Goal: Task Accomplishment & Management: Use online tool/utility

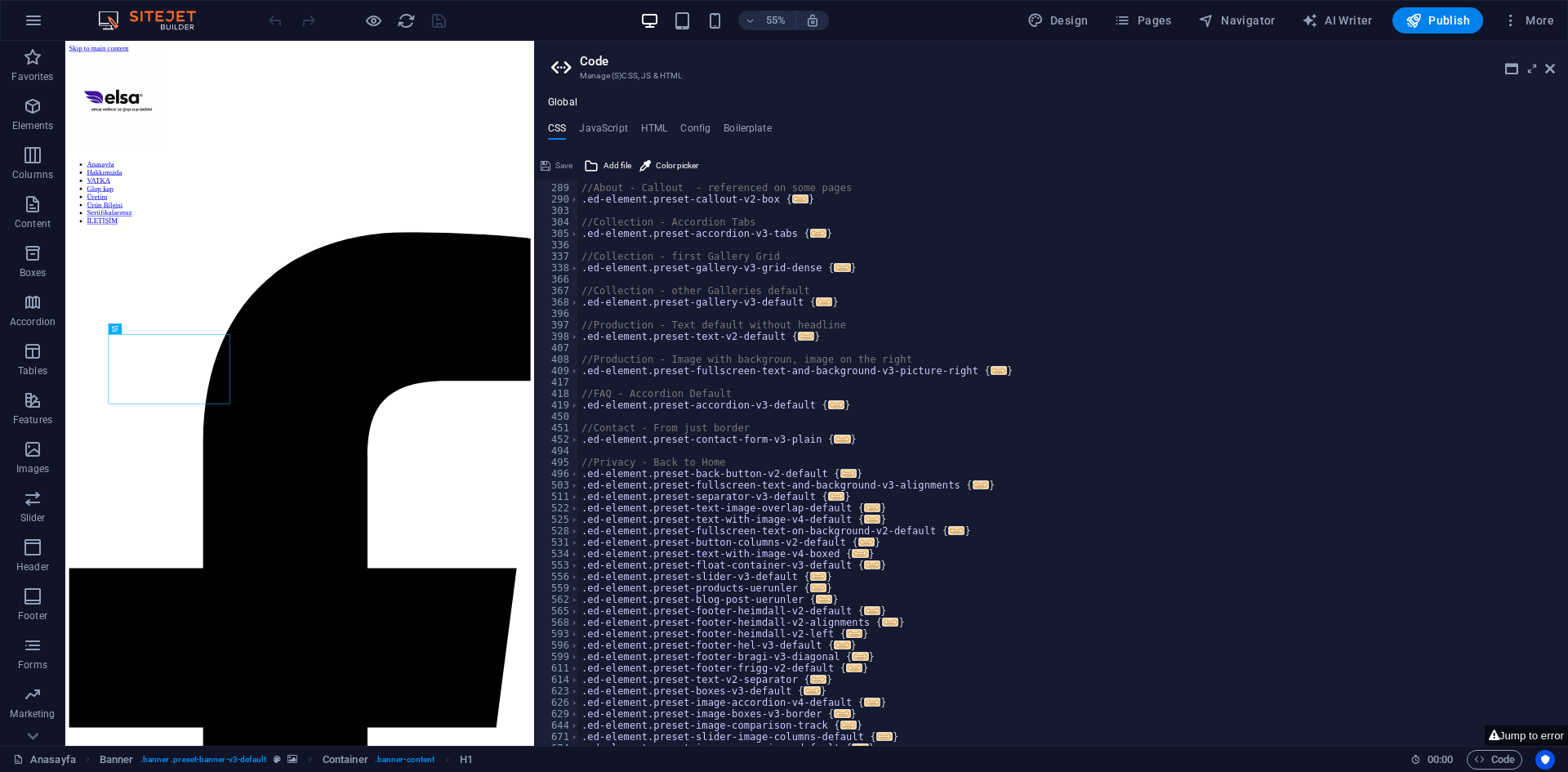
scroll to position [716, 0]
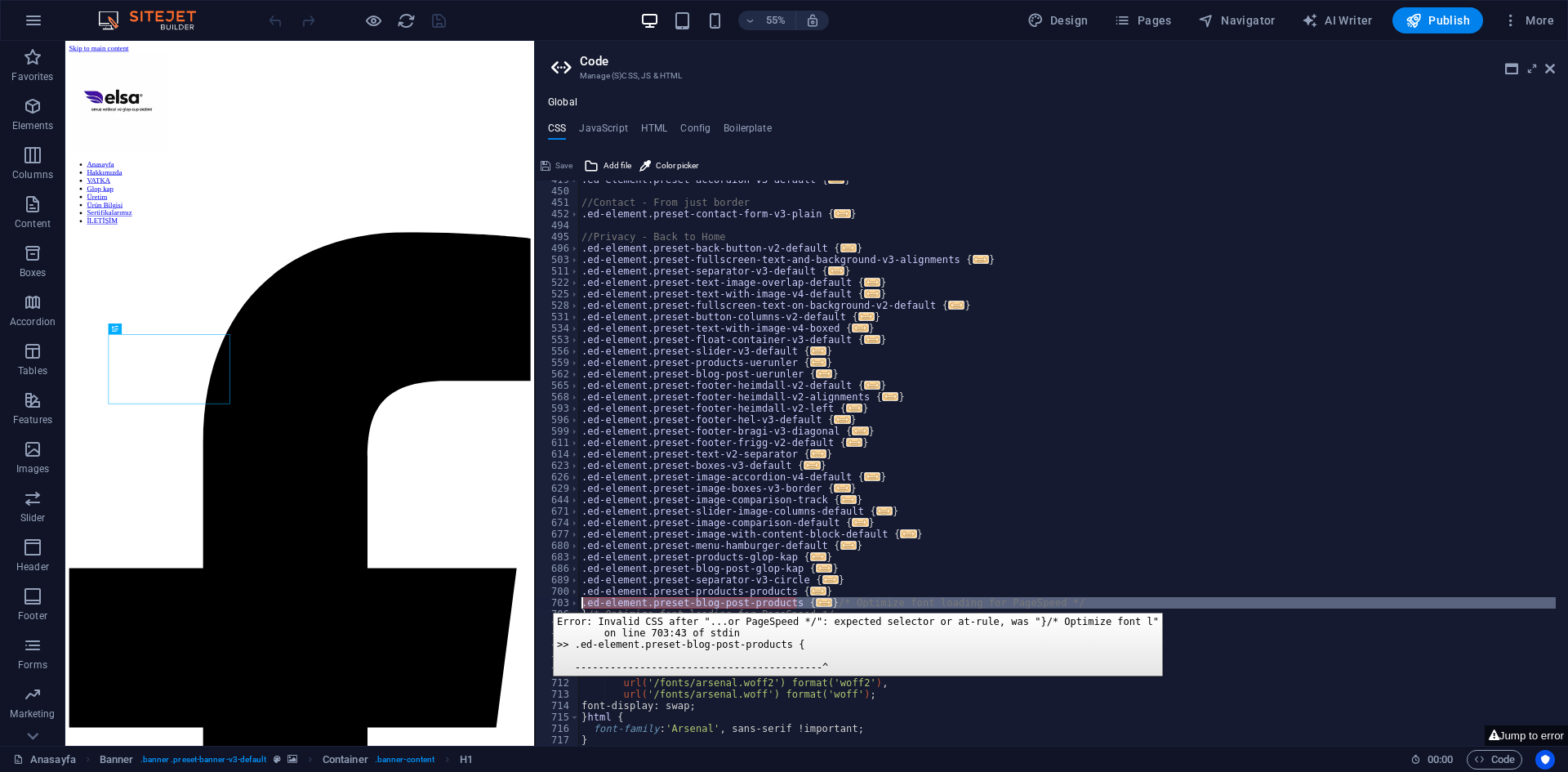
click at [541, 600] on div "703" at bounding box center [557, 603] width 44 height 12
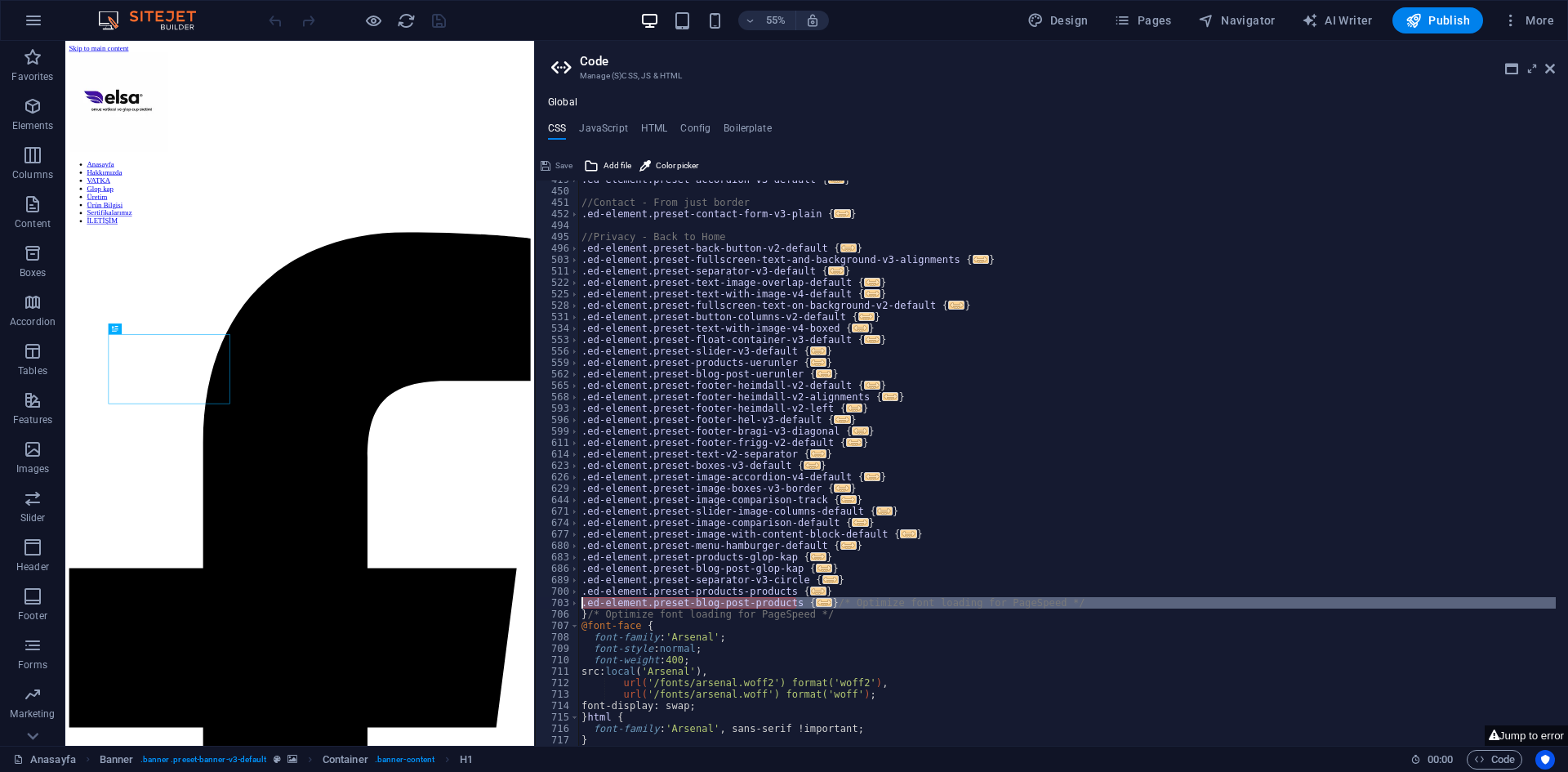
click at [986, 681] on div ".ed-element.preset-accordion-v3-default { ... } //Contact - From just border .e…" at bounding box center [1067, 468] width 978 height 589
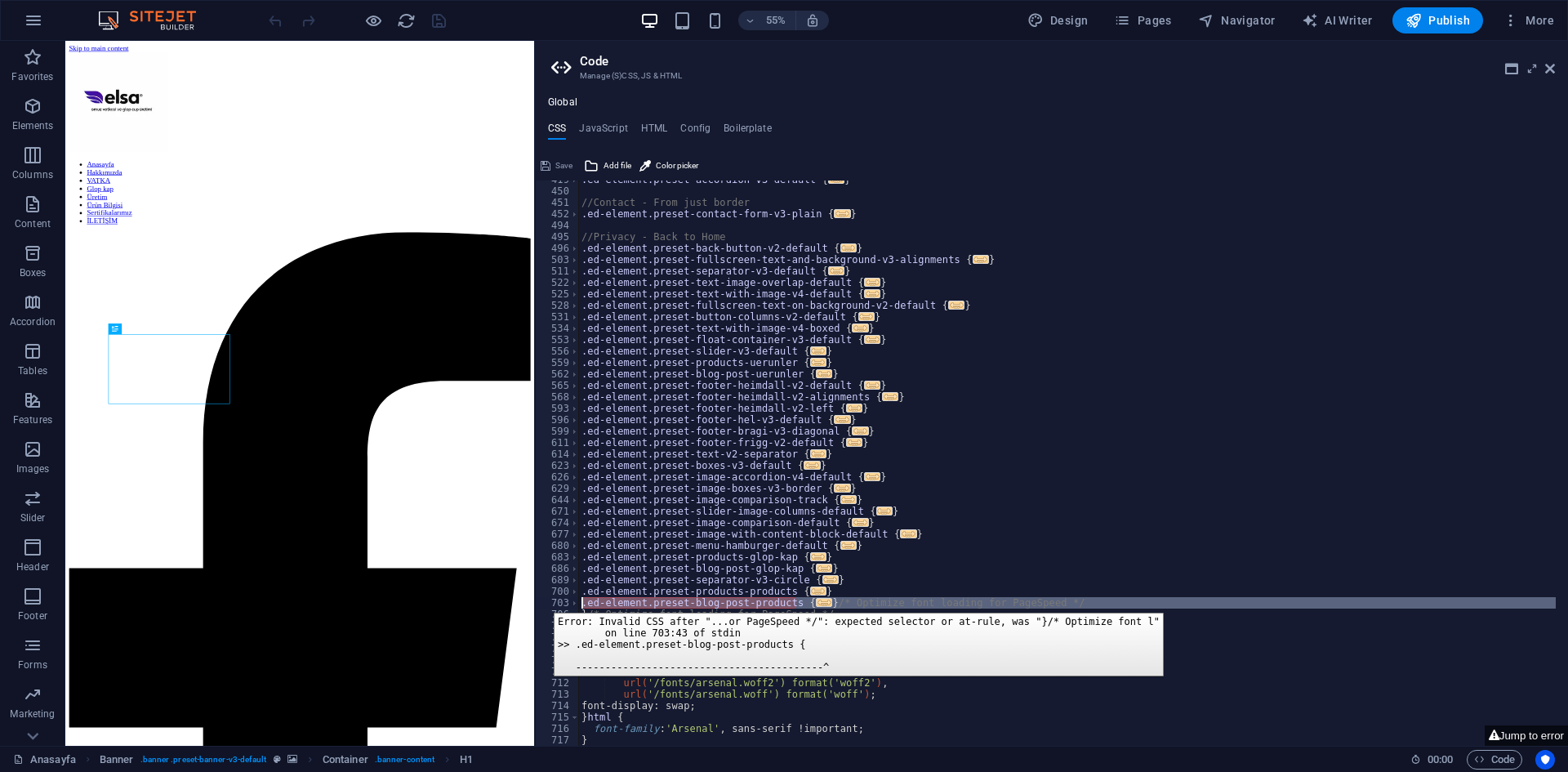
click at [541, 600] on div "703" at bounding box center [557, 603] width 44 height 12
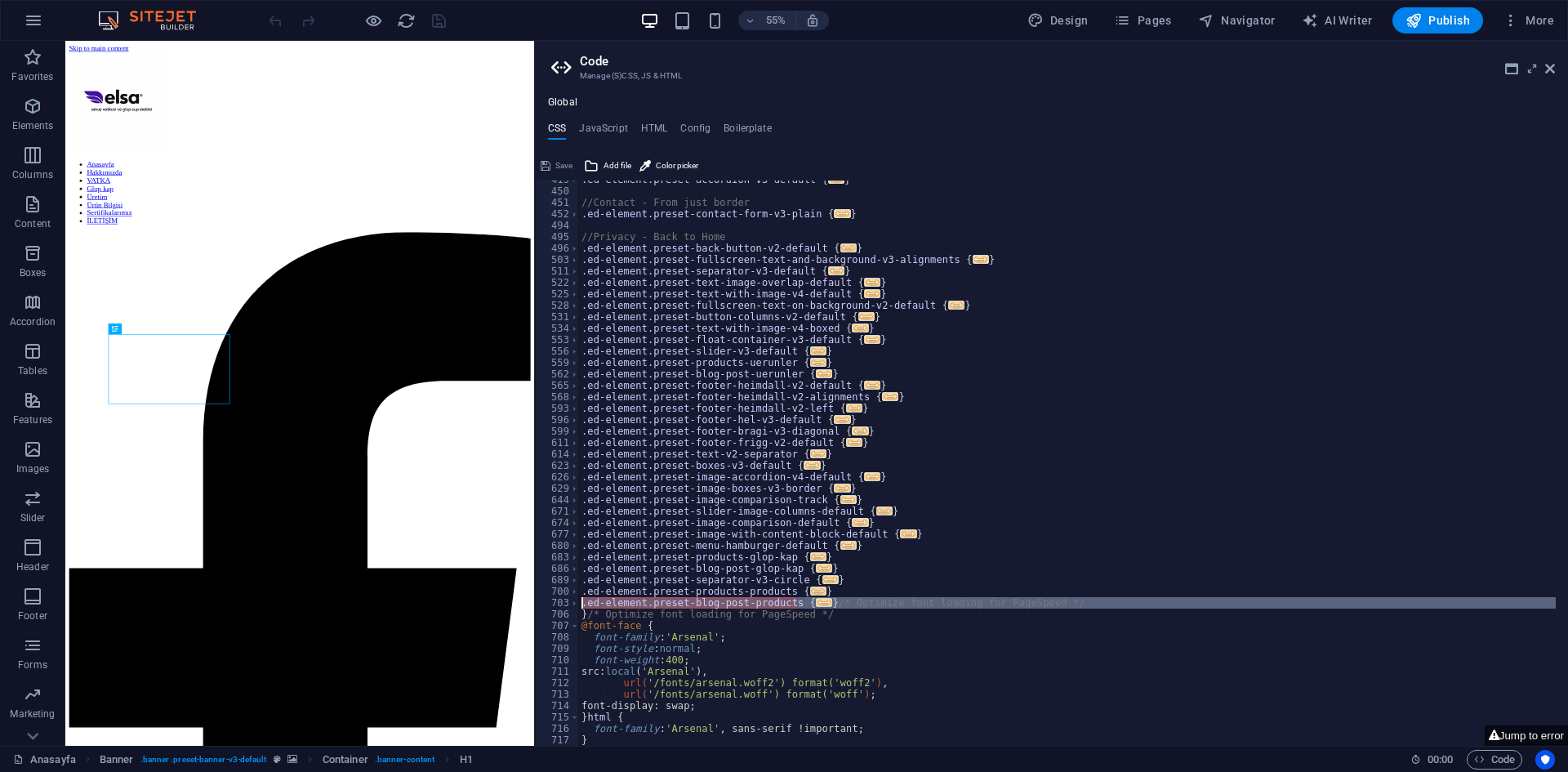
click at [652, 610] on div ".ed-element.preset-accordion-v3-default { ... } //Contact - From just border .e…" at bounding box center [1067, 468] width 978 height 589
drag, startPoint x: 1085, startPoint y: 603, endPoint x: 589, endPoint y: 602, distance: 496.0
click at [589, 602] on div ".ed-element.preset-accordion-v3-default { ... } //Contact - From just border .e…" at bounding box center [1067, 468] width 978 height 589
click at [667, 630] on div ".ed-element.preset-accordion-v3-default { ... } //Contact - From just border .e…" at bounding box center [1067, 468] width 978 height 589
type textarea "@font-face {"
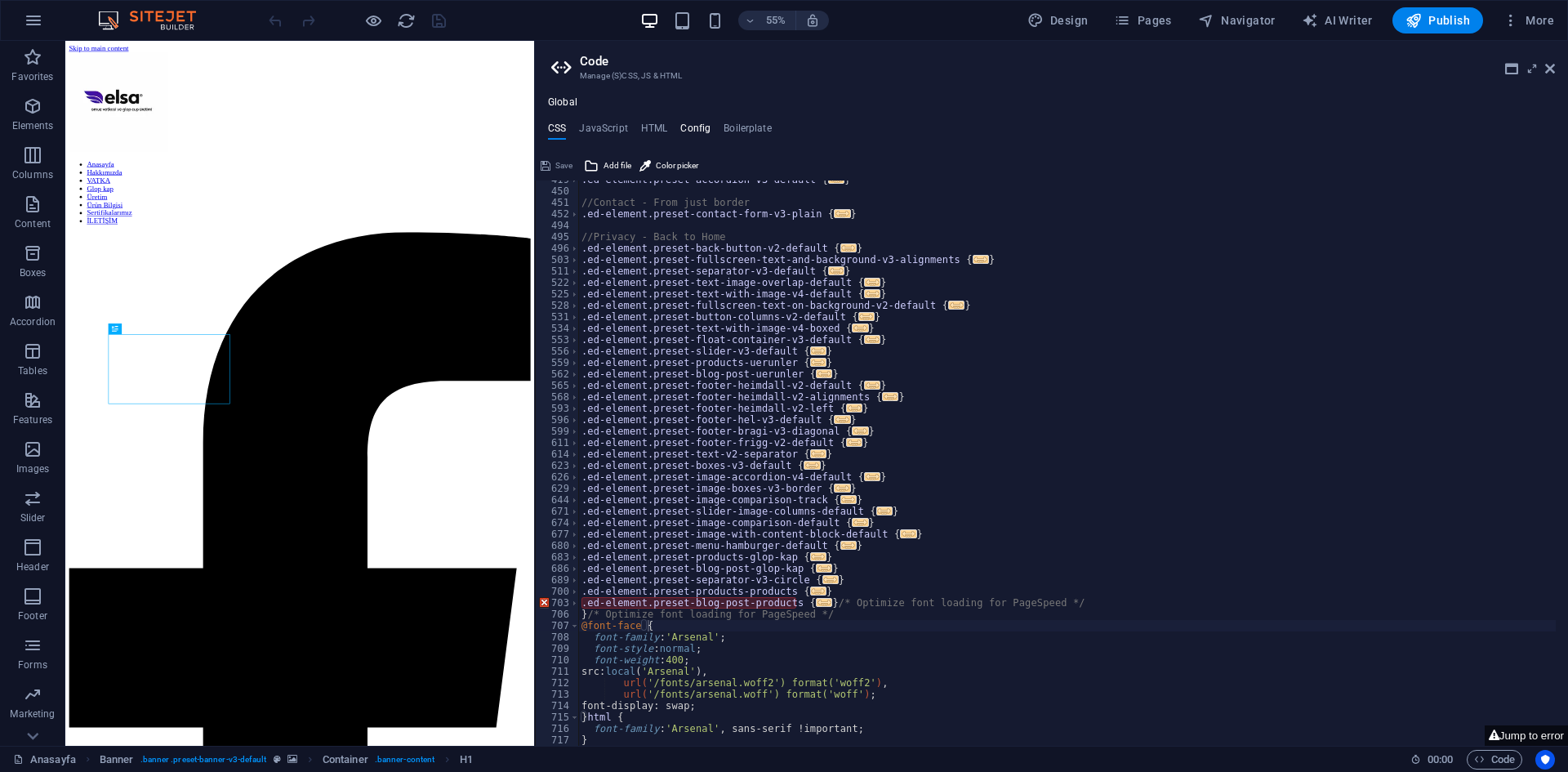
click at [699, 125] on h4 "Config" at bounding box center [695, 131] width 31 height 18
type textarea "$color-background: #ffffff;"
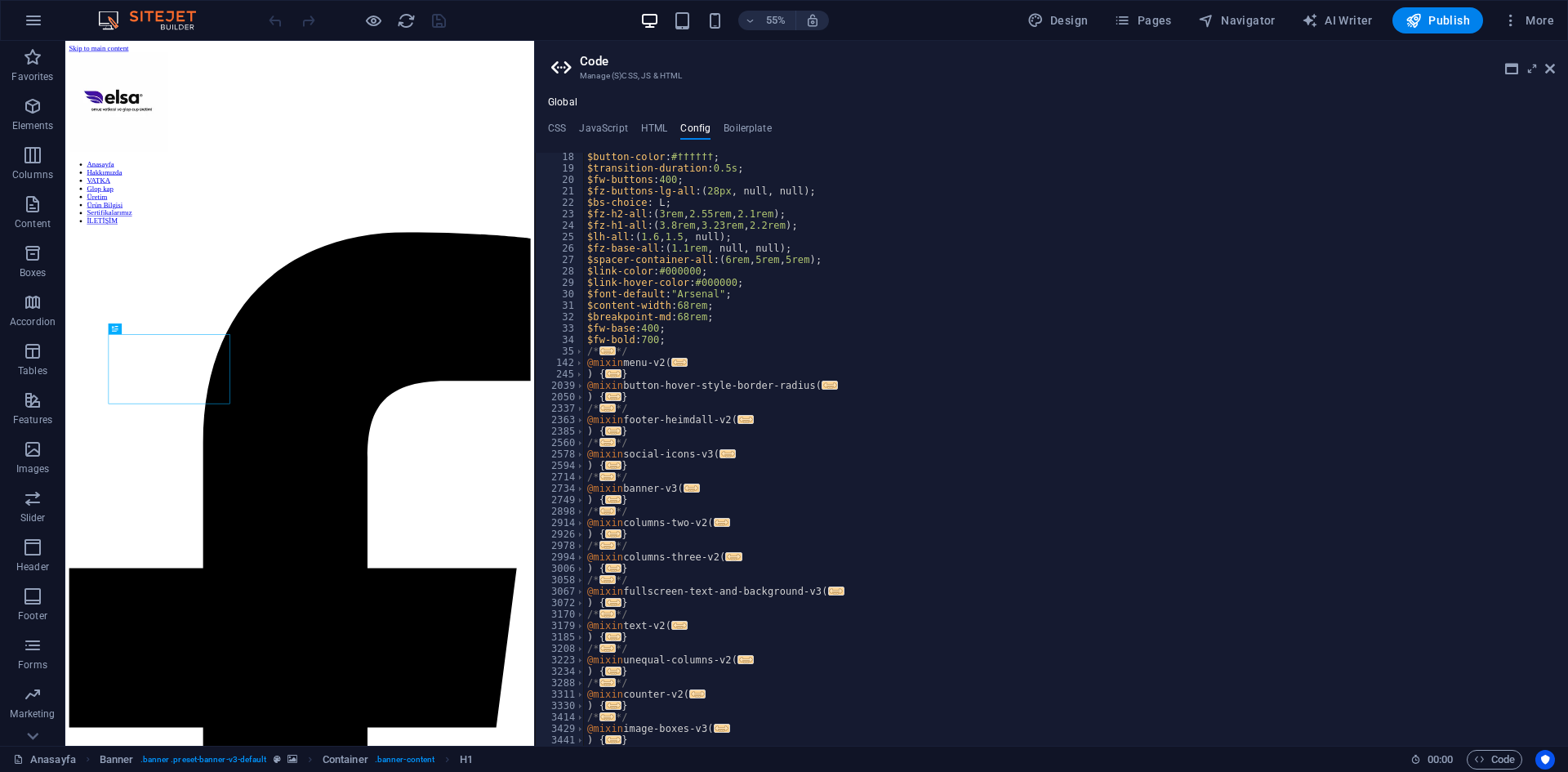
scroll to position [245, 0]
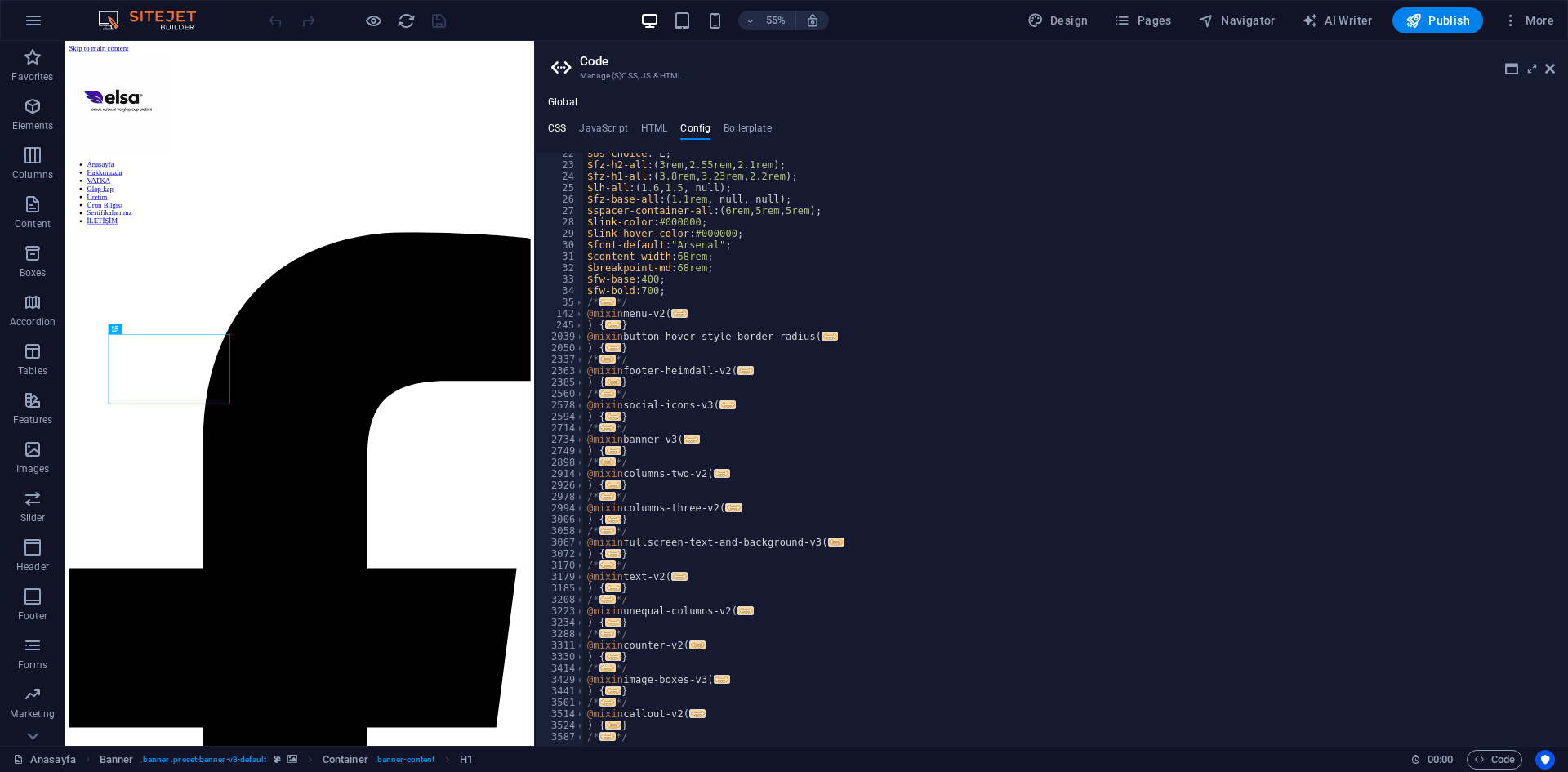
click at [556, 128] on h4 "CSS" at bounding box center [557, 131] width 18 height 18
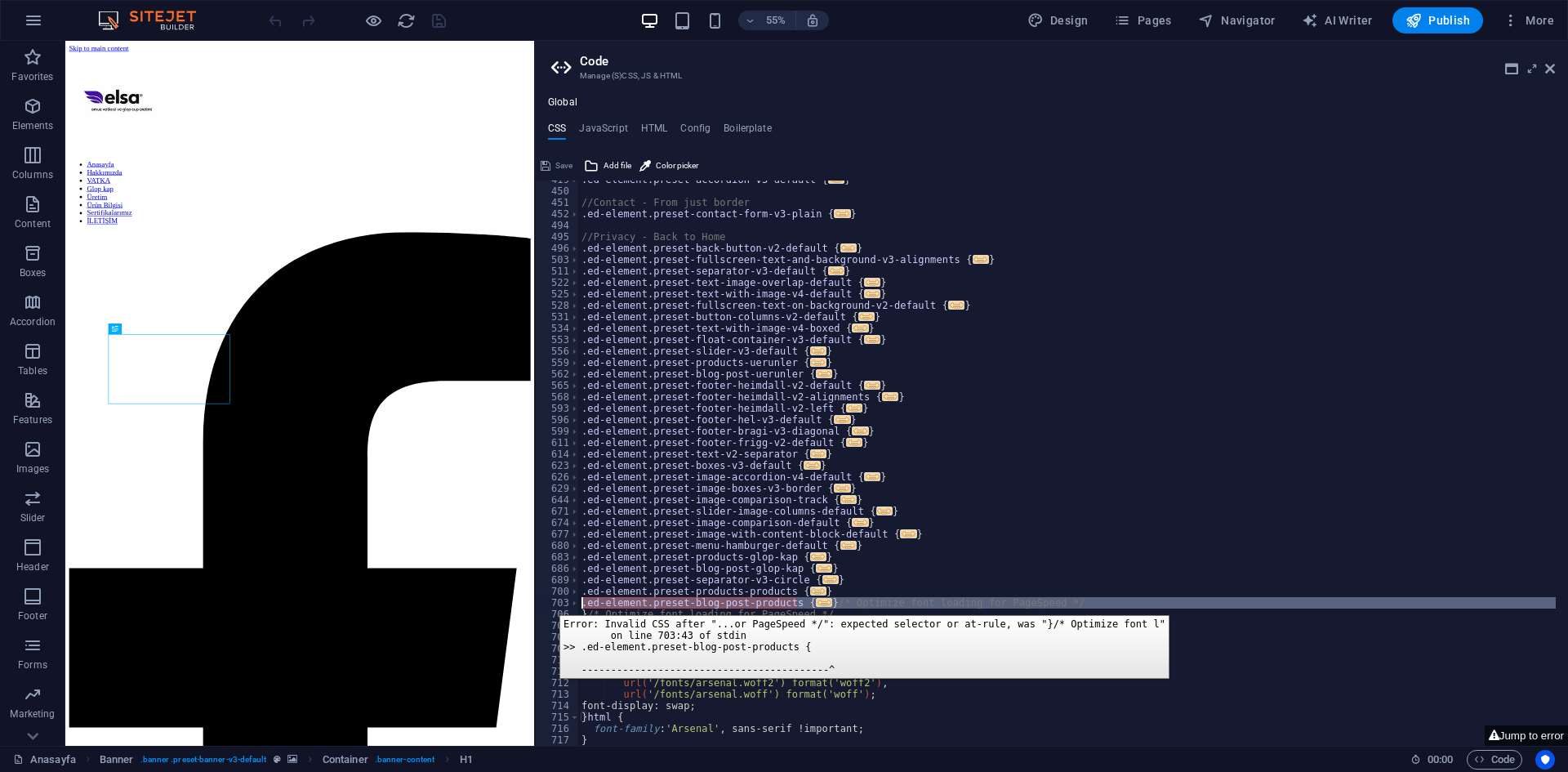
click at [547, 603] on div "703" at bounding box center [557, 603] width 44 height 12
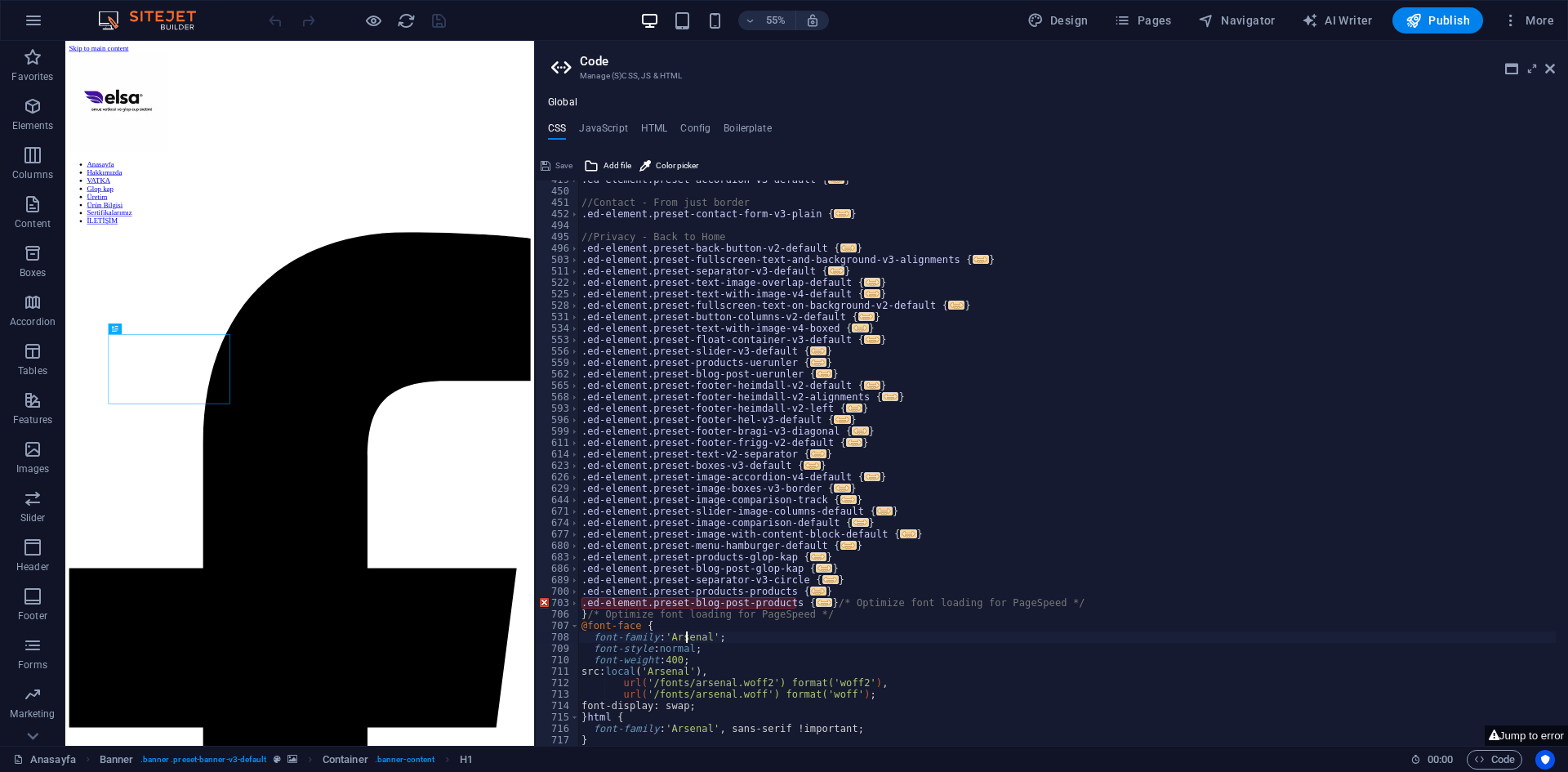
click at [688, 634] on div ".ed-element.preset-accordion-v3-default { ... } //Contact - From just border .e…" at bounding box center [1067, 468] width 978 height 589
click at [754, 609] on div ".ed-element.preset-accordion-v3-default { ... } //Contact - From just border .e…" at bounding box center [1067, 468] width 978 height 589
click at [785, 600] on div ".ed-element.preset-accordion-v3-default { ... } //Contact - From just border .e…" at bounding box center [1067, 468] width 978 height 589
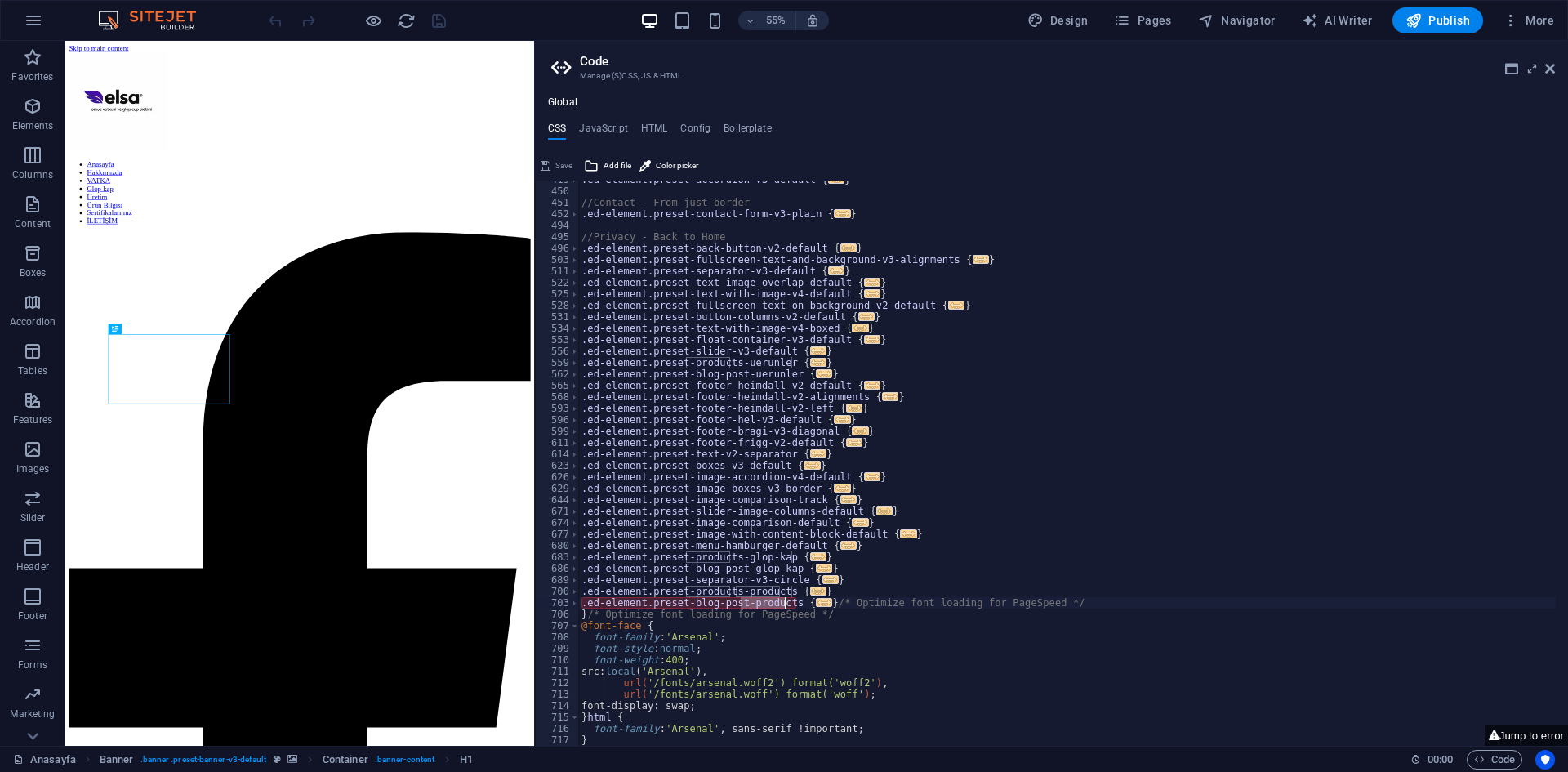
click at [840, 603] on div ".ed-element.preset-accordion-v3-default { ... } //Contact - From just border .e…" at bounding box center [1067, 468] width 978 height 589
click at [1001, 660] on div ".ed-element.preset-accordion-v3-default { ... } //Contact - From just border .e…" at bounding box center [1067, 468] width 978 height 589
type textarea "font-weight: 400;"
click at [709, 132] on ul "CSS JavaScript HTML Config Boilerplate" at bounding box center [1051, 131] width 1033 height 18
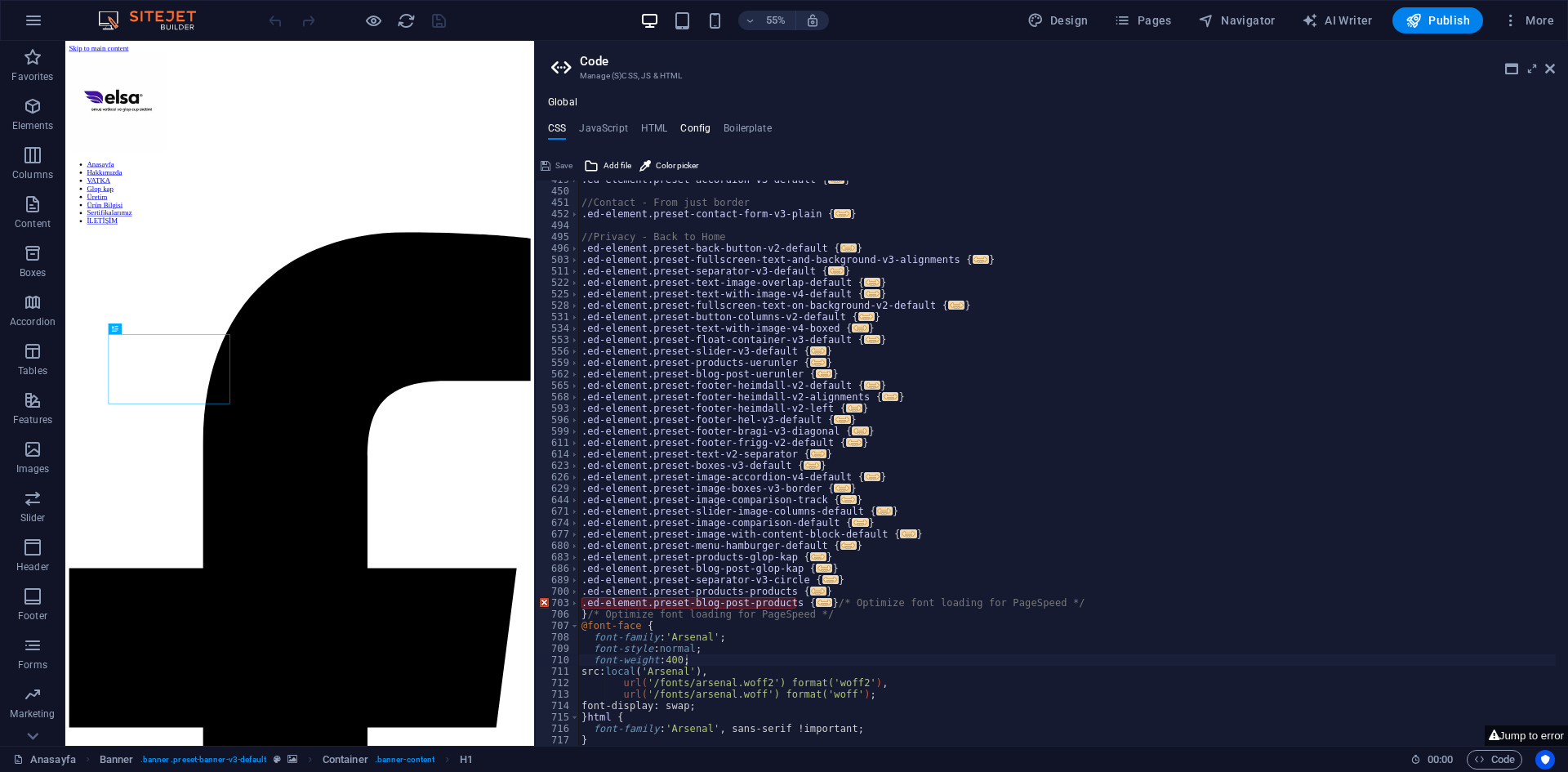
click at [702, 131] on h4 "Config" at bounding box center [695, 131] width 31 height 18
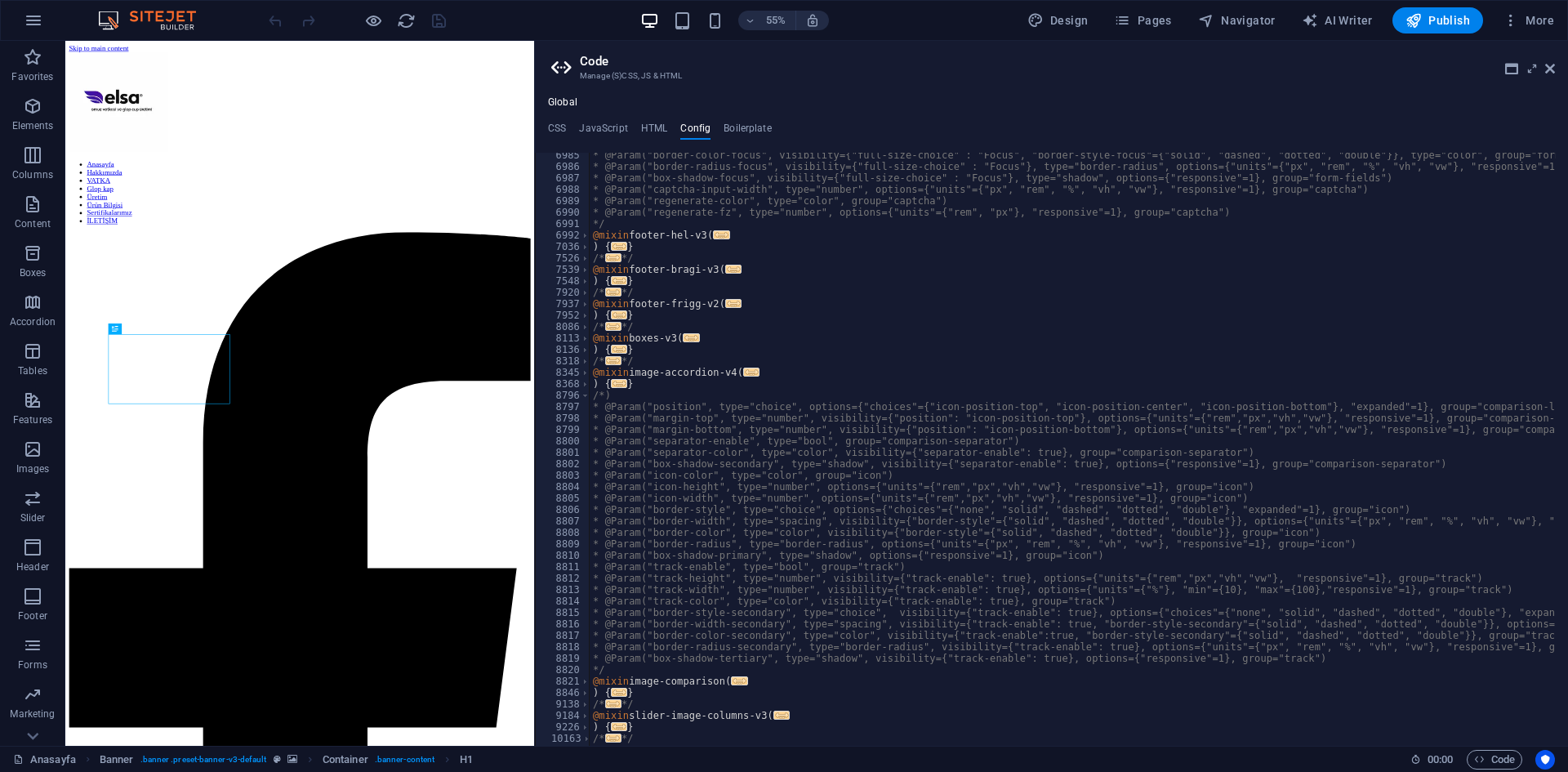
scroll to position [1855, 0]
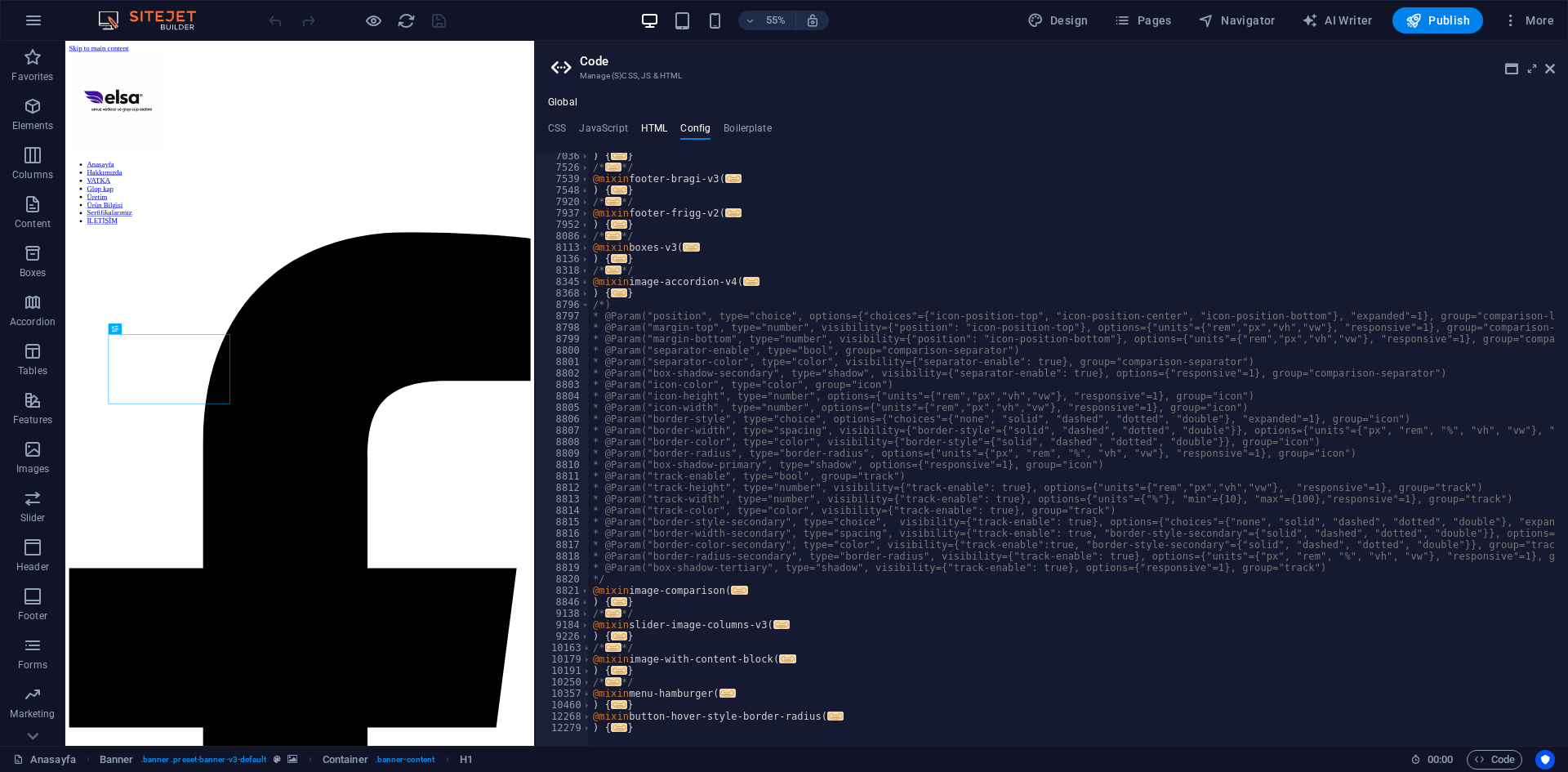
click at [646, 126] on h4 "HTML" at bounding box center [655, 131] width 27 height 18
type textarea "<a href="#main-content" class="wv-link-content button">Skip to main content</a>"
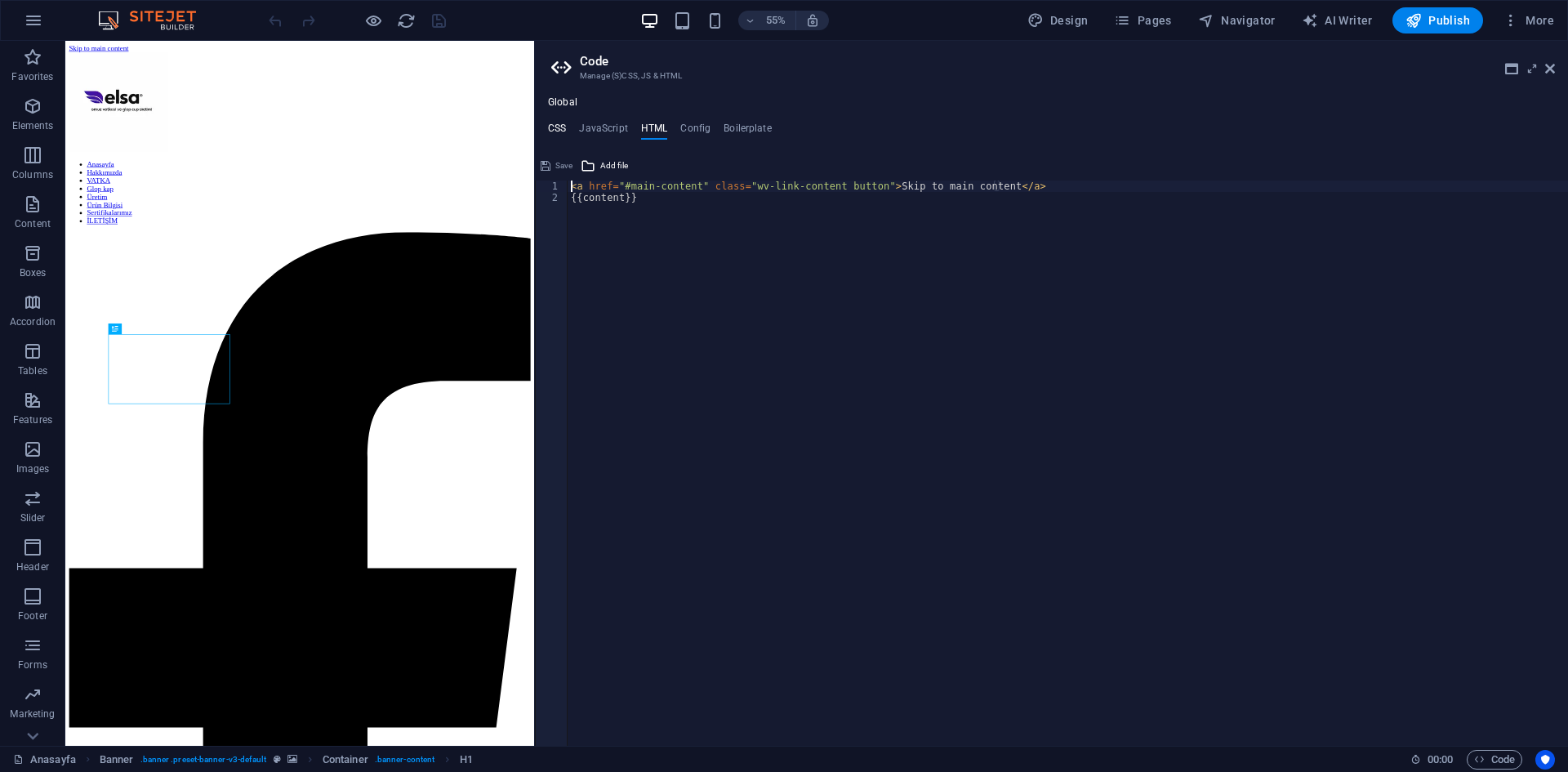
click at [551, 123] on h4 "CSS" at bounding box center [557, 131] width 18 height 18
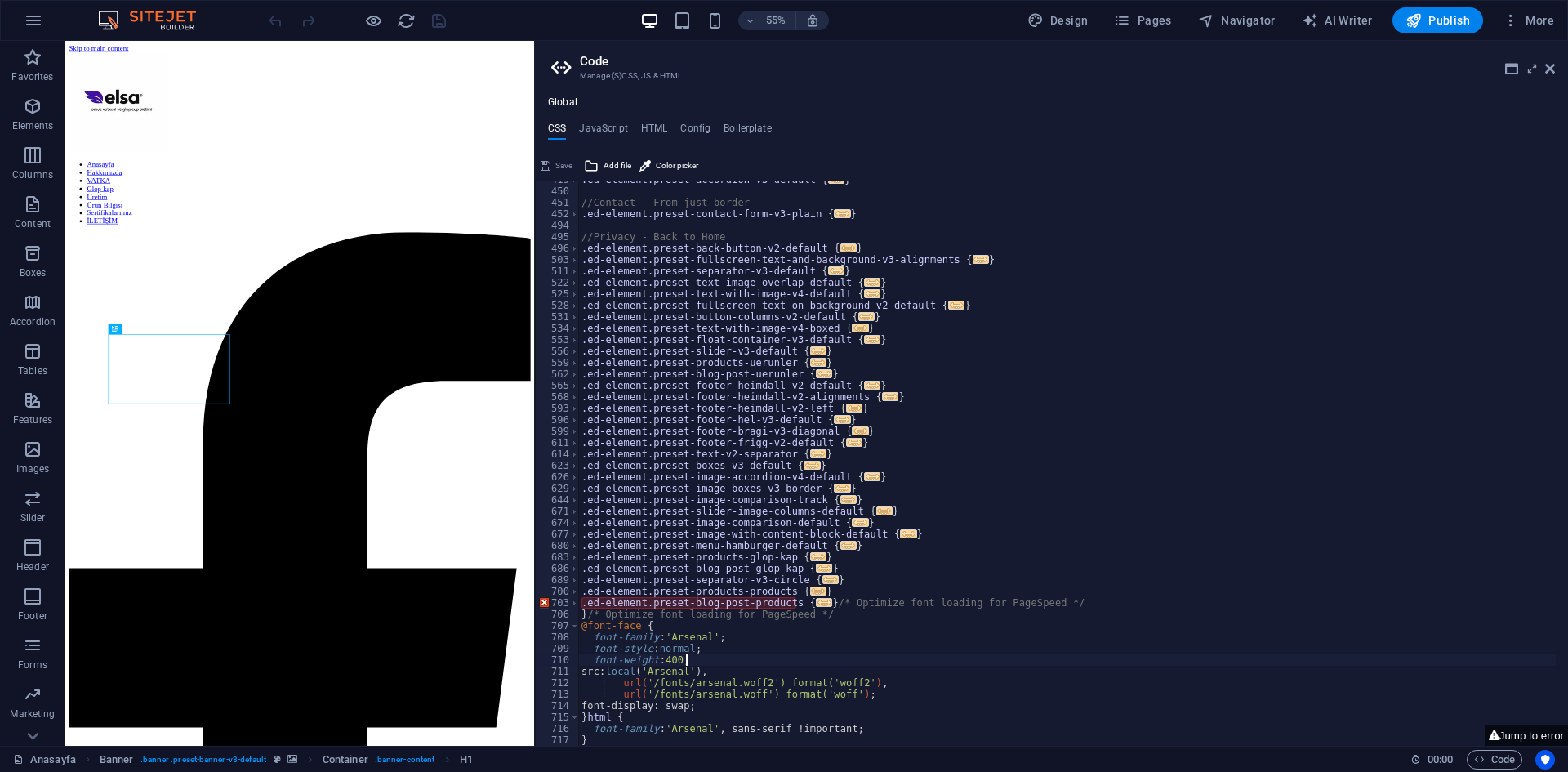
type textarea "}"
paste textarea
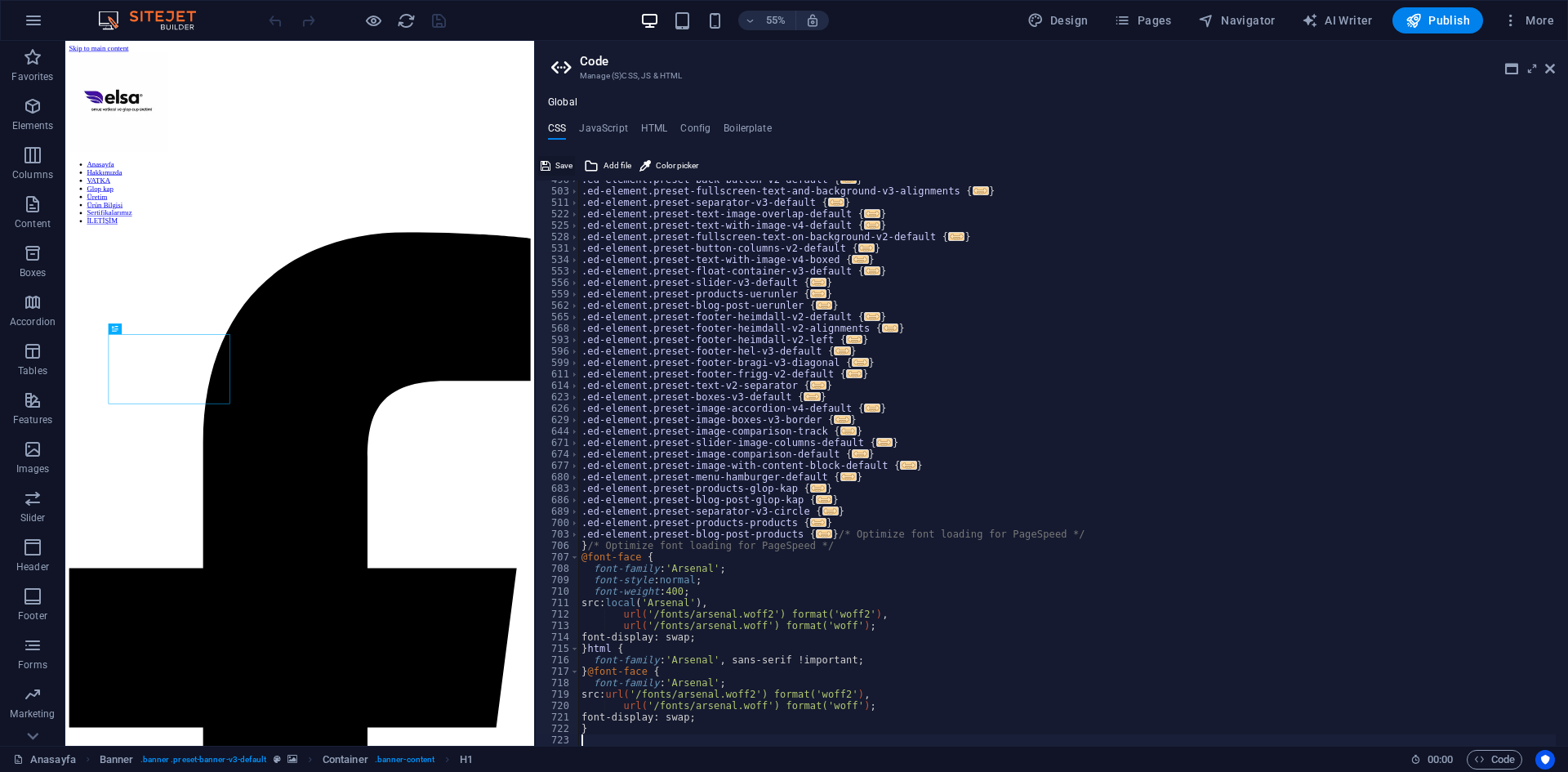
drag, startPoint x: 492, startPoint y: 156, endPoint x: 550, endPoint y: 169, distance: 59.4
click at [550, 169] on button "Save" at bounding box center [556, 166] width 36 height 20
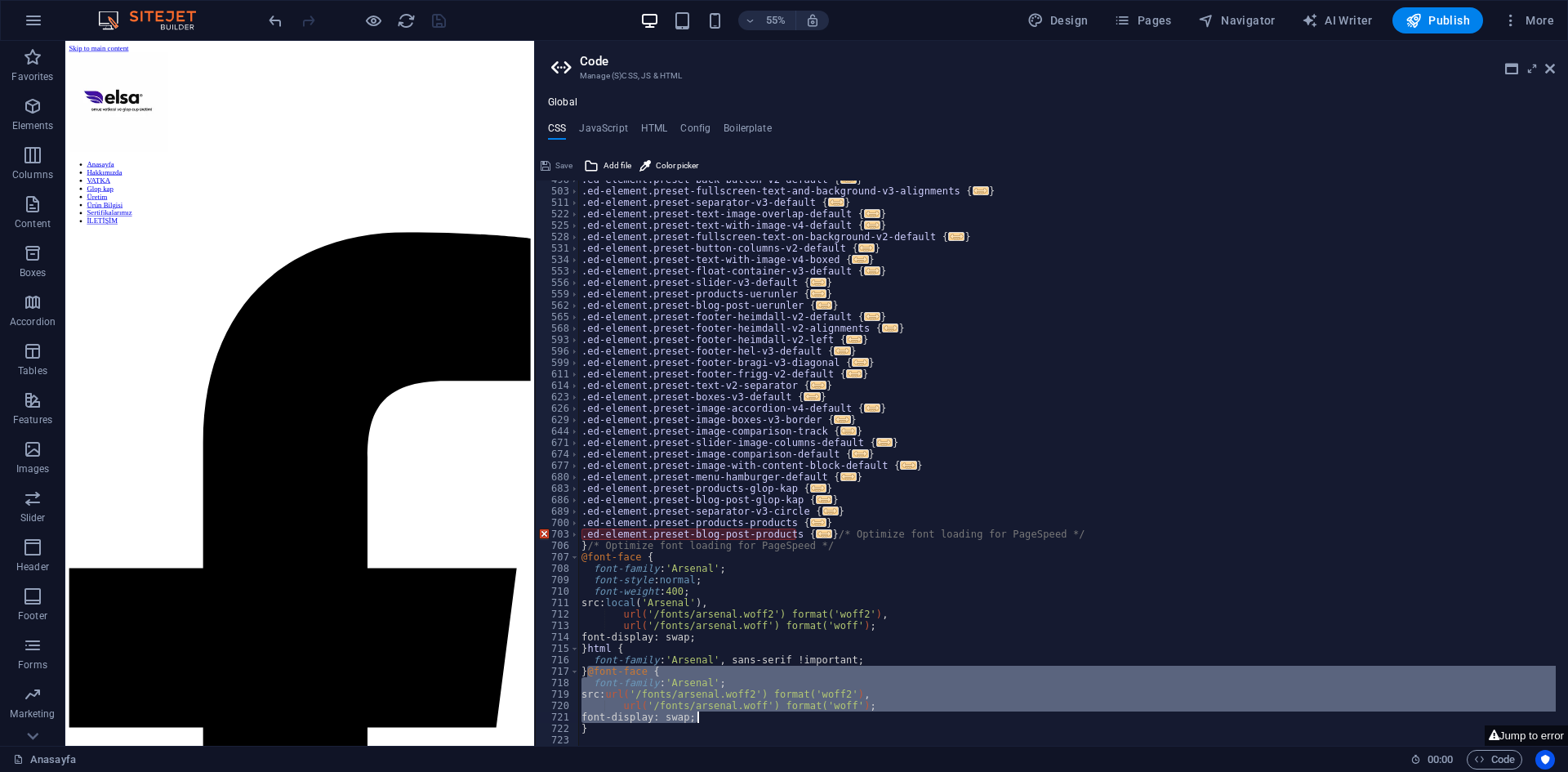
drag, startPoint x: 587, startPoint y: 669, endPoint x: 741, endPoint y: 720, distance: 162.2
click at [741, 720] on div ".ed-element.preset-back-button-v2-default { ... } .ed-element.preset-fullscreen…" at bounding box center [1067, 468] width 978 height 589
type textarea "}"
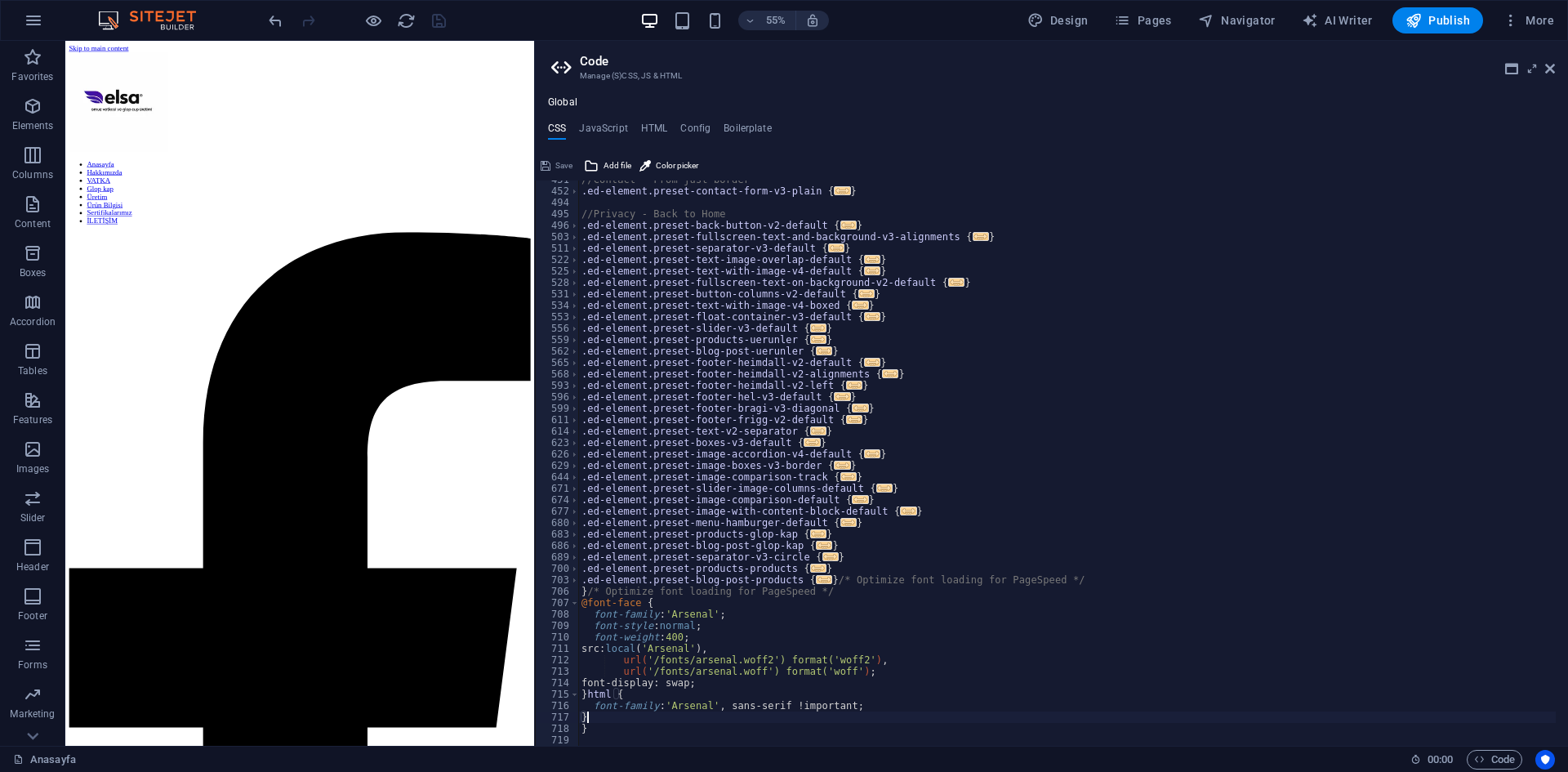
scroll to position [738, 0]
click at [591, 707] on div "//Contact - From just border .ed-element.preset-contact-form-v3-plain { ... } /…" at bounding box center [1067, 468] width 978 height 589
type textarea "}html {font-family: 'Arsenal', sans-serif !important;"
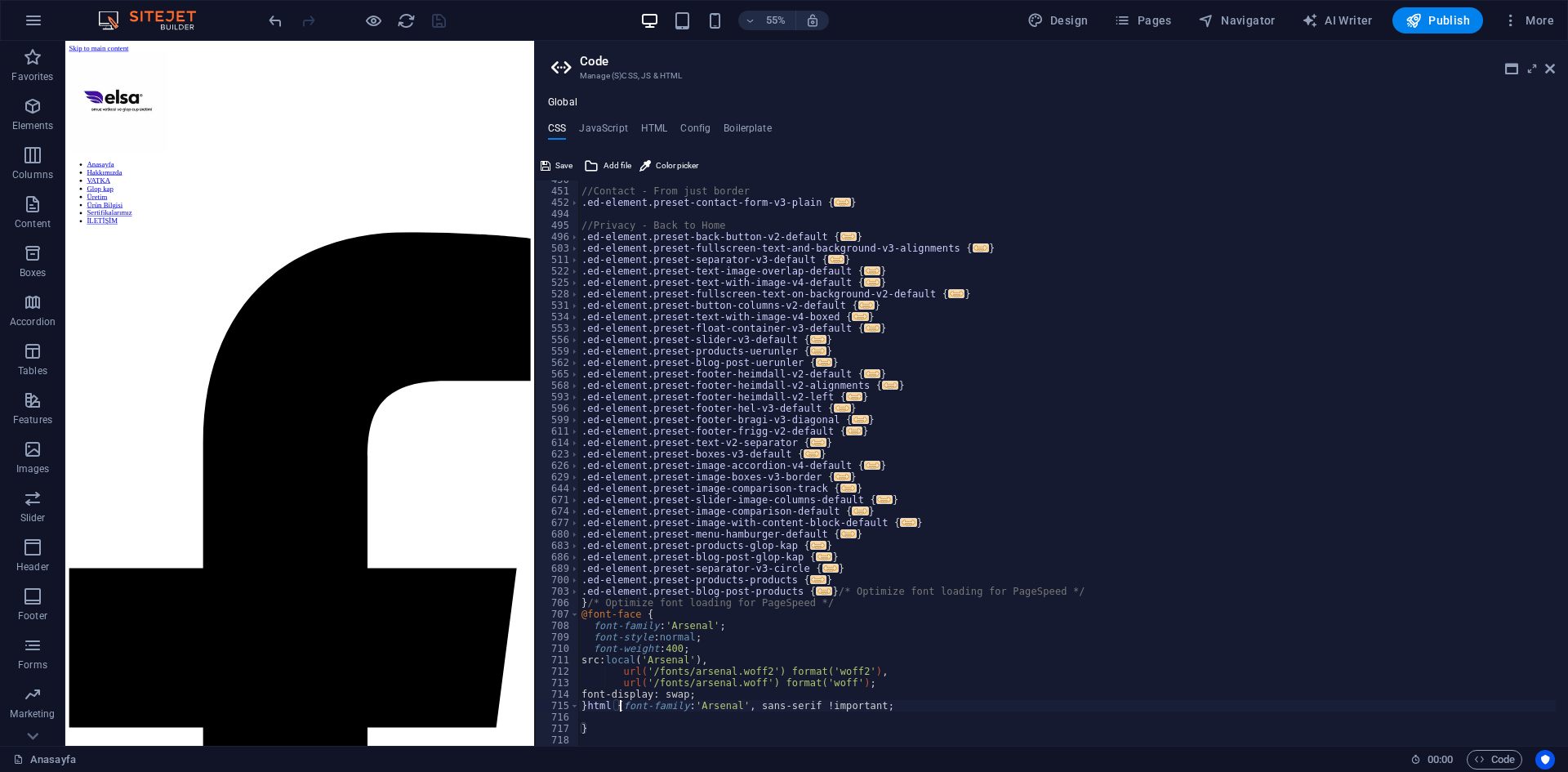
click at [619, 710] on div "//Contact - From just border .ed-element.preset-contact-form-v3-plain { ... } /…" at bounding box center [1067, 468] width 978 height 589
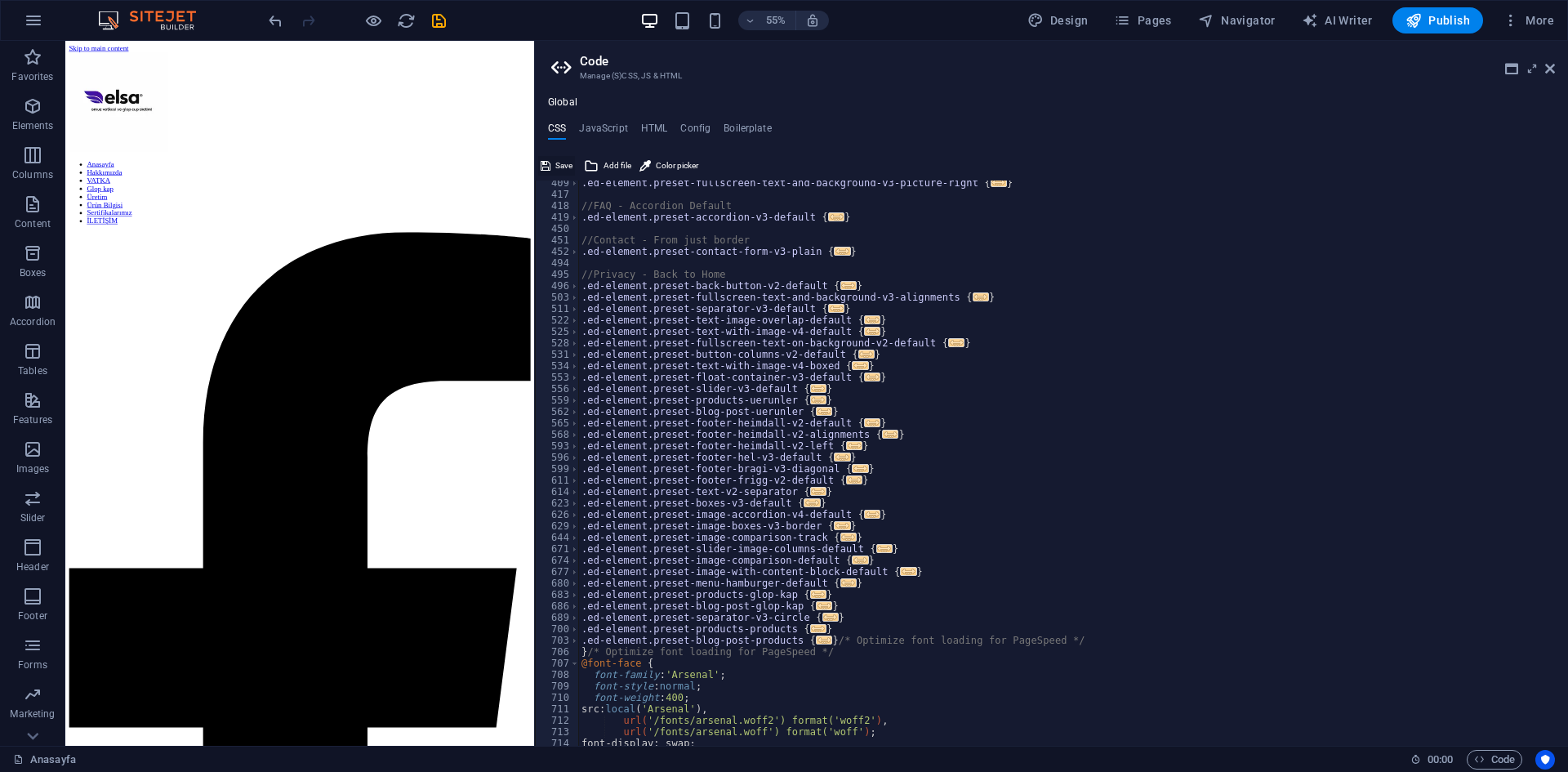
click at [554, 169] on button "Save" at bounding box center [556, 166] width 36 height 20
click at [561, 166] on div "Save" at bounding box center [556, 166] width 36 height 20
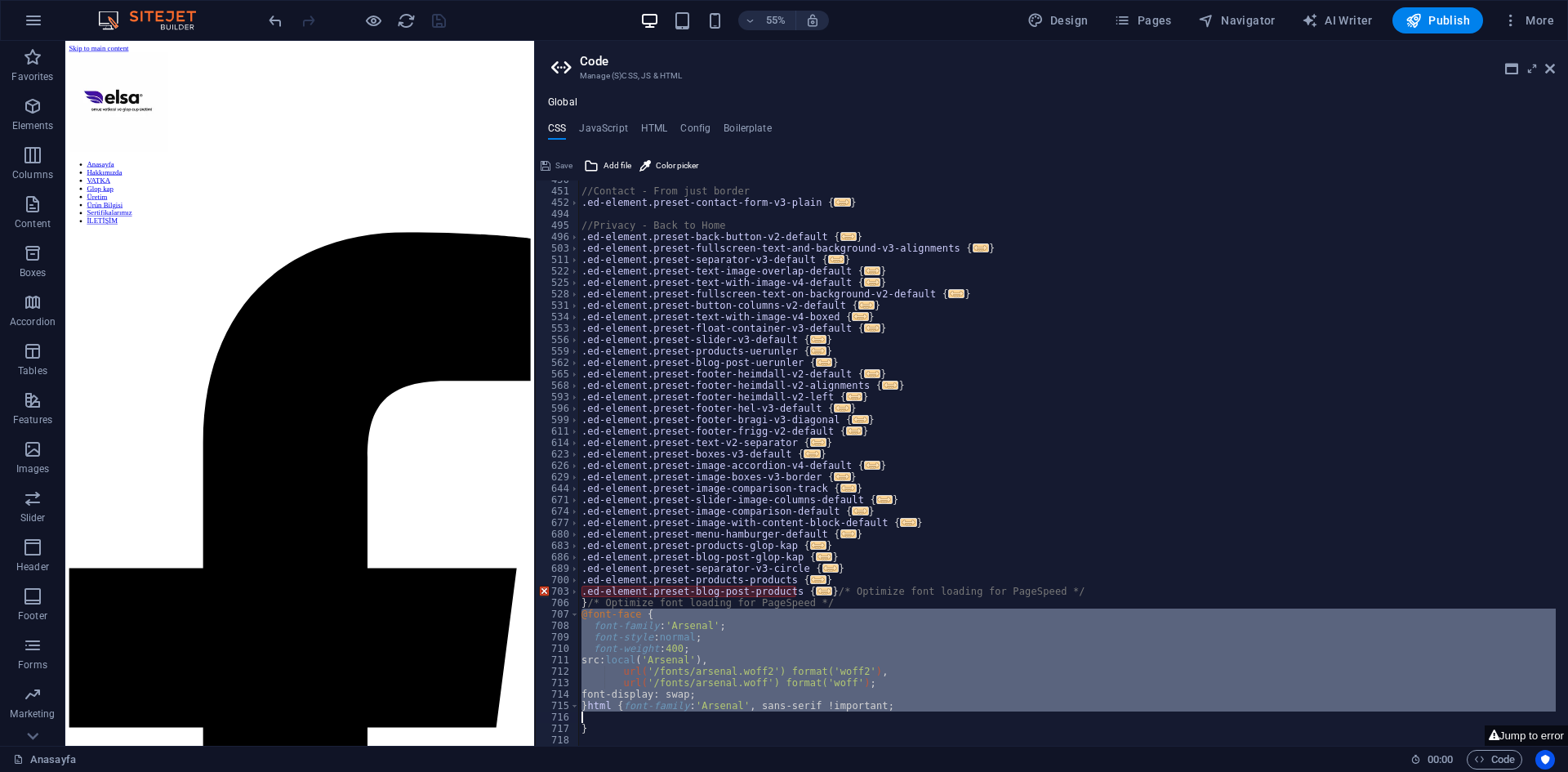
drag, startPoint x: 582, startPoint y: 615, endPoint x: 817, endPoint y: 712, distance: 254.2
click at [817, 712] on div "//Contact - From just border .ed-element.preset-contact-form-v3-plain { ... } /…" at bounding box center [1067, 468] width 978 height 589
type textarea "}html {font-family: 'Arsenal', sans-serif !important;"
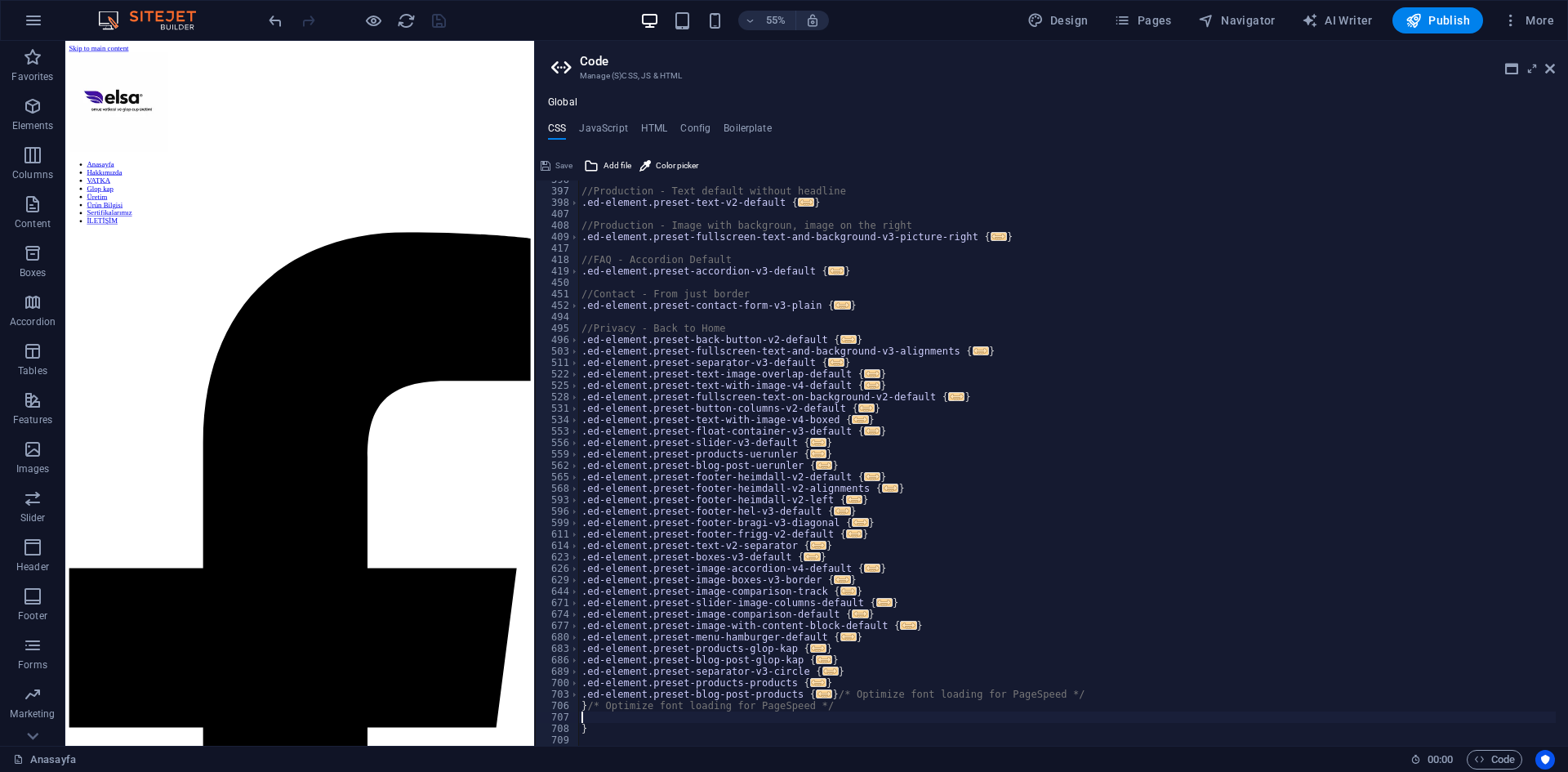
scroll to position [624, 0]
click at [951, 650] on div "//Production - Text default without headline .ed-element.preset-text-v2-default…" at bounding box center [1067, 468] width 978 height 589
click at [824, 708] on div "//Production - Text default without headline .ed-element.preset-text-v2-default…" at bounding box center [1067, 468] width 978 height 589
type textarea "}/* Optimize font loading for PageSpeed */"
click at [596, 716] on div "//Production - Text default without headline .ed-element.preset-text-v2-default…" at bounding box center [1067, 468] width 978 height 589
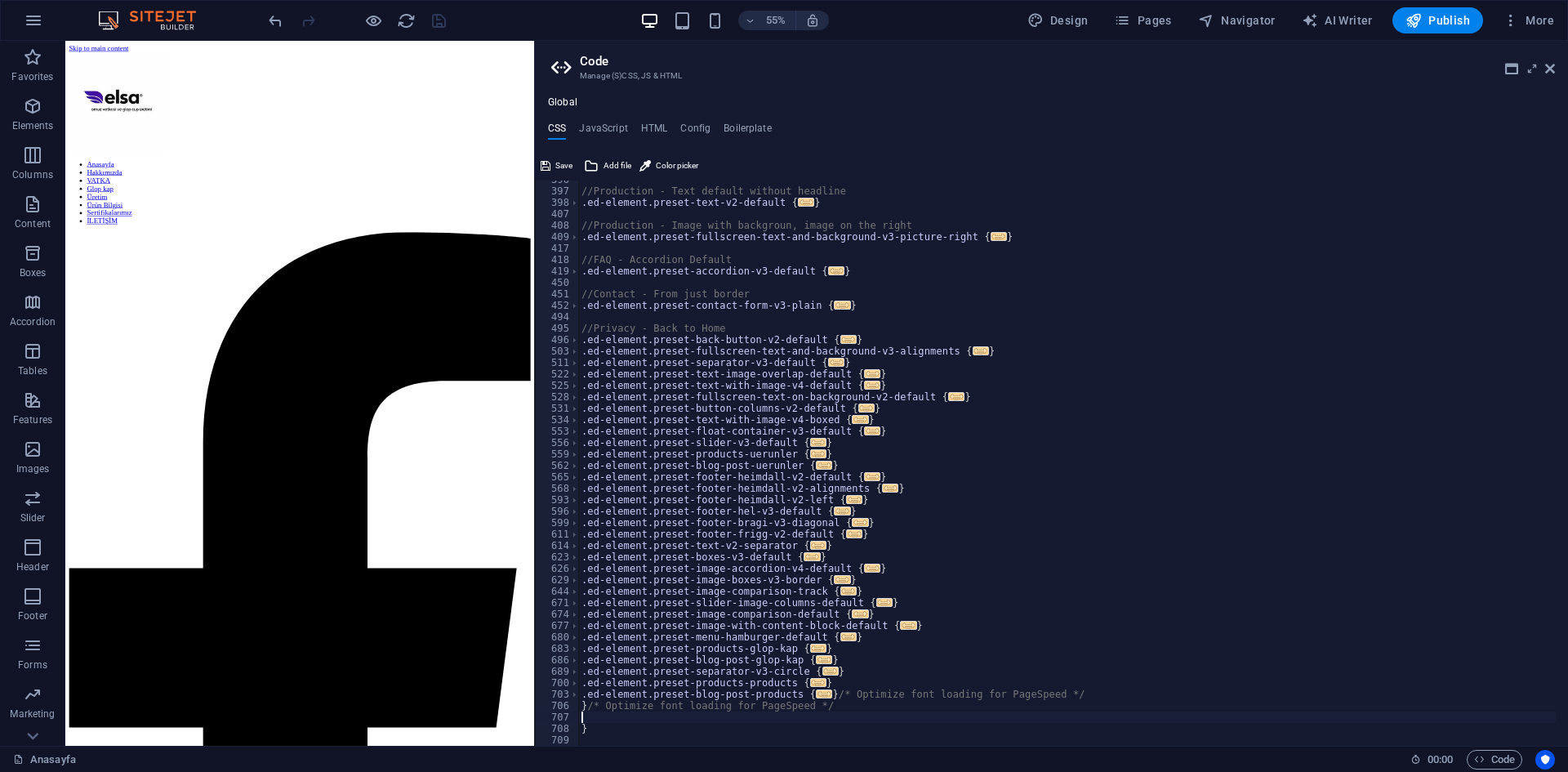
paste textarea "font-weight: 400;"
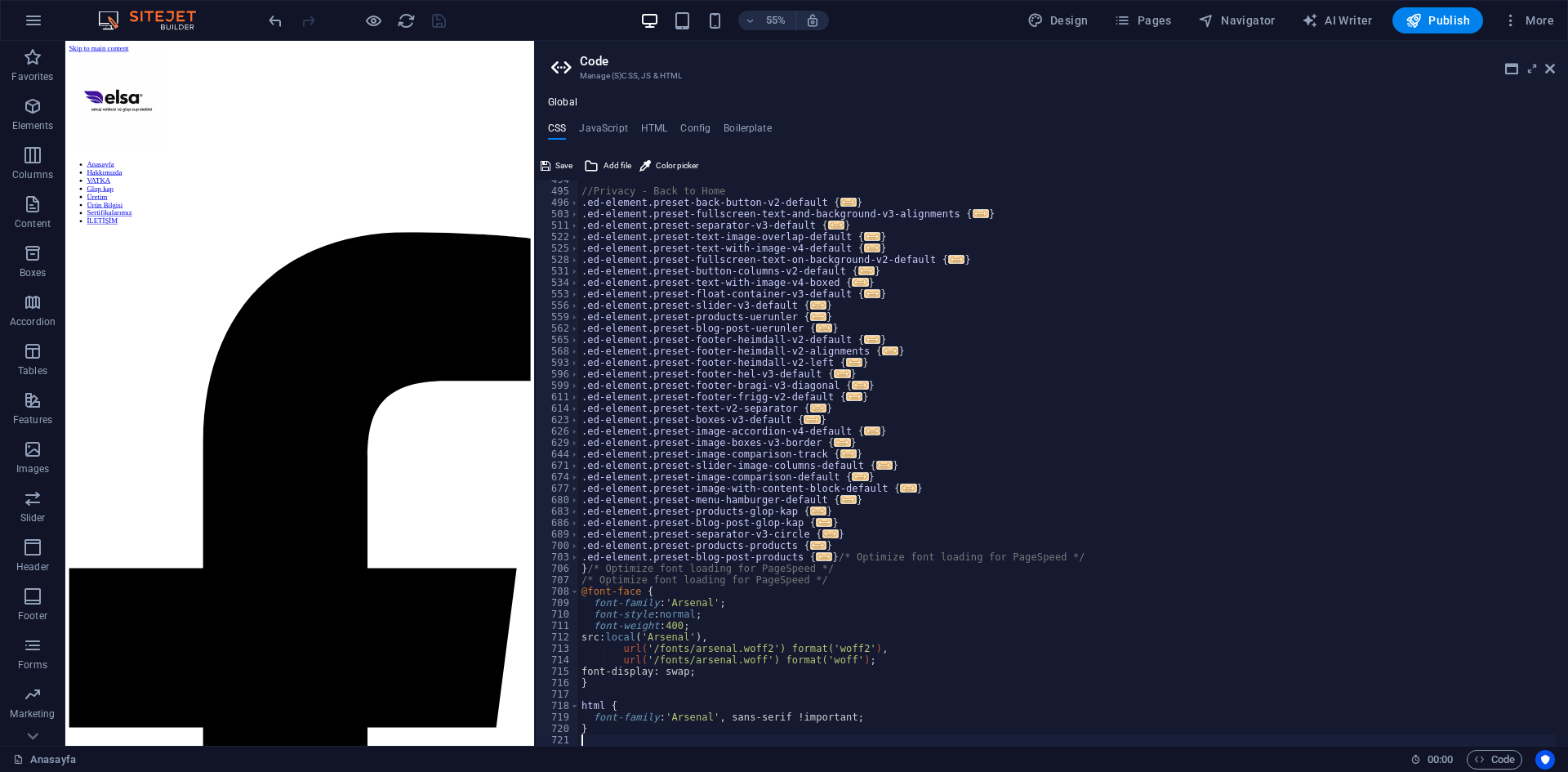
scroll to position [761, 0]
click at [949, 622] on div "//Privacy - Back to Home .ed-element.preset-back-button-v2-default { ... } .ed-…" at bounding box center [1067, 468] width 978 height 589
click at [1036, 482] on div "//Privacy - Back to Home .ed-element.preset-back-button-v2-default { ... } .ed-…" at bounding box center [1067, 468] width 978 height 589
type textarea "}"
click at [992, 423] on div "//Privacy - Back to Home .ed-element.preset-back-button-v2-default { ... } .ed-…" at bounding box center [1067, 468] width 978 height 589
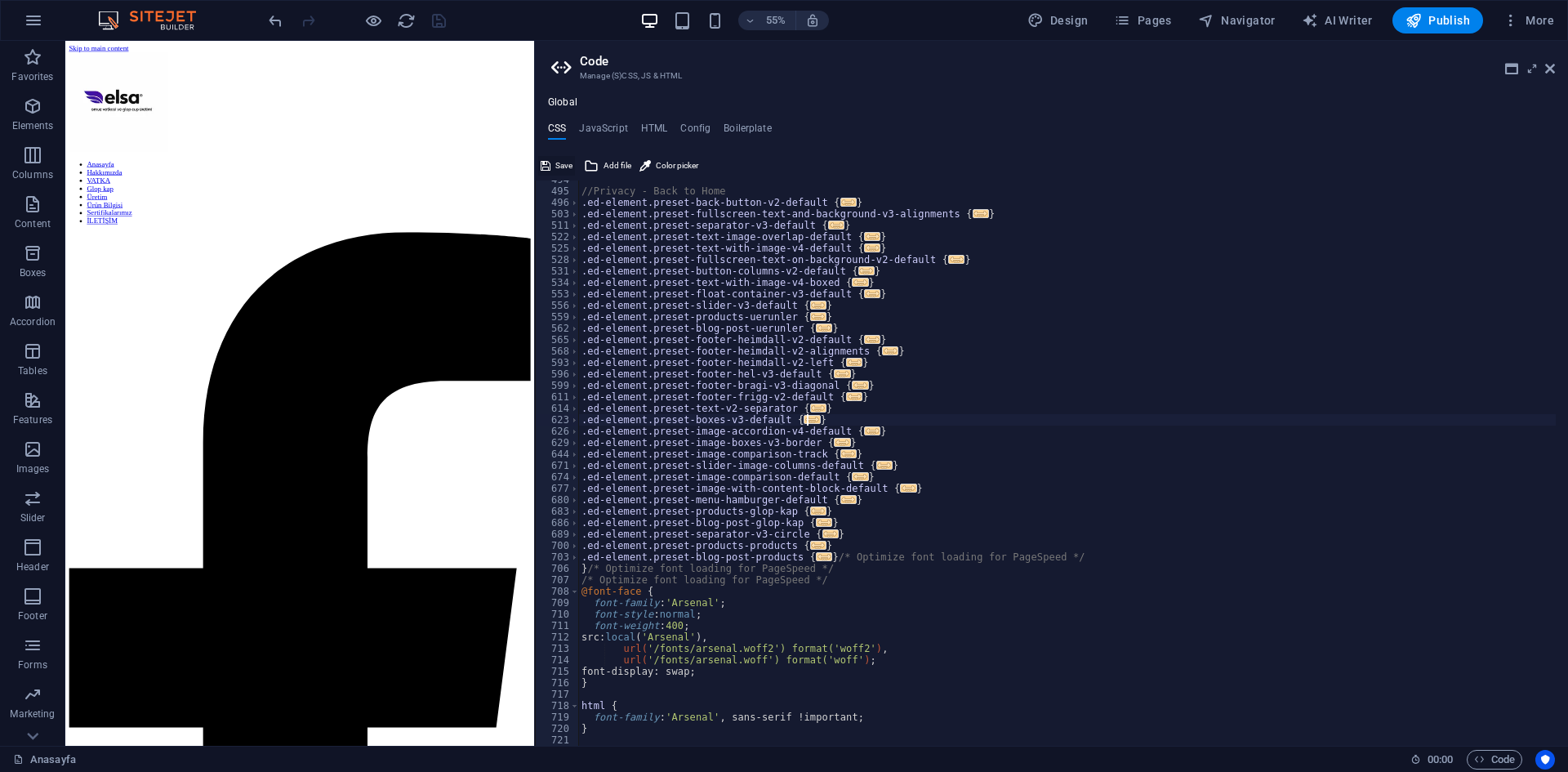
click at [542, 163] on icon at bounding box center [546, 166] width 10 height 20
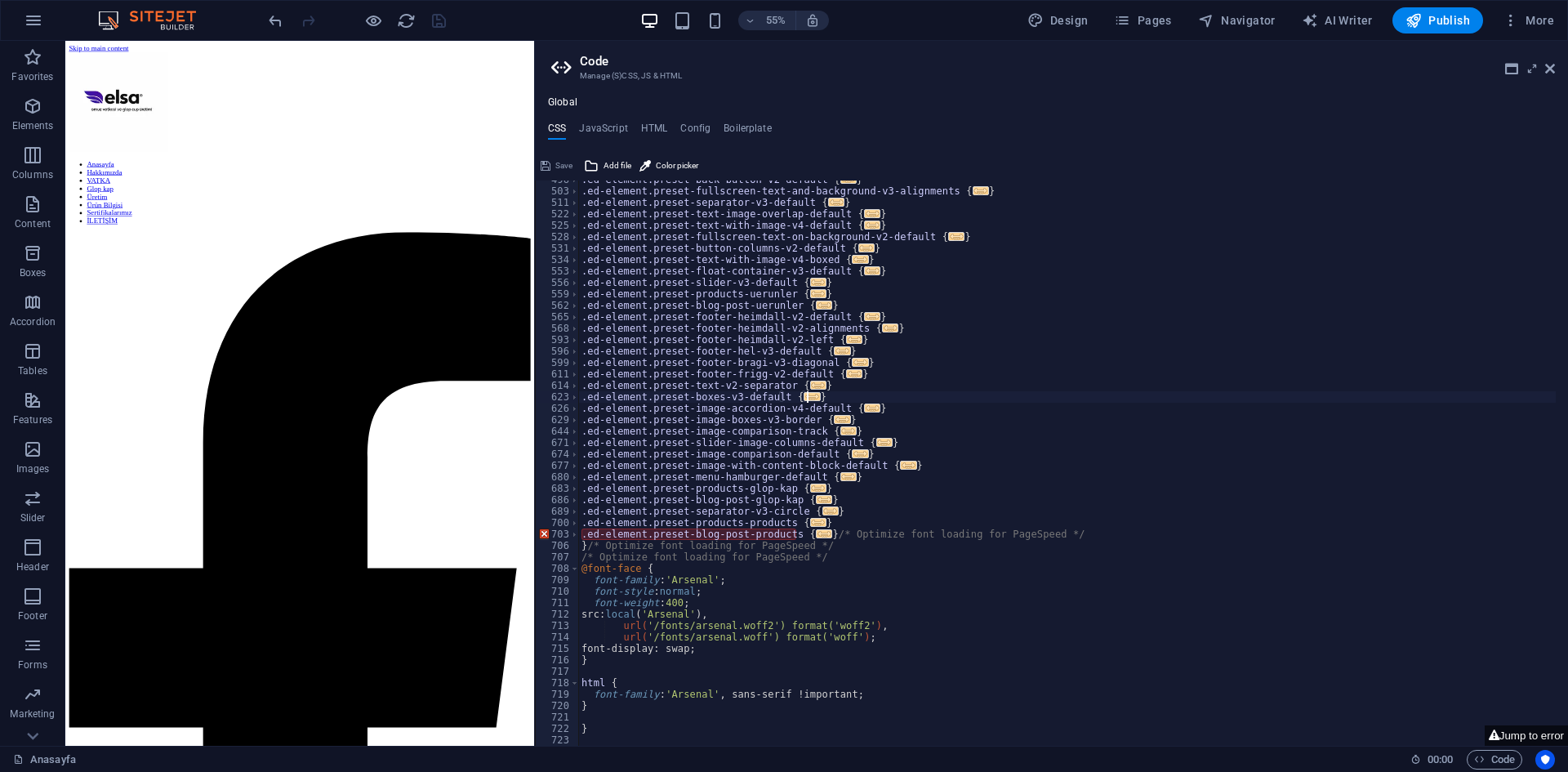
click at [908, 531] on div ".ed-element.preset-back-button-v2-default { ... } .ed-element.preset-fullscreen…" at bounding box center [1067, 468] width 978 height 589
click at [1013, 586] on div ".ed-element.preset-back-button-v2-default { ... } .ed-element.preset-fullscreen…" at bounding box center [1067, 468] width 978 height 589
click at [1531, 742] on button "Jump to error" at bounding box center [1527, 736] width 83 height 21
click at [1532, 741] on button "Jump to error" at bounding box center [1527, 736] width 83 height 21
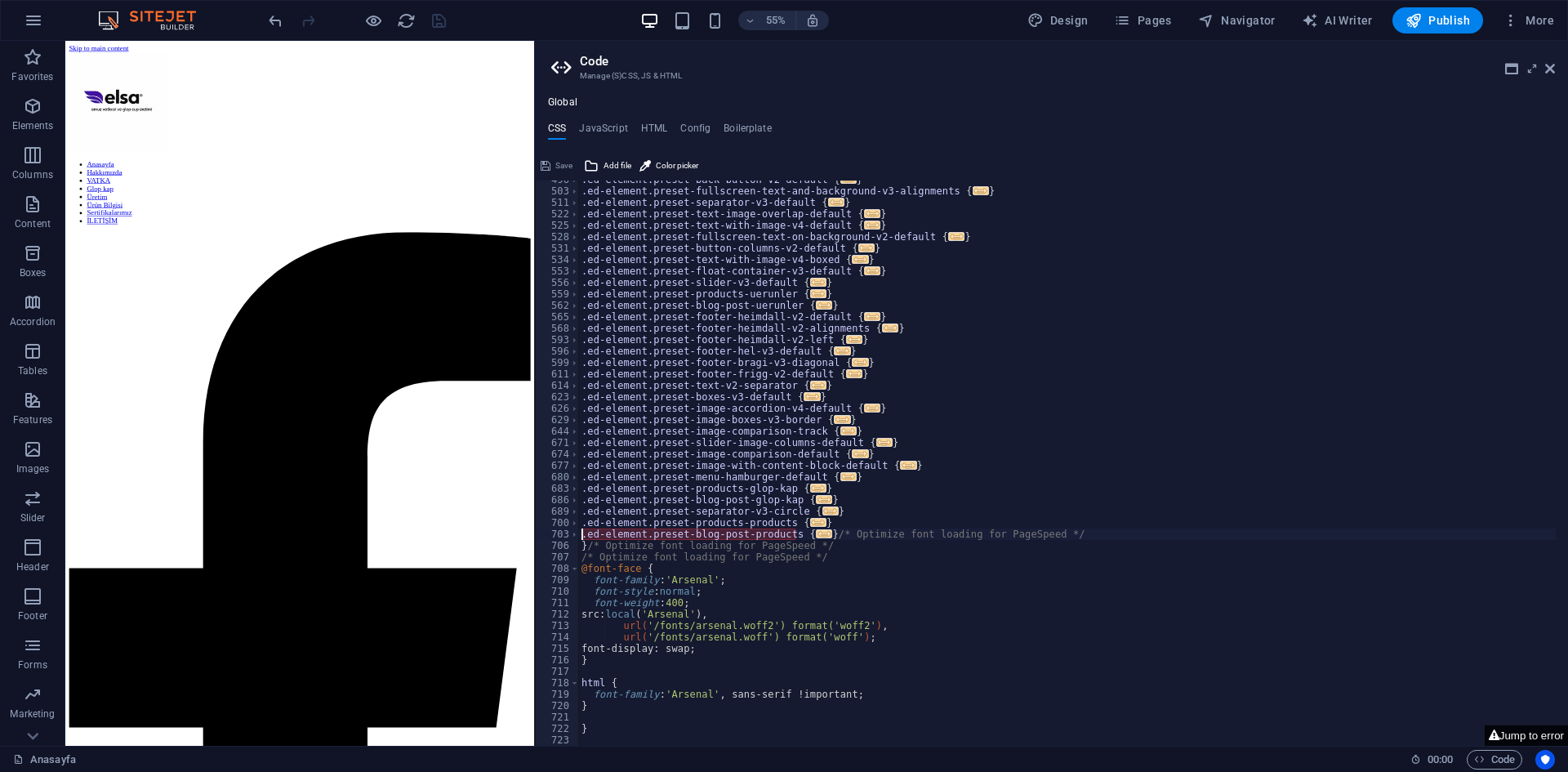
click at [1508, 743] on button "Jump to error" at bounding box center [1527, 736] width 83 height 21
click at [1517, 738] on button "Jump to error" at bounding box center [1527, 736] width 83 height 21
click at [1063, 641] on div ".ed-element.preset-back-button-v2-default { ... } .ed-element.preset-fullscreen…" at bounding box center [1067, 468] width 978 height 589
click at [542, 528] on div "703" at bounding box center [557, 534] width 44 height 12
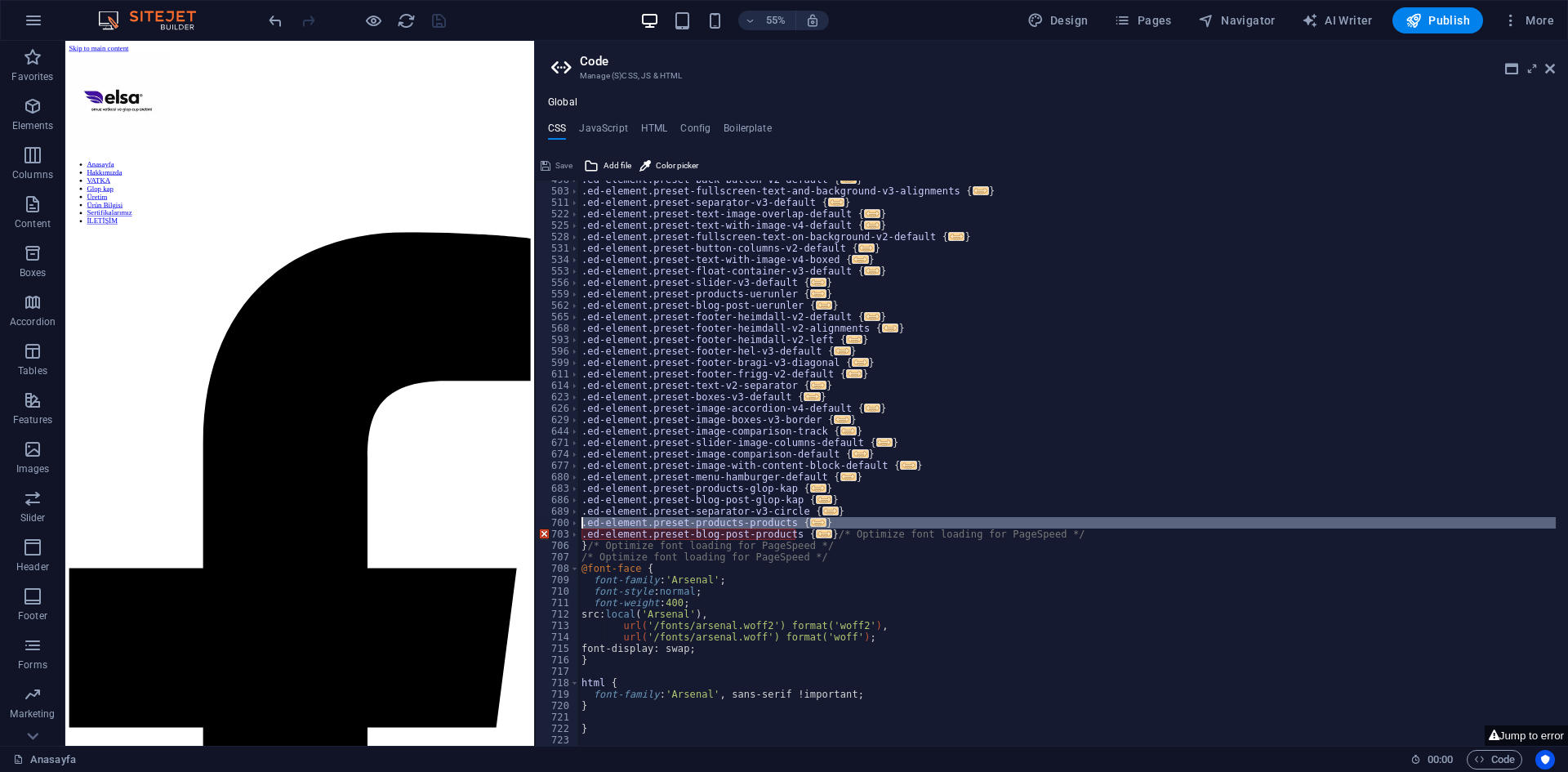
click at [1048, 648] on div ".ed-element.preset-back-button-v2-default { ... } .ed-element.preset-fullscreen…" at bounding box center [1067, 468] width 978 height 589
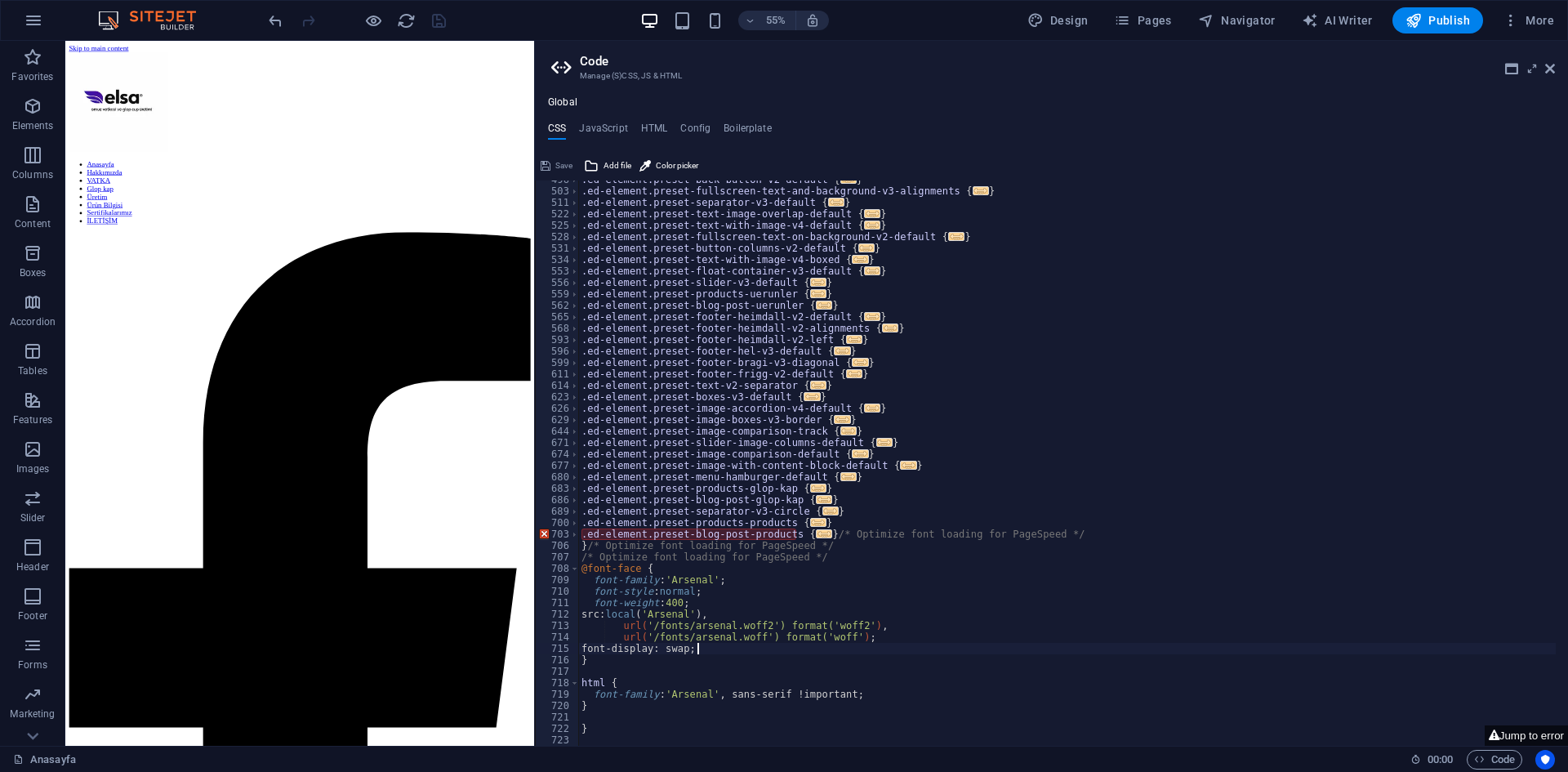
click at [591, 731] on div ".ed-element.preset-back-button-v2-default { ... } .ed-element.preset-fullscreen…" at bounding box center [1067, 468] width 978 height 589
type textarea "}"
click at [589, 711] on div ".ed-element.preset-back-button-v2-default { ... } .ed-element.preset-fullscreen…" at bounding box center [1067, 468] width 978 height 589
type textarea "}"
click at [856, 693] on div ".ed-element.preset-back-button-v2-default { ... } .ed-element.preset-fullscreen…" at bounding box center [1067, 468] width 978 height 589
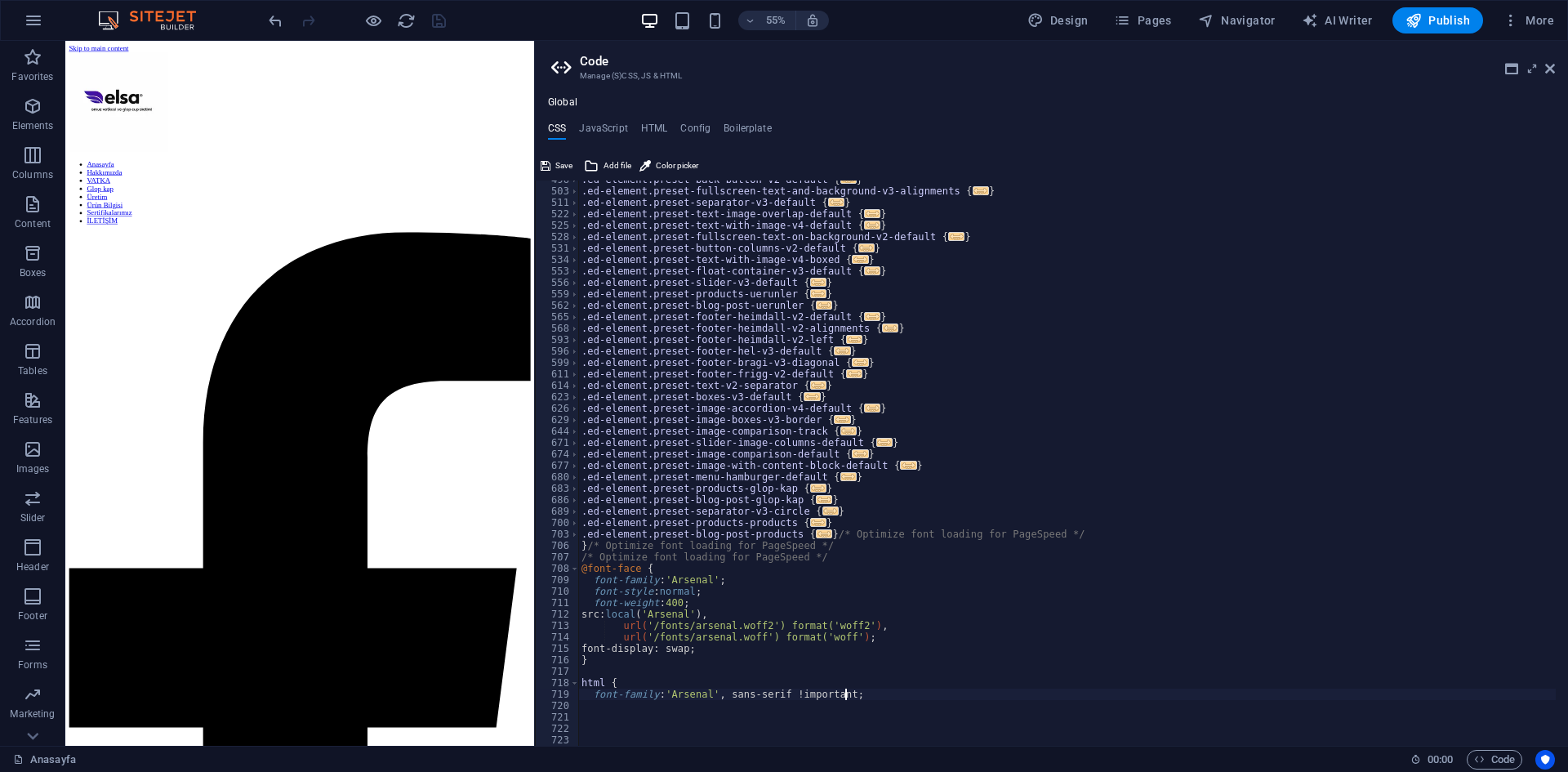
paste textarea "}"
click at [1108, 577] on div ".ed-element.preset-back-button-v2-default { ... } .ed-element.preset-fullscreen…" at bounding box center [1067, 468] width 978 height 589
click at [987, 687] on div ".ed-element.preset-back-button-v2-default { ... } .ed-element.preset-fullscreen…" at bounding box center [1067, 468] width 978 height 589
type textarea "html {"
click at [842, 730] on div ".ed-element.preset-back-button-v2-default { ... } .ed-element.preset-fullscreen…" at bounding box center [1067, 468] width 978 height 589
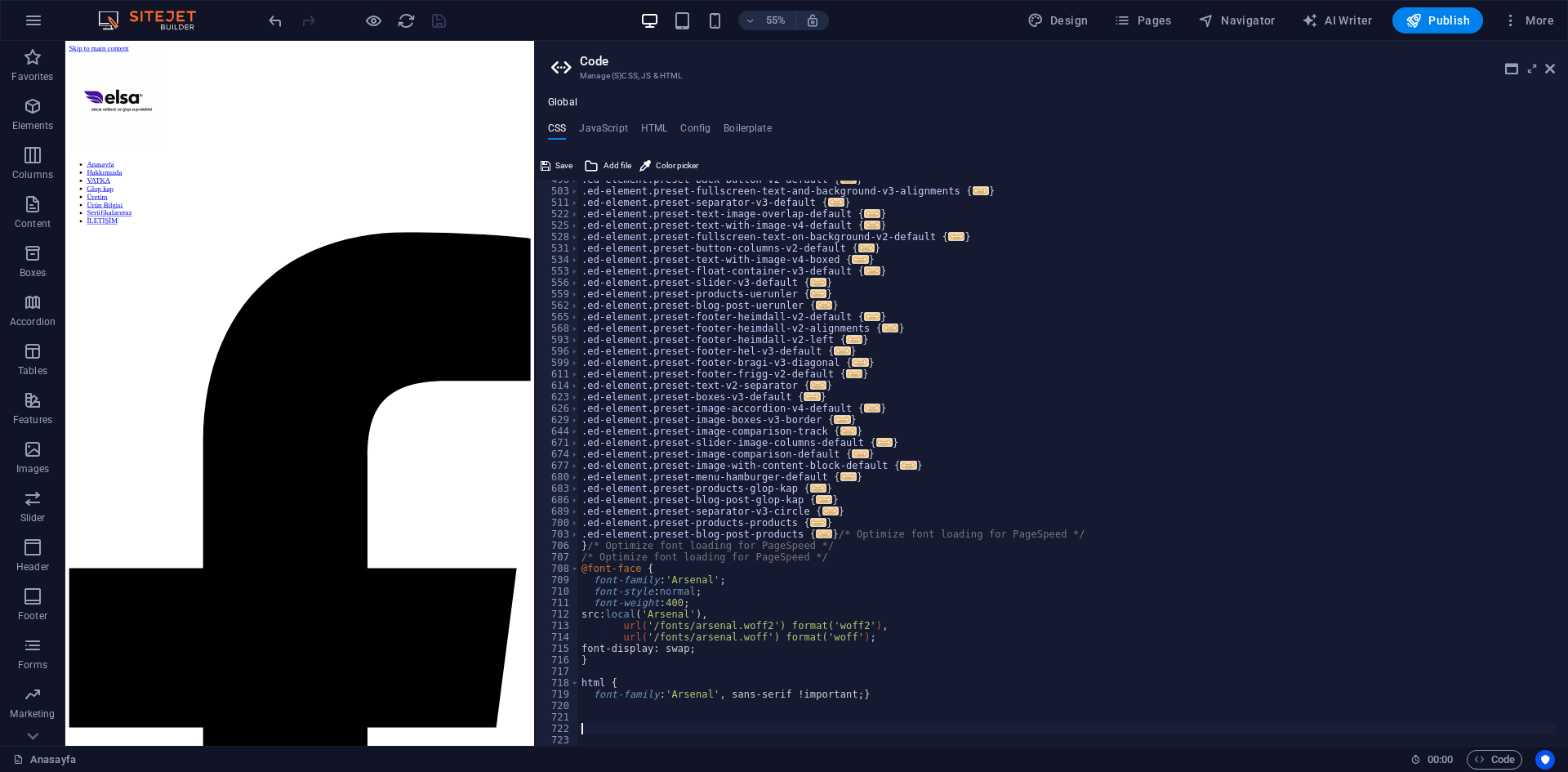
click at [651, 666] on div ".ed-element.preset-back-button-v2-default { ... } .ed-element.preset-fullscreen…" at bounding box center [1067, 468] width 978 height 589
click at [608, 720] on div ".ed-element.preset-back-button-v2-default { ... } .ed-element.preset-fullscreen…" at bounding box center [1067, 468] width 978 height 589
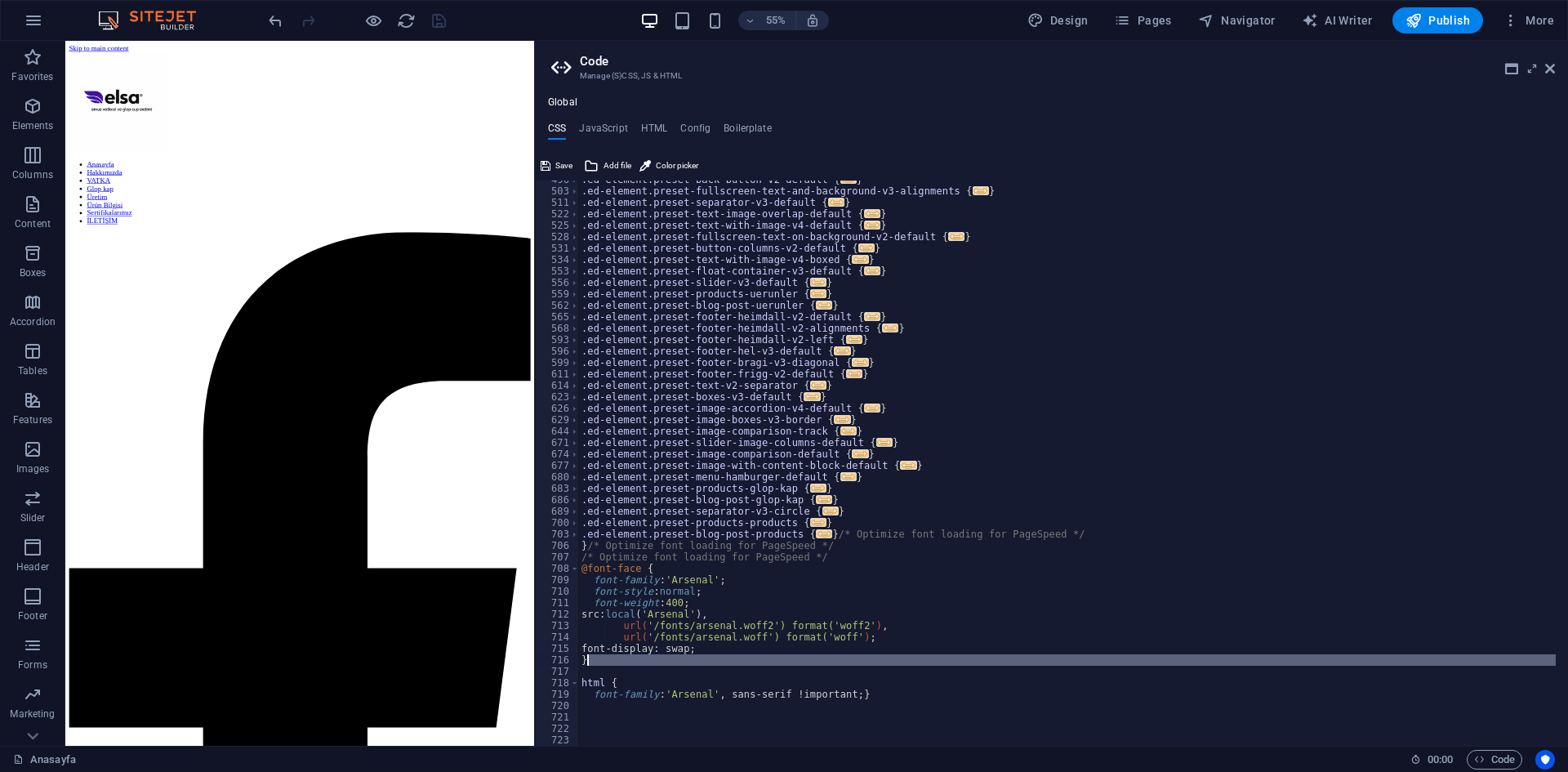
click at [649, 665] on div ".ed-element.preset-back-button-v2-default { ... } .ed-element.preset-fullscreen…" at bounding box center [1067, 468] width 978 height 589
type textarea "}"
click at [552, 166] on button "Save" at bounding box center [556, 166] width 36 height 20
type textarea "}"
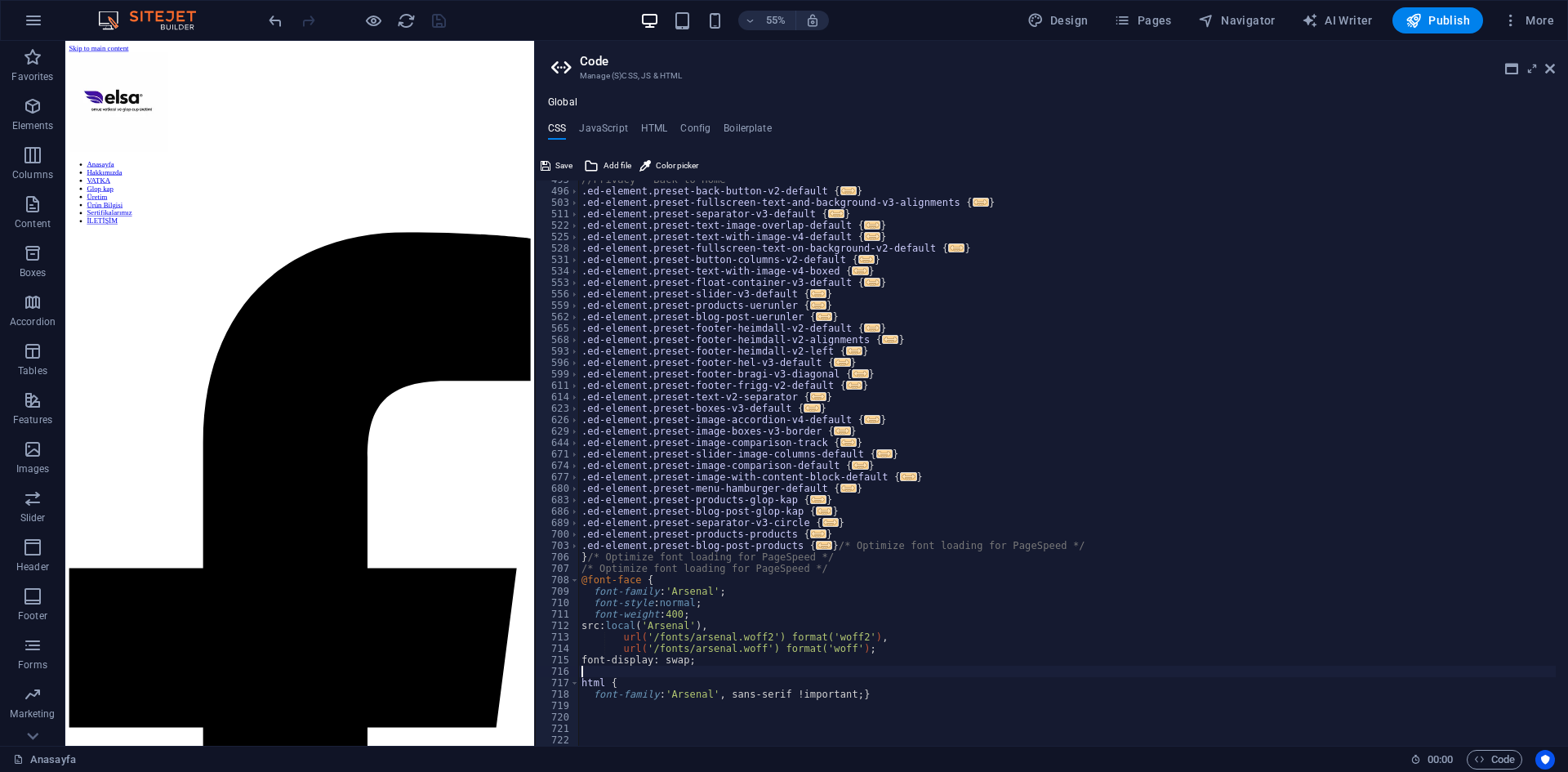
scroll to position [761, 0]
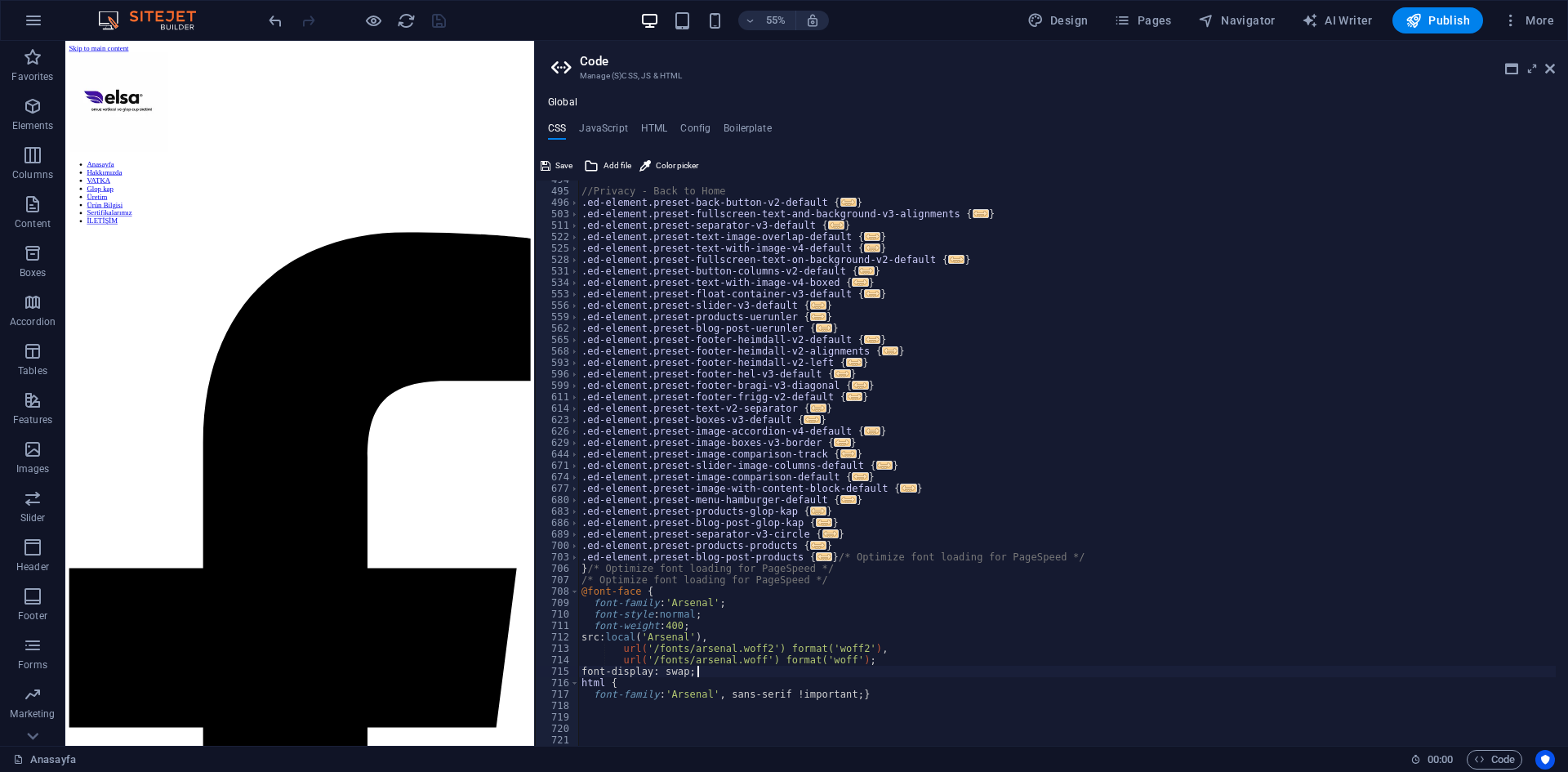
click at [584, 682] on div "//Privacy - Back to Home .ed-element.preset-back-button-v2-default { ... } .ed-…" at bounding box center [1067, 468] width 978 height 589
click at [595, 670] on div "//Privacy - Back to Home .ed-element.preset-back-button-v2-default { ... } .ed-…" at bounding box center [1067, 468] width 978 height 589
click at [593, 692] on div "//Privacy - Back to Home .ed-element.preset-back-button-v2-default { ... } .ed-…" at bounding box center [1067, 468] width 978 height 589
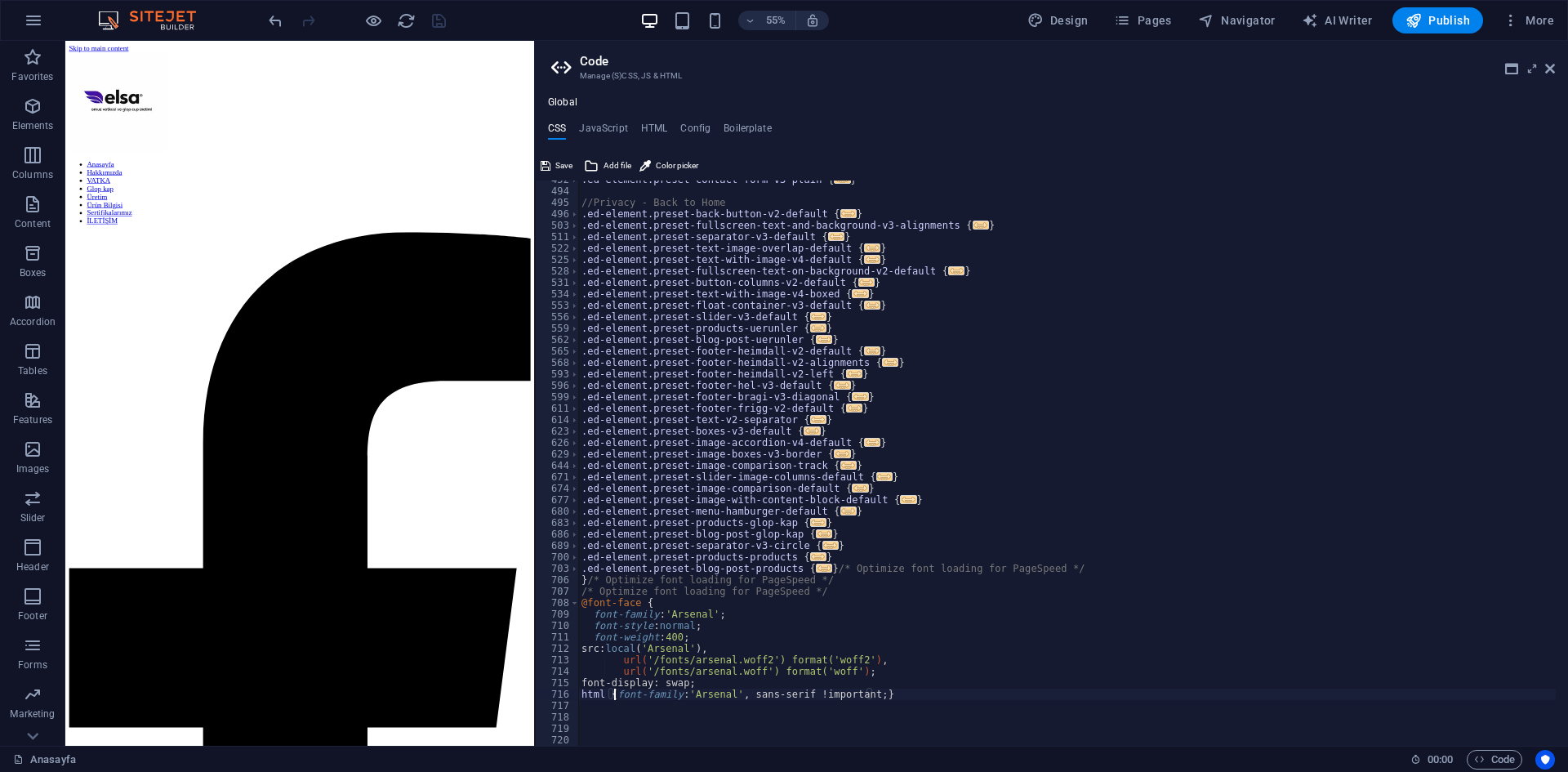
scroll to position [0, 2]
type textarea "html { font-family: 'Arsenal', sans-serif !important;}"
click at [558, 166] on span "Save" at bounding box center [564, 166] width 17 height 20
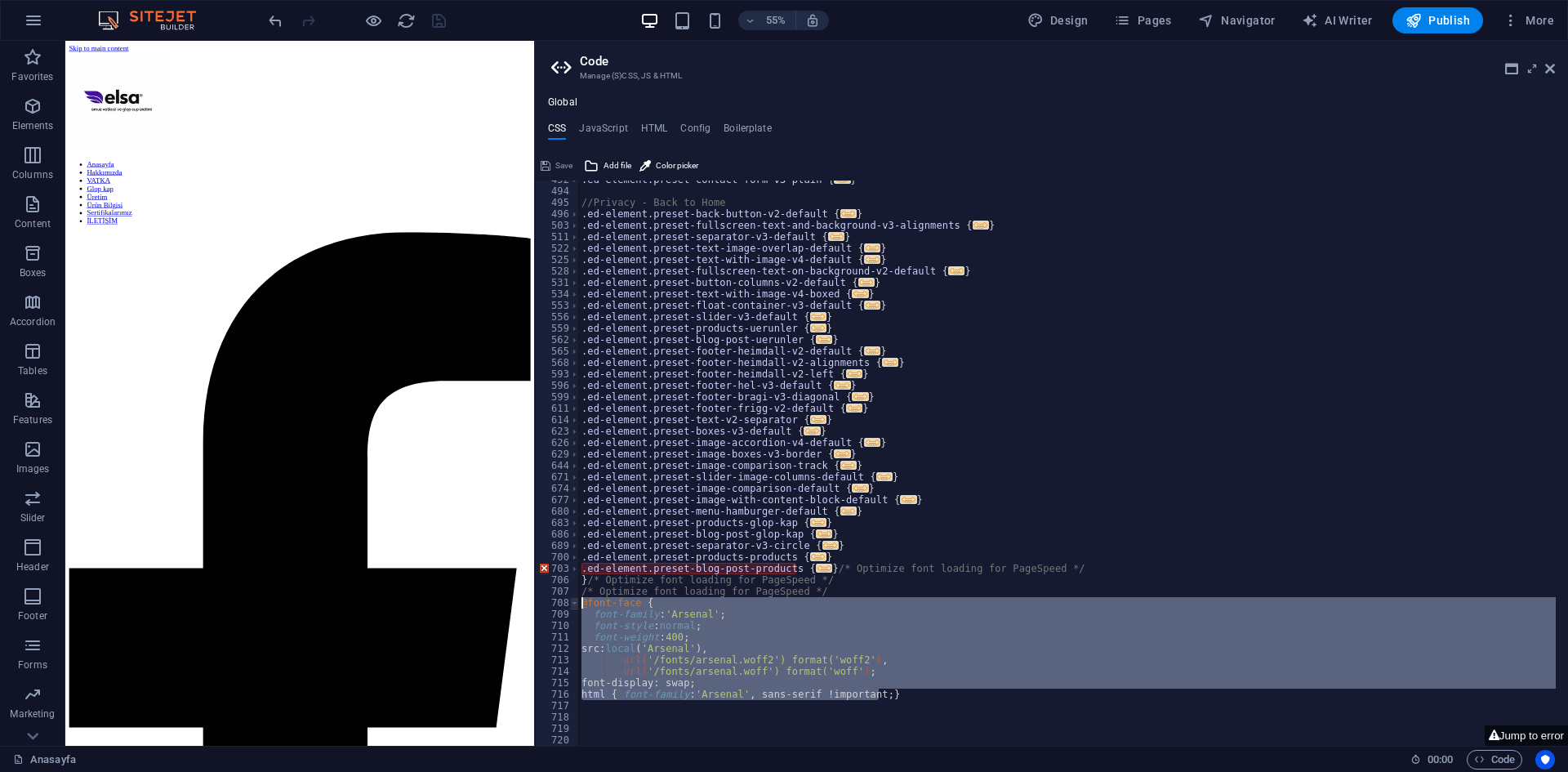
drag, startPoint x: 904, startPoint y: 693, endPoint x: 576, endPoint y: 604, distance: 339.9
click at [576, 604] on div "html { font-family: 'Arsenal', sans-serif !important;} 452 494 495 496 503 511 …" at bounding box center [1051, 463] width 1033 height 565
type textarea "@font-face { font-family: 'Arsenal';"
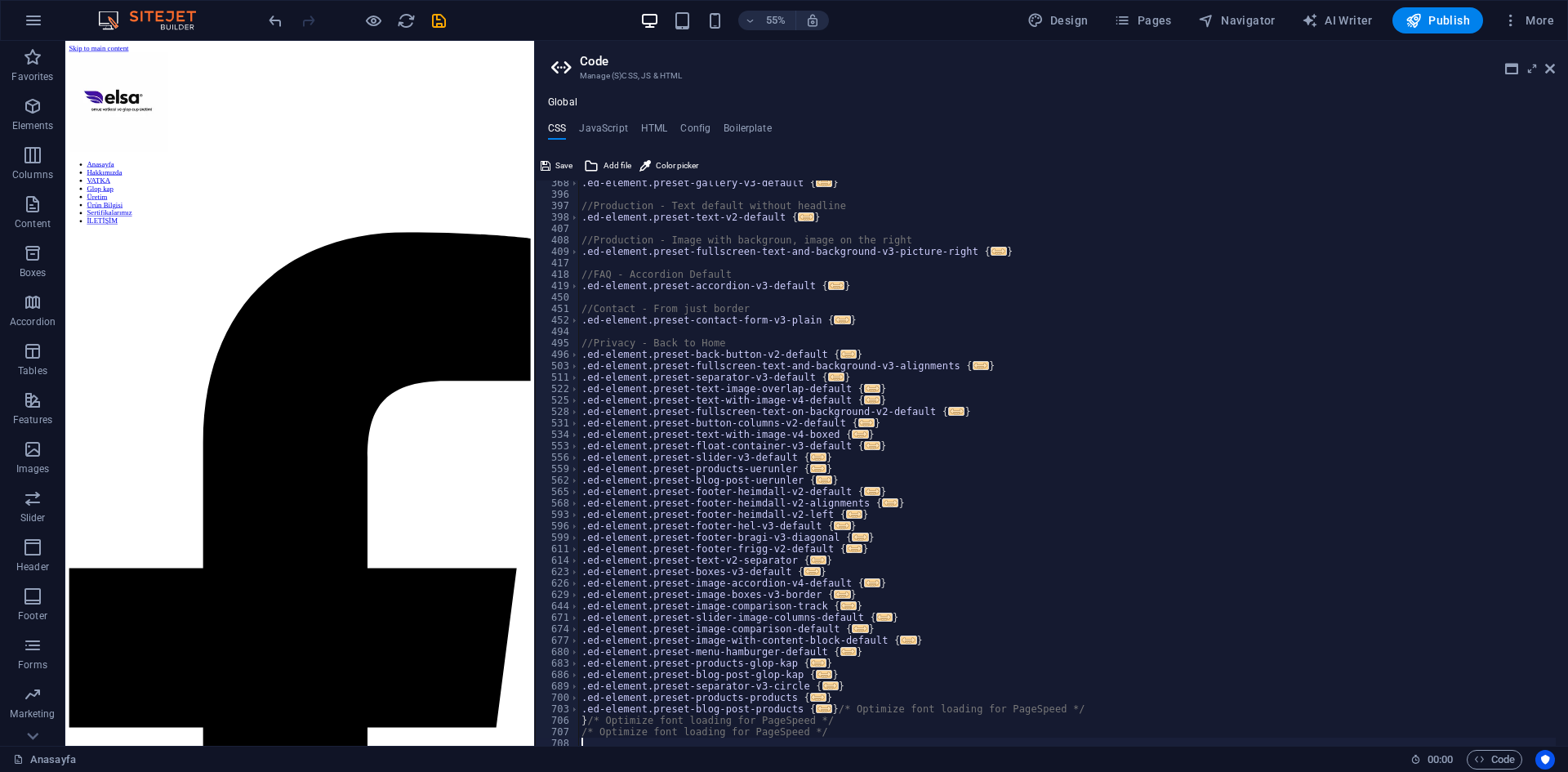
scroll to position [560, 0]
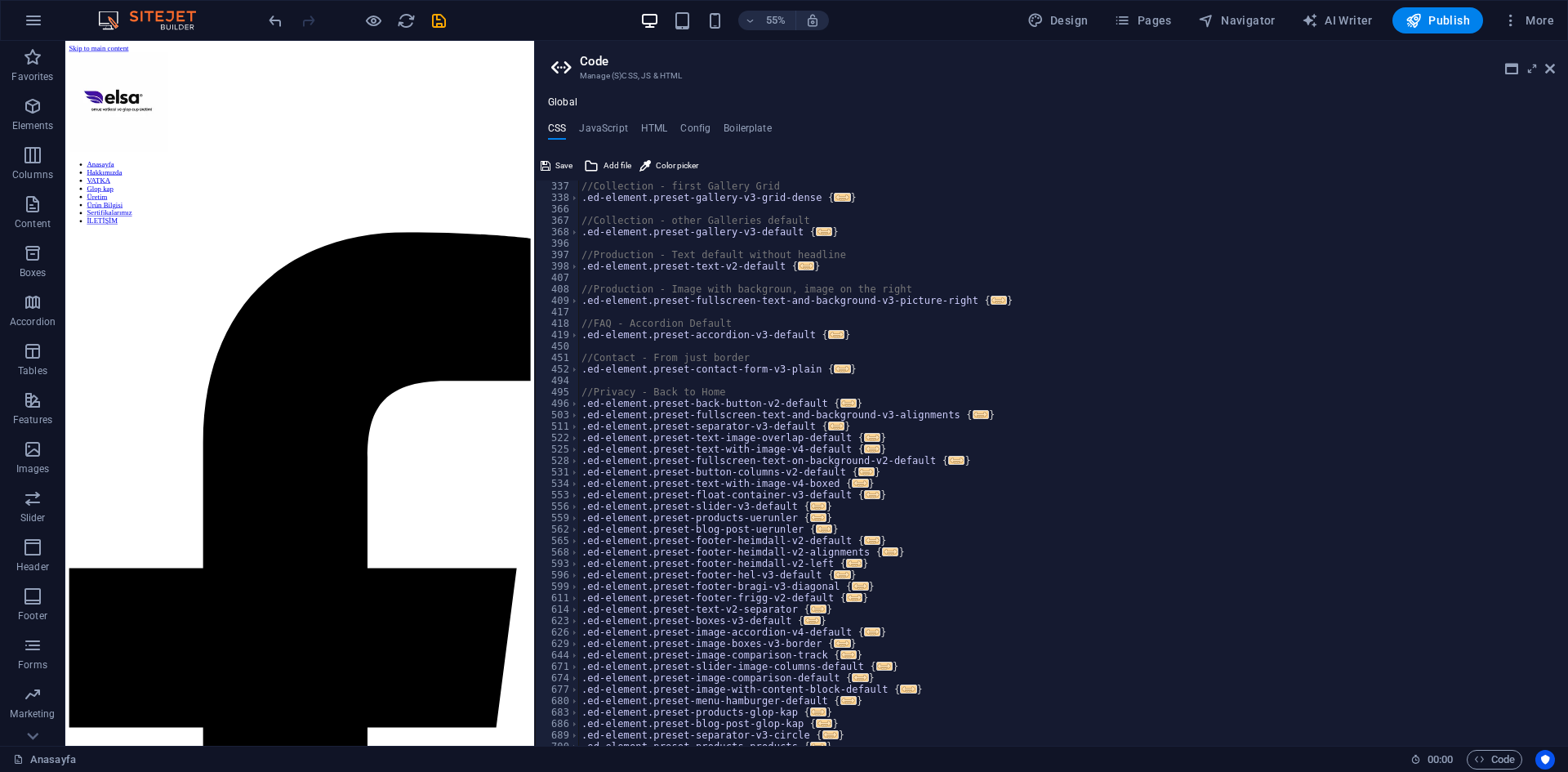
click at [554, 125] on h4 "CSS" at bounding box center [557, 131] width 18 height 18
click at [570, 164] on span "Save" at bounding box center [564, 166] width 17 height 20
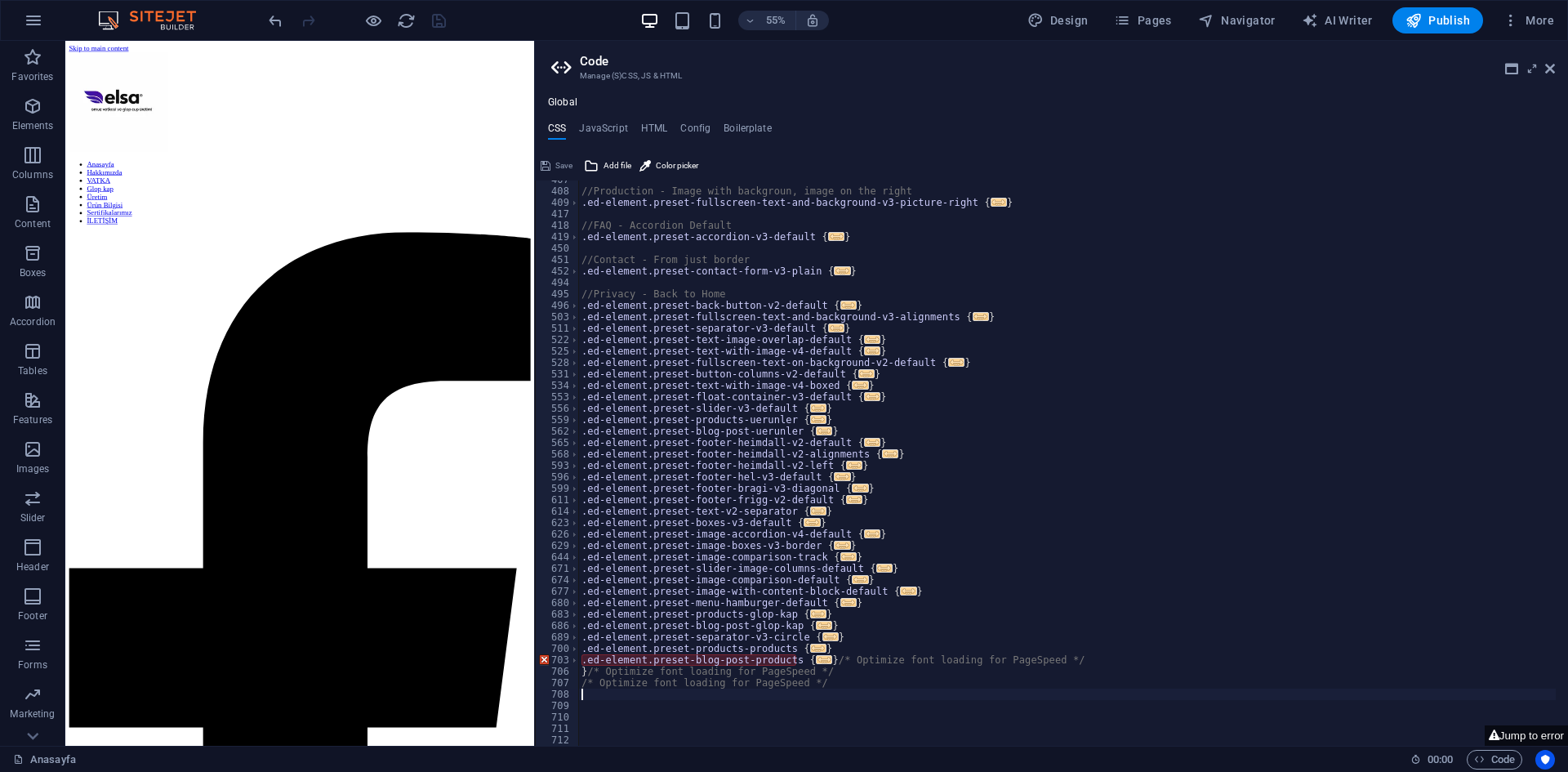
click at [623, 672] on div "//Production - Image with backgroun, image on the right .ed-element.preset-full…" at bounding box center [1067, 468] width 978 height 589
click at [592, 673] on div "//Production - Image with backgroun, image on the right .ed-element.preset-full…" at bounding box center [1067, 468] width 978 height 589
click at [589, 673] on div "//Production - Image with backgroun, image on the right .ed-element.preset-full…" at bounding box center [1067, 468] width 978 height 589
drag, startPoint x: 592, startPoint y: 669, endPoint x: 584, endPoint y: 671, distance: 8.2
click at [584, 671] on div "//Production - Image with backgroun, image on the right .ed-element.preset-full…" at bounding box center [1067, 468] width 978 height 589
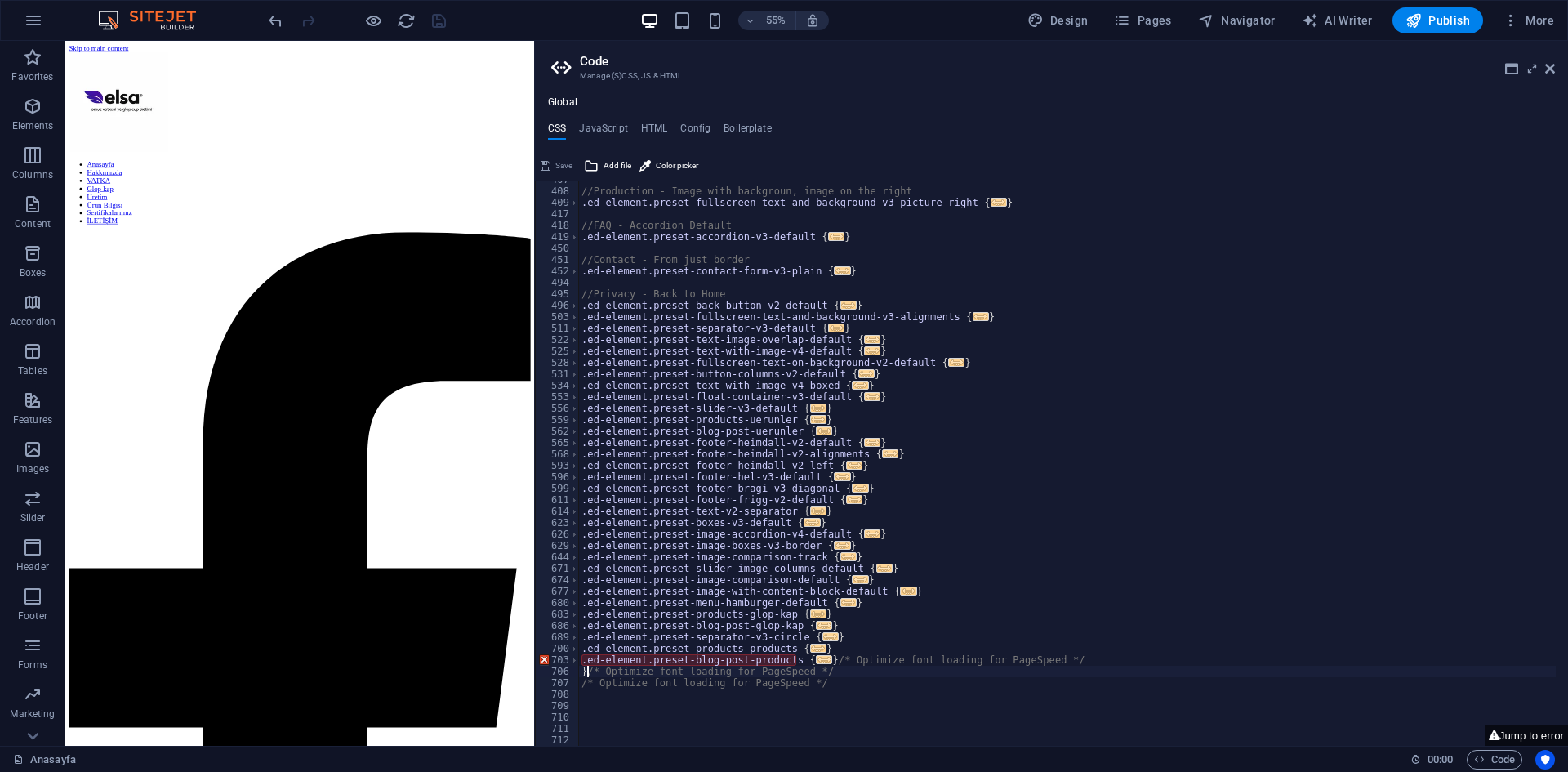
click at [589, 672] on div "//Production - Image with backgroun, image on the right .ed-element.preset-full…" at bounding box center [1067, 468] width 978 height 589
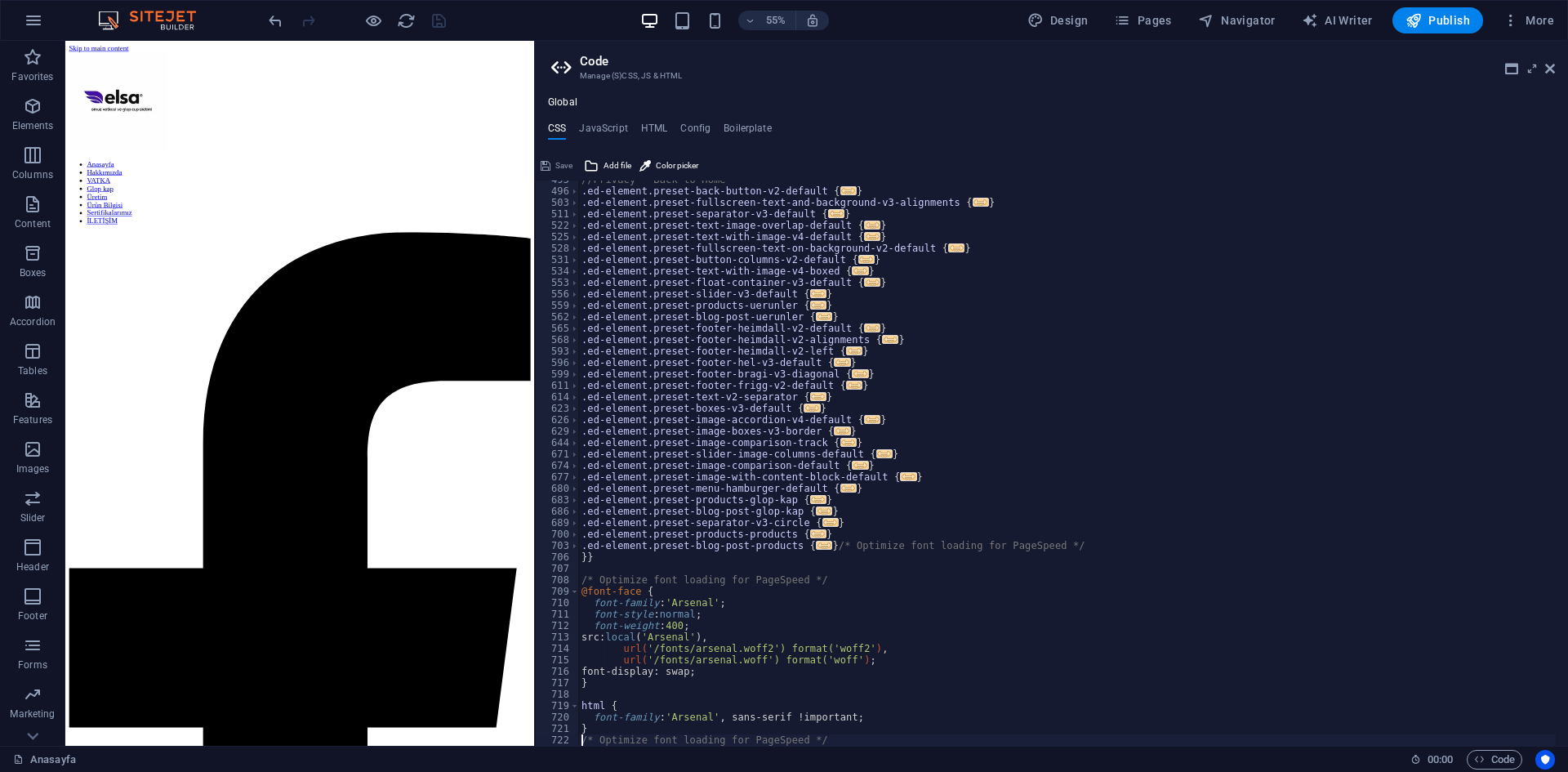
scroll to position [773, 0]
click at [589, 556] on div "//Privacy - Back to Home .ed-element.preset-back-button-v2-default { ... } .ed-…" at bounding box center [1067, 468] width 978 height 589
type textarea "}"
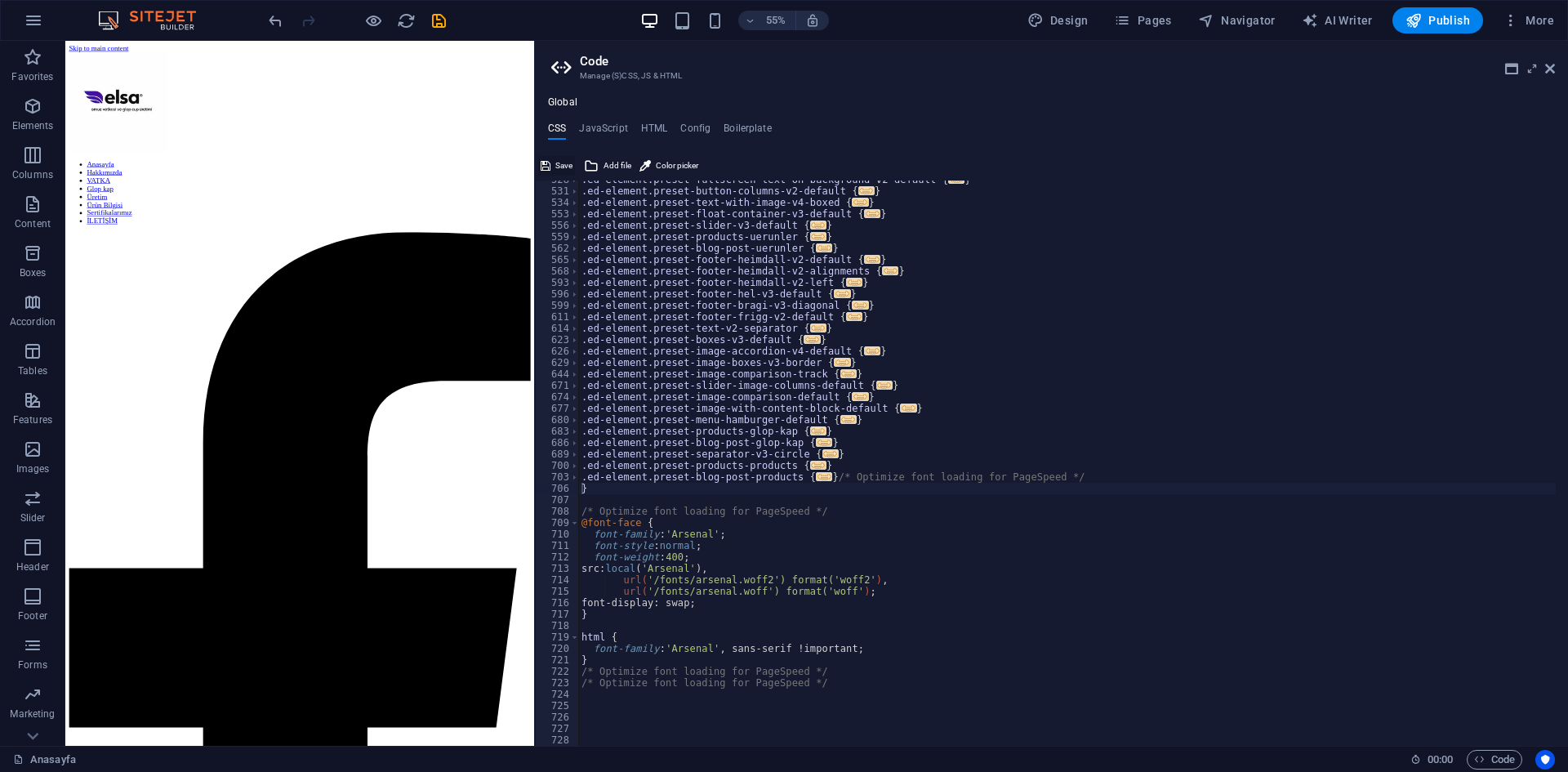
click at [555, 166] on button "Save" at bounding box center [556, 166] width 36 height 20
click at [611, 168] on span "Add file" at bounding box center [617, 166] width 28 height 20
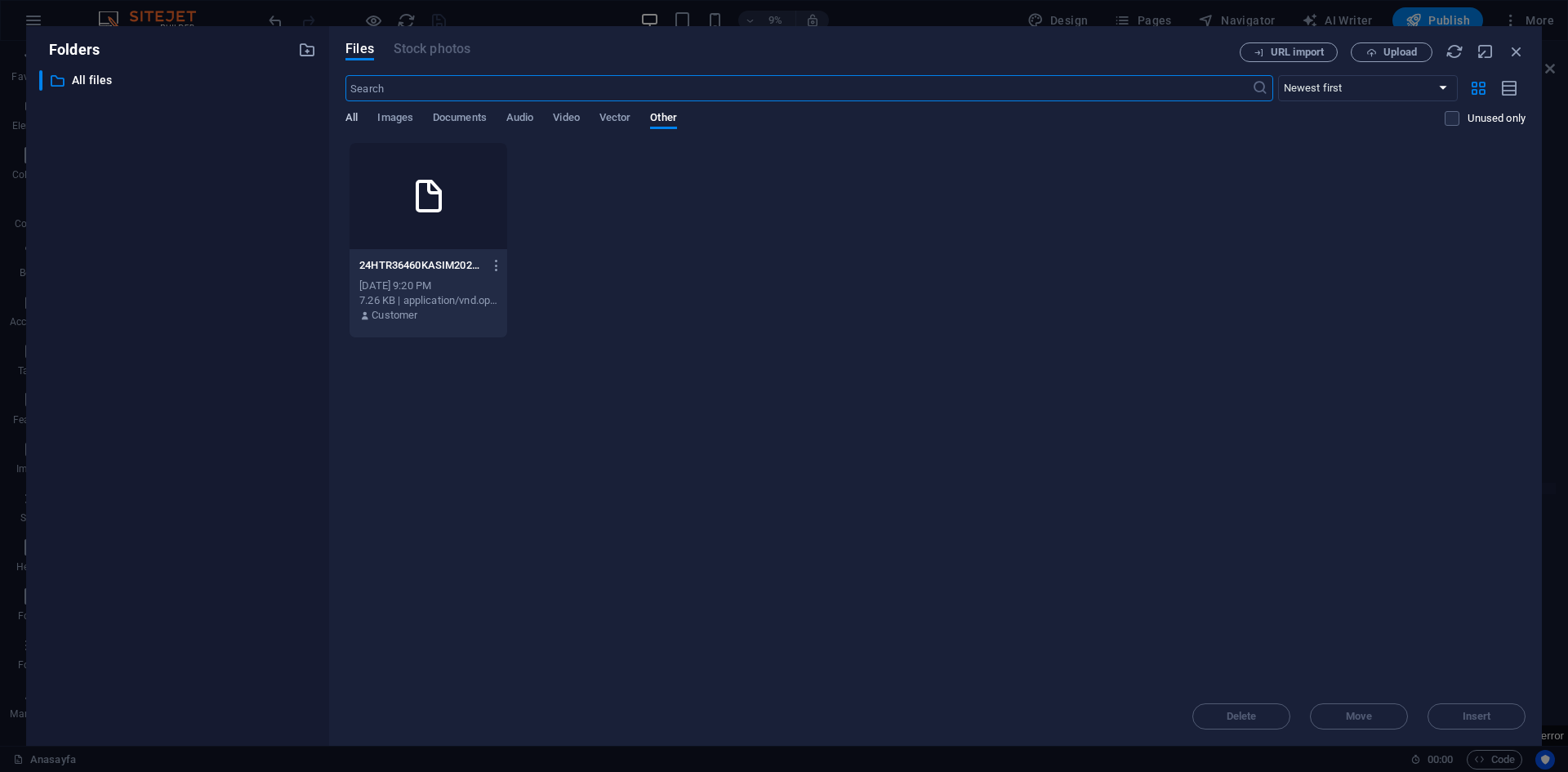
click at [348, 123] on span "All" at bounding box center [351, 119] width 12 height 23
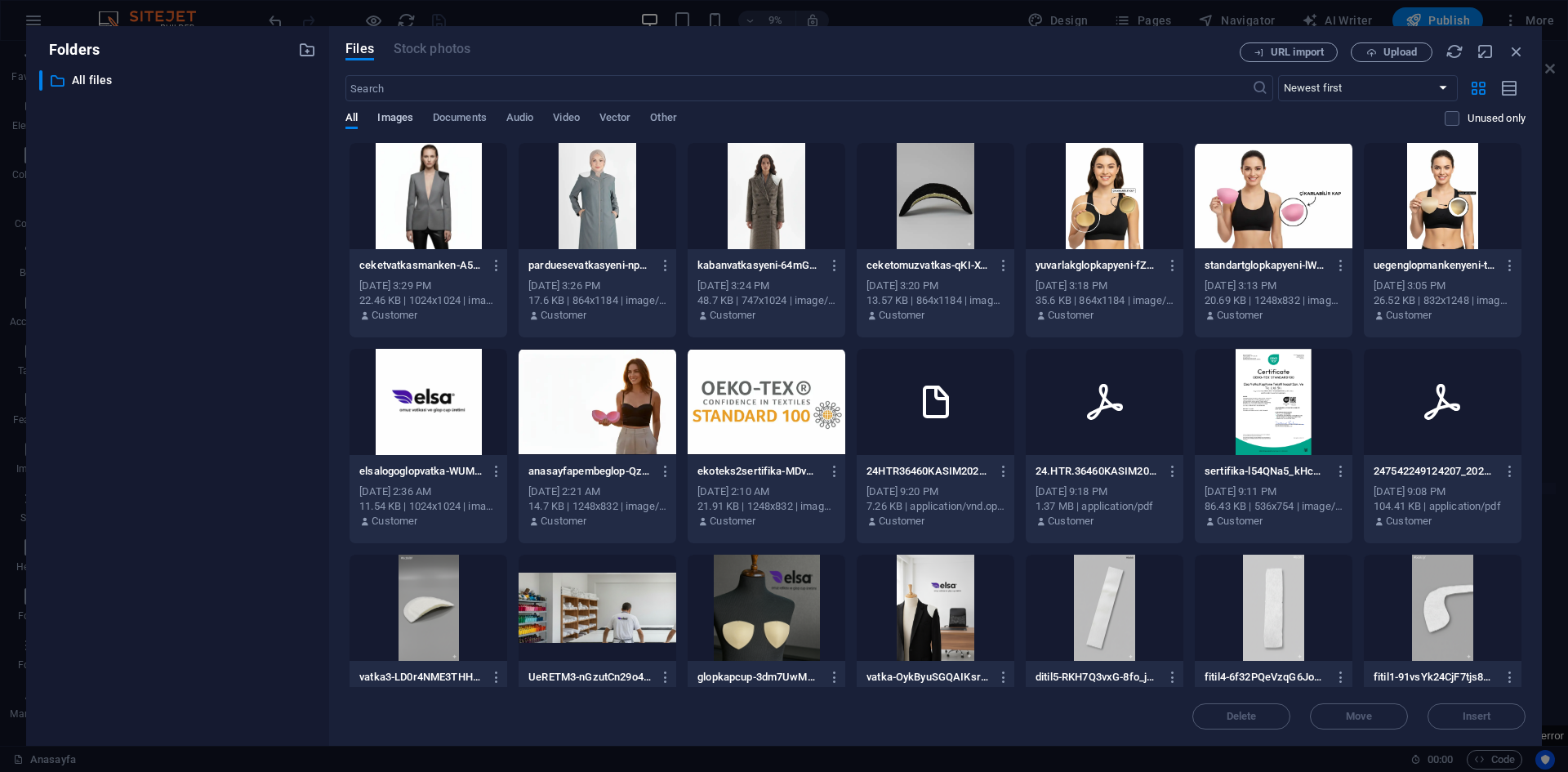
click at [397, 112] on span "Images" at bounding box center [395, 119] width 36 height 23
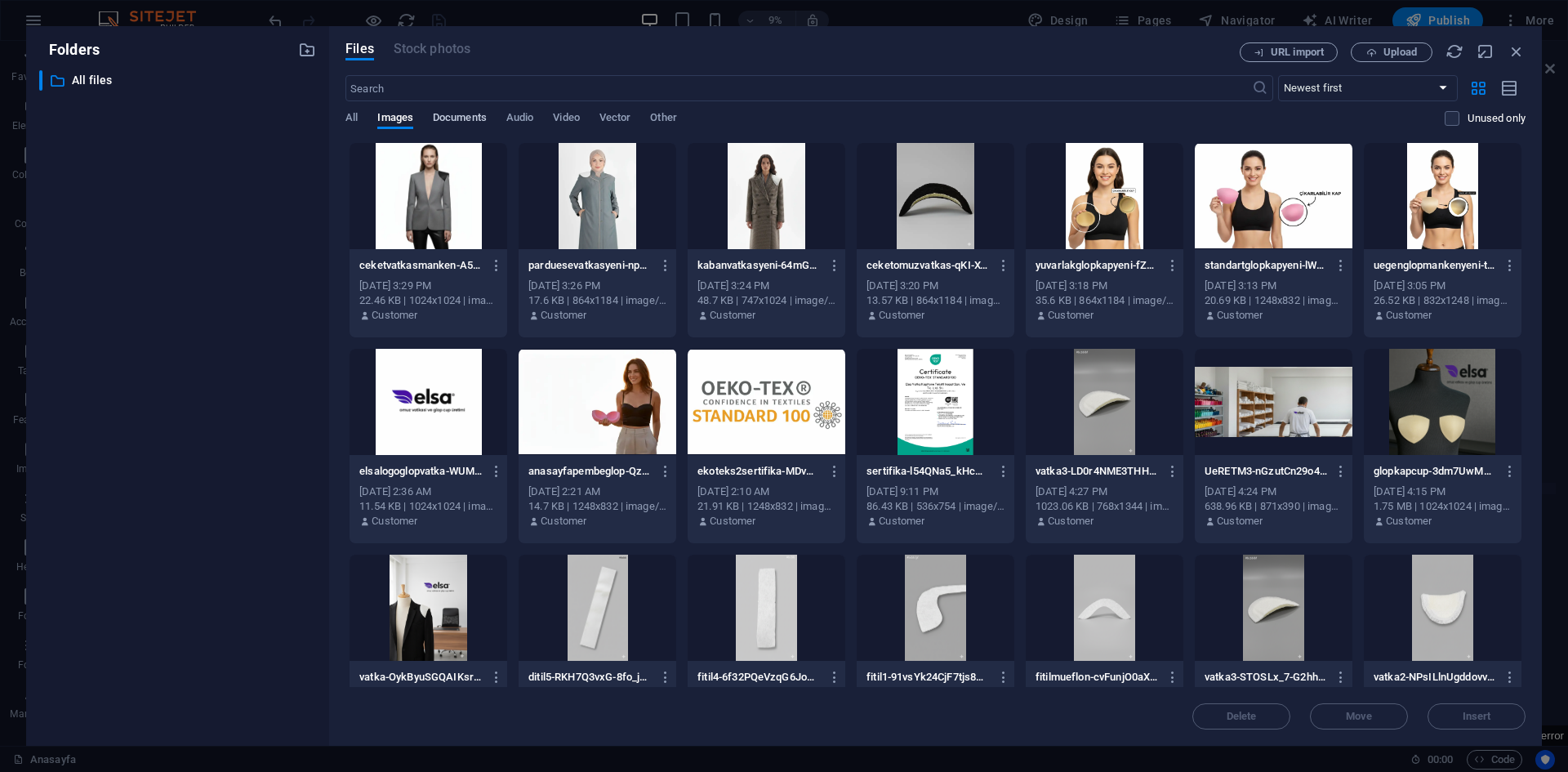
click at [447, 122] on span "Documents" at bounding box center [460, 119] width 54 height 23
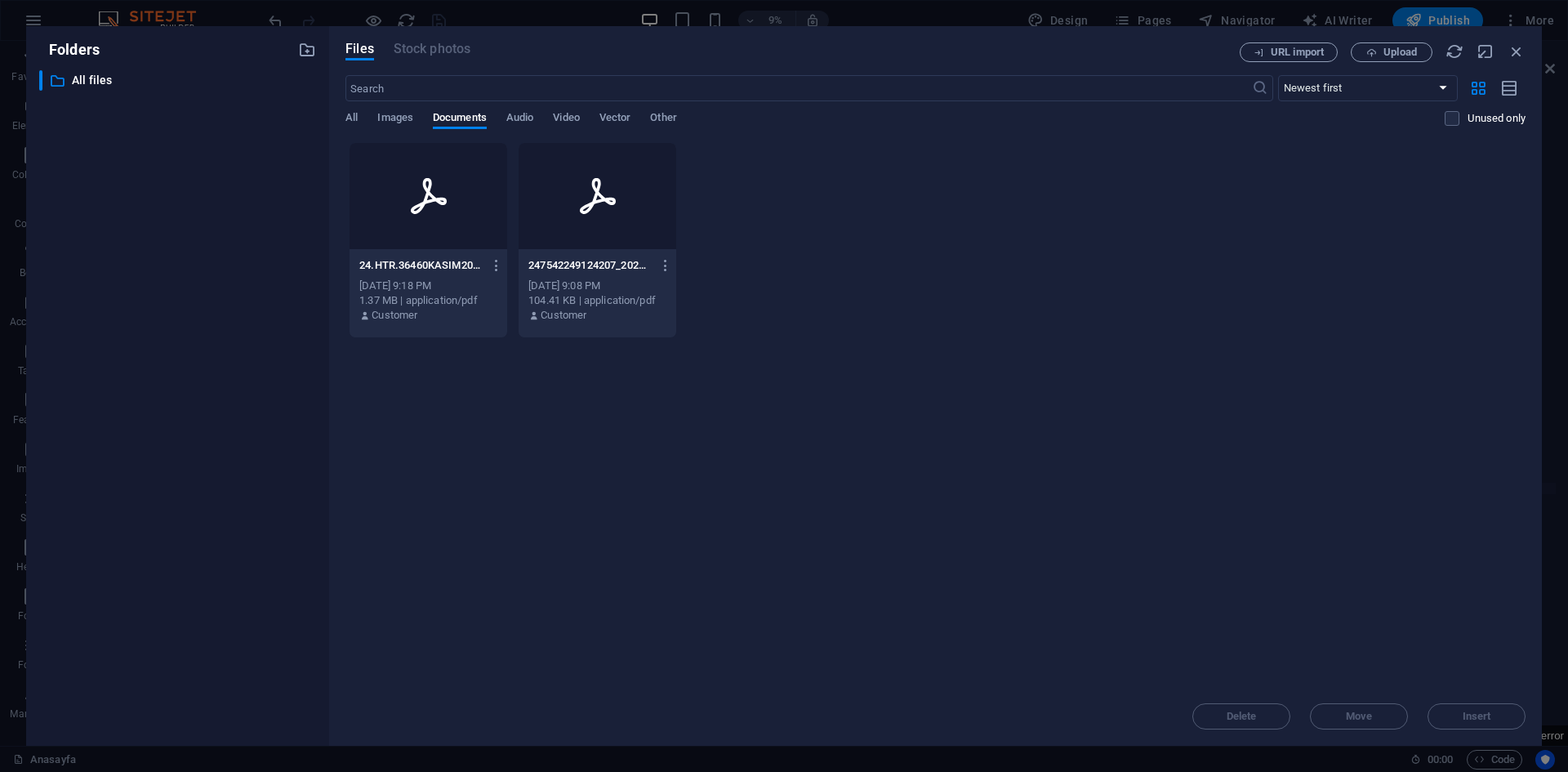
click at [502, 117] on div "All Images Documents Audio Video Vector Other" at bounding box center [895, 126] width 1099 height 31
click at [513, 127] on button "Audio" at bounding box center [520, 120] width 27 height 18
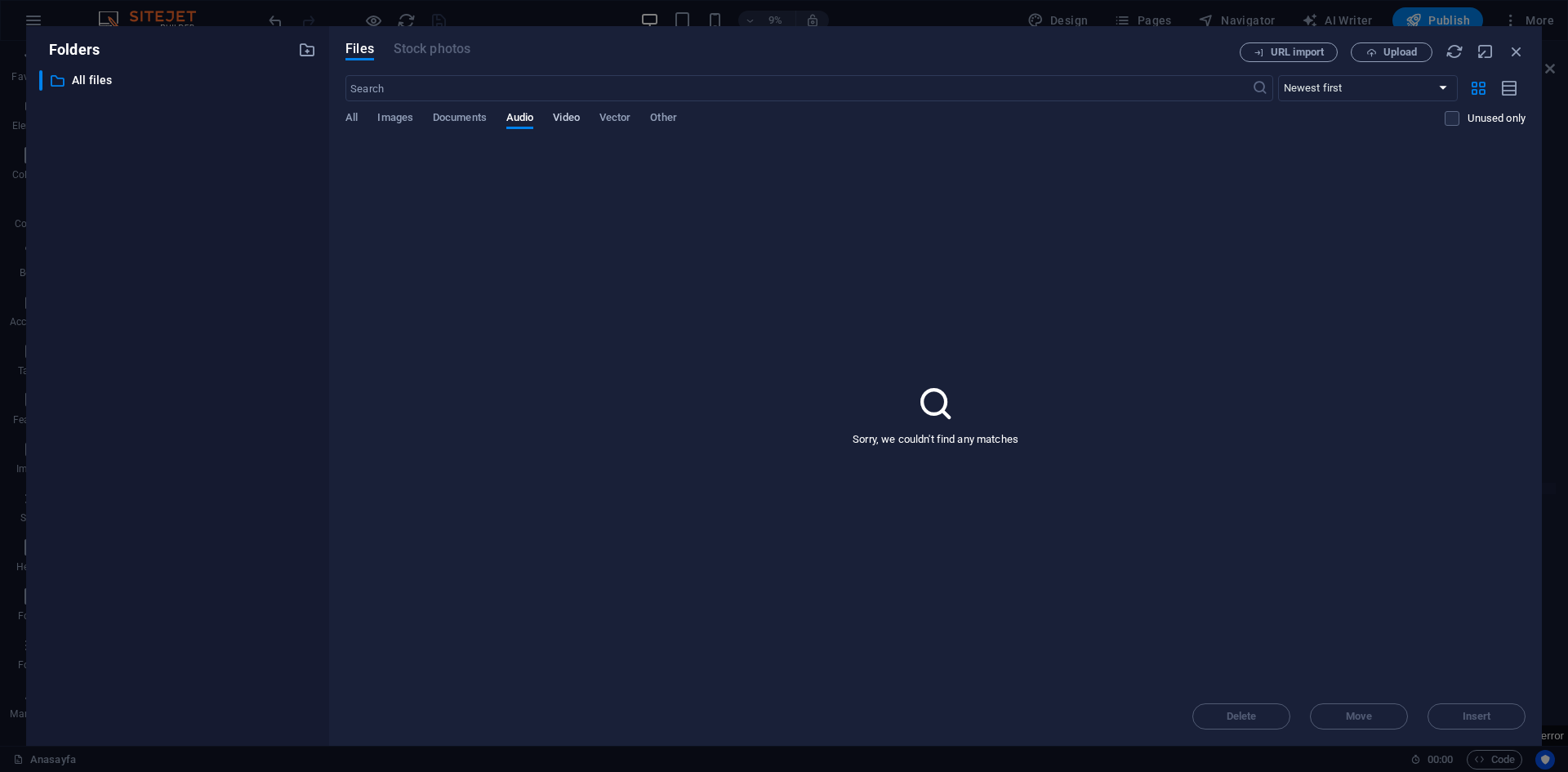
click at [563, 123] on span "Video" at bounding box center [566, 119] width 26 height 23
click at [627, 112] on span "Vector" at bounding box center [615, 119] width 32 height 23
click at [1337, 88] on select "Newest first Oldest first Name (A-Z) Name (Z-A) Size (0-9) Size (9-0) Resolutio…" at bounding box center [1368, 88] width 179 height 26
click at [1209, 176] on div "Sorry, we couldn't find any matches" at bounding box center [936, 414] width 1180 height 545
click at [1324, 140] on div "Tüm Görüntüler Belgeler Ses Video Vektör Diğer" at bounding box center [872, 126] width 1054 height 31
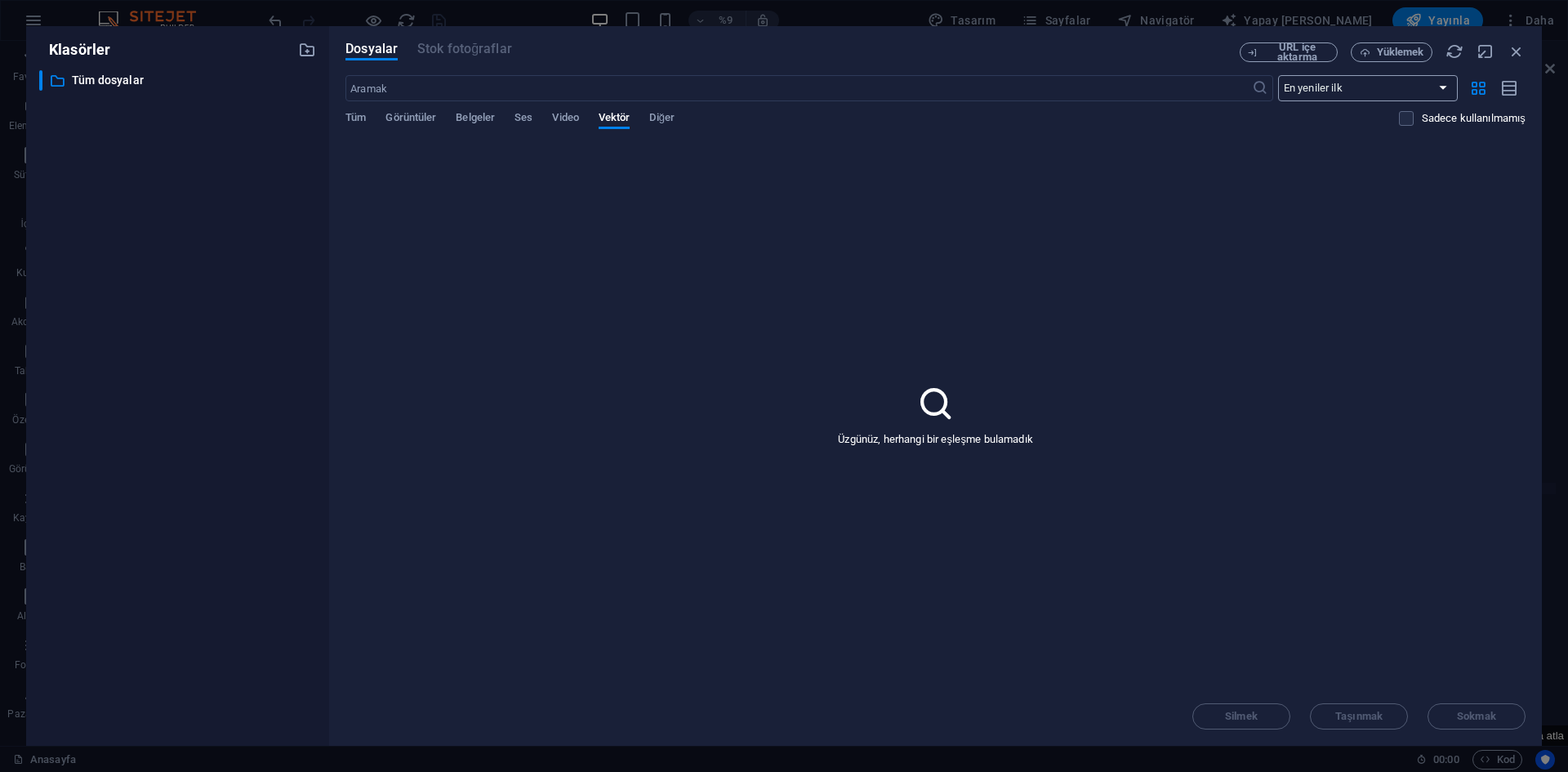
click at [1365, 88] on select "En yeniler ilk En eskiden başlayarak Adı (AZ) Adı (ZA) Beden (0-9) Boyut (9-0) …" at bounding box center [1368, 88] width 179 height 26
click at [1165, 178] on div "Üzgünüz, herhangi bir eşleşme bulamadık" at bounding box center [936, 414] width 1180 height 545
click at [1408, 124] on label at bounding box center [1407, 118] width 15 height 15
click at [0, 0] on input "checkbox" at bounding box center [0, 0] width 0 height 0
click at [1405, 122] on label at bounding box center [1407, 118] width 15 height 15
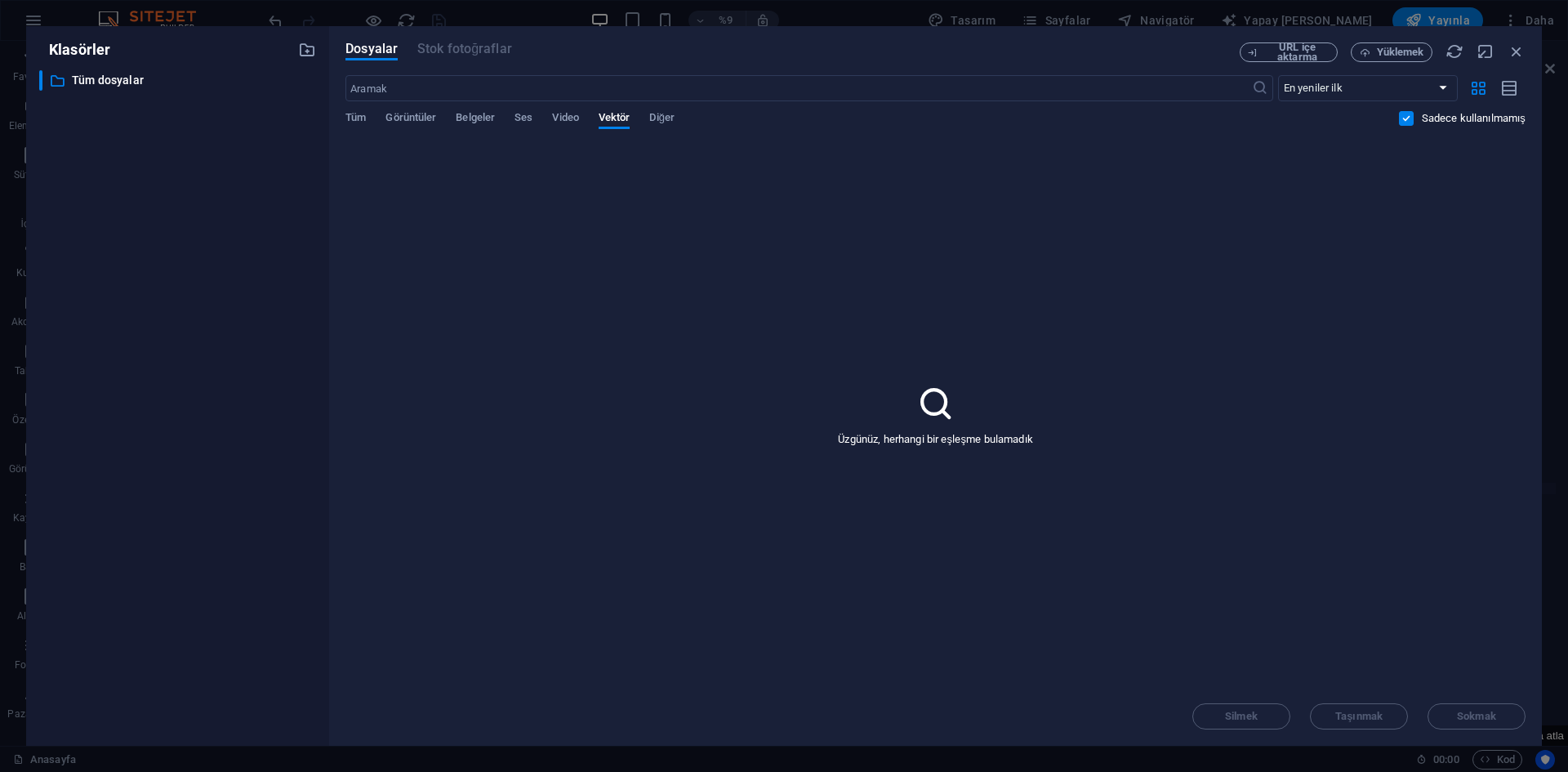
click at [0, 0] on input "checkbox" at bounding box center [0, 0] width 0 height 0
click at [1509, 53] on icon "button" at bounding box center [1517, 51] width 18 height 18
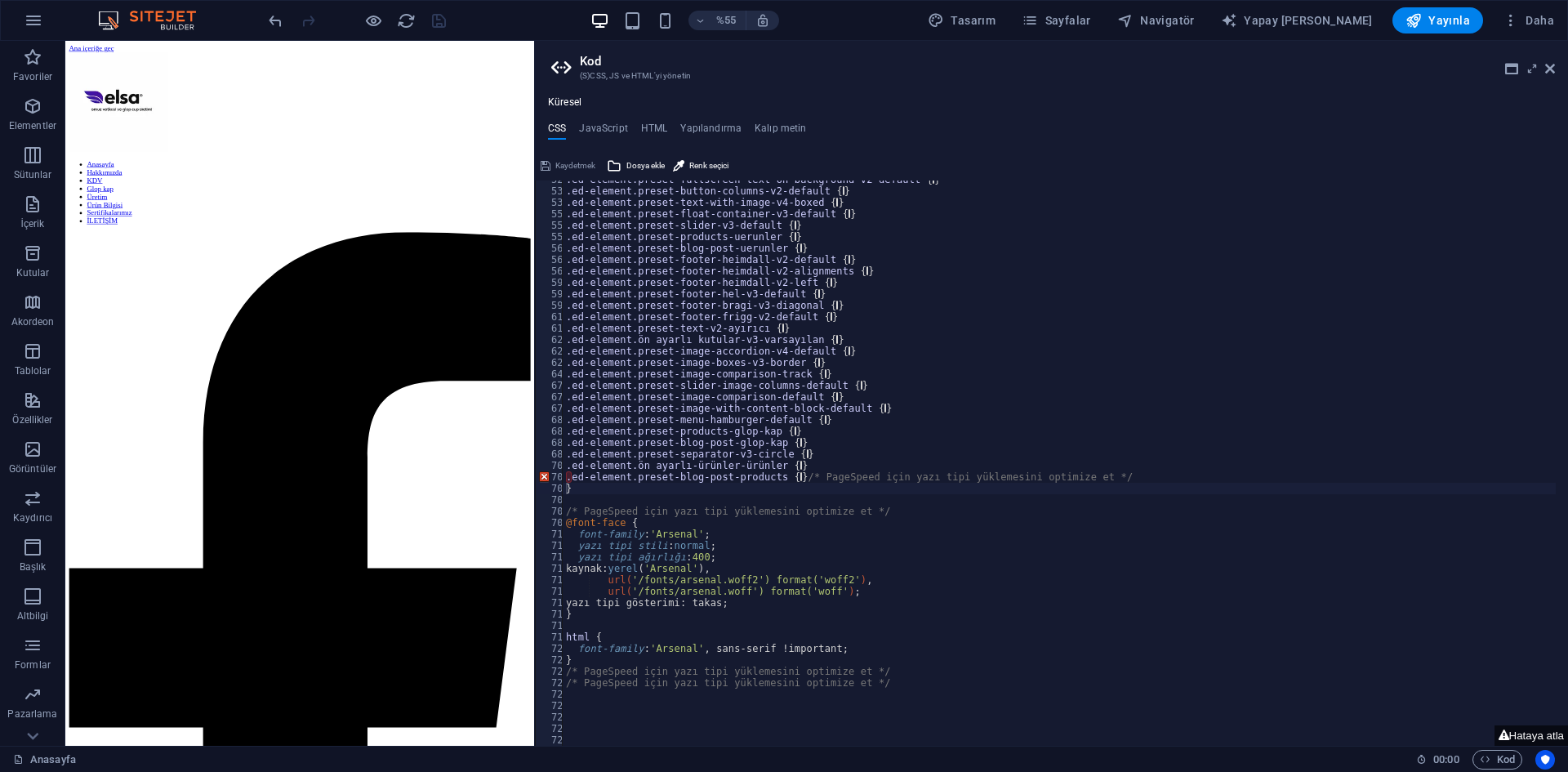
click at [570, 160] on div "Kaydetmek" at bounding box center [568, 166] width 60 height 20
click at [577, 169] on div "Kaydetmek" at bounding box center [568, 166] width 60 height 20
click at [579, 155] on div "Kaydetmek Dosya ekle Renk seçici" at bounding box center [1051, 164] width 1033 height 24
click at [1537, 736] on font "Hataya atla" at bounding box center [1537, 736] width 55 height 12
click at [1527, 733] on font "Hataya atla" at bounding box center [1537, 736] width 55 height 12
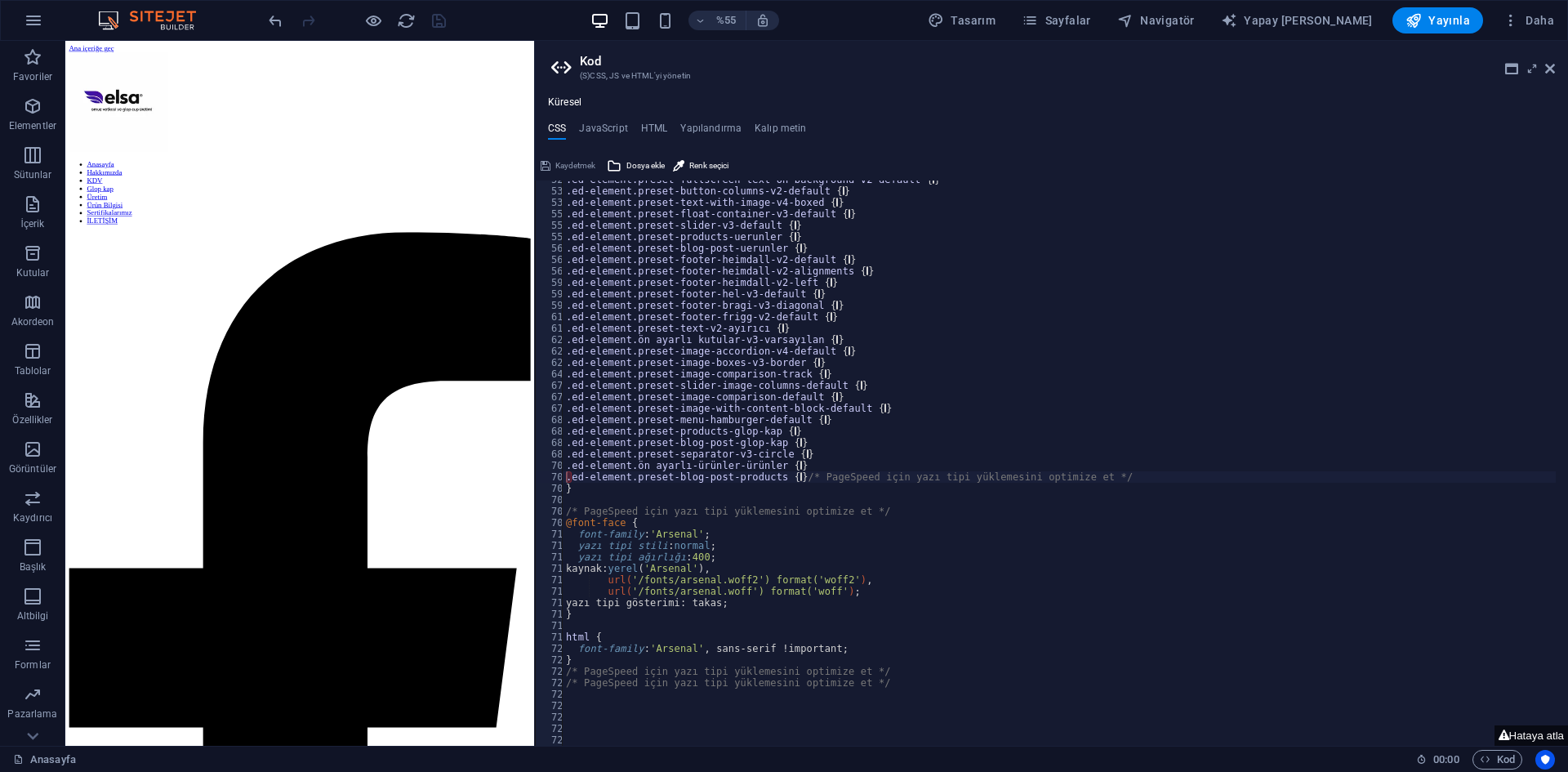
click at [564, 167] on div "Kaydetmek" at bounding box center [568, 166] width 60 height 20
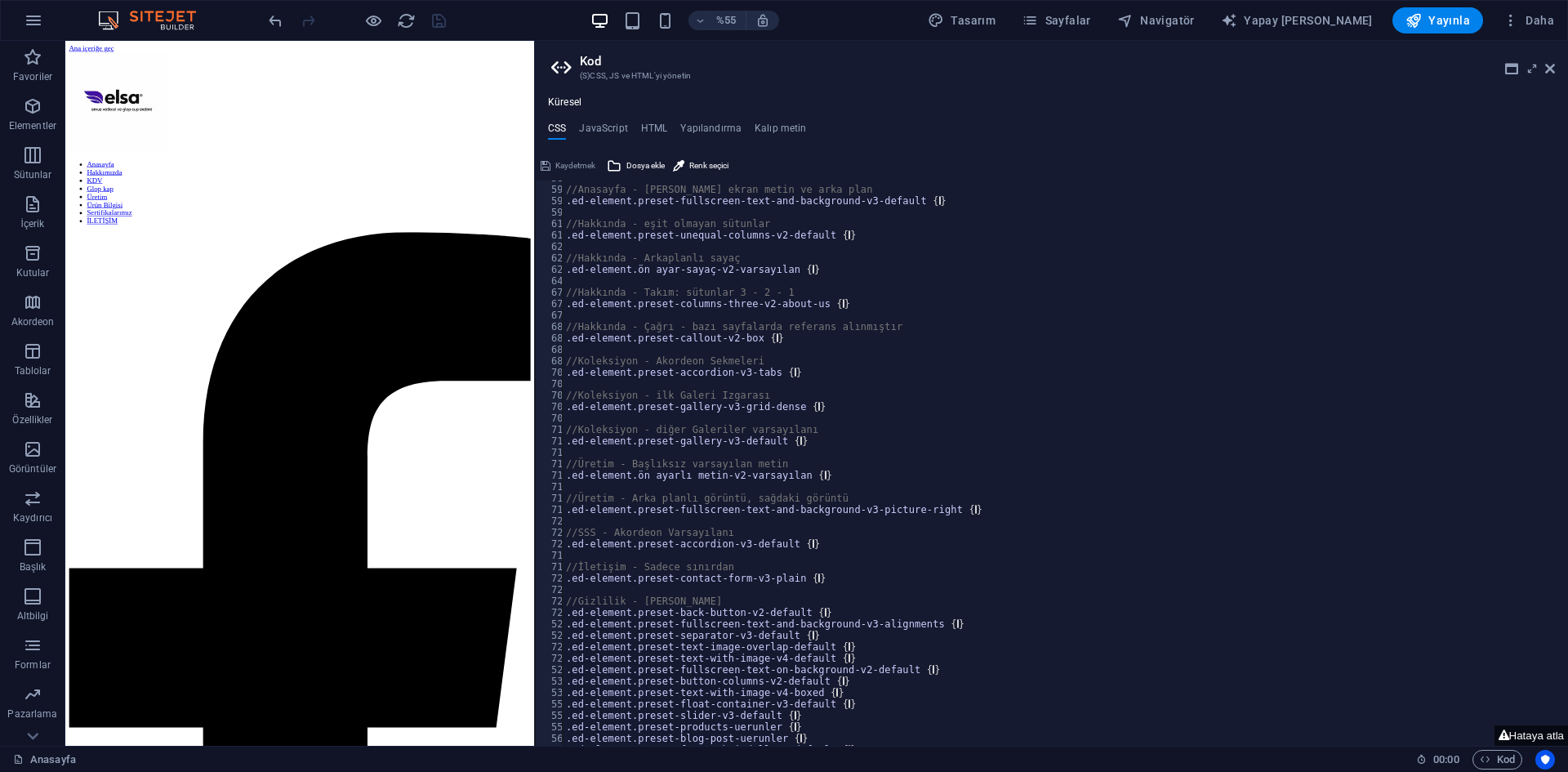
scroll to position [106, 0]
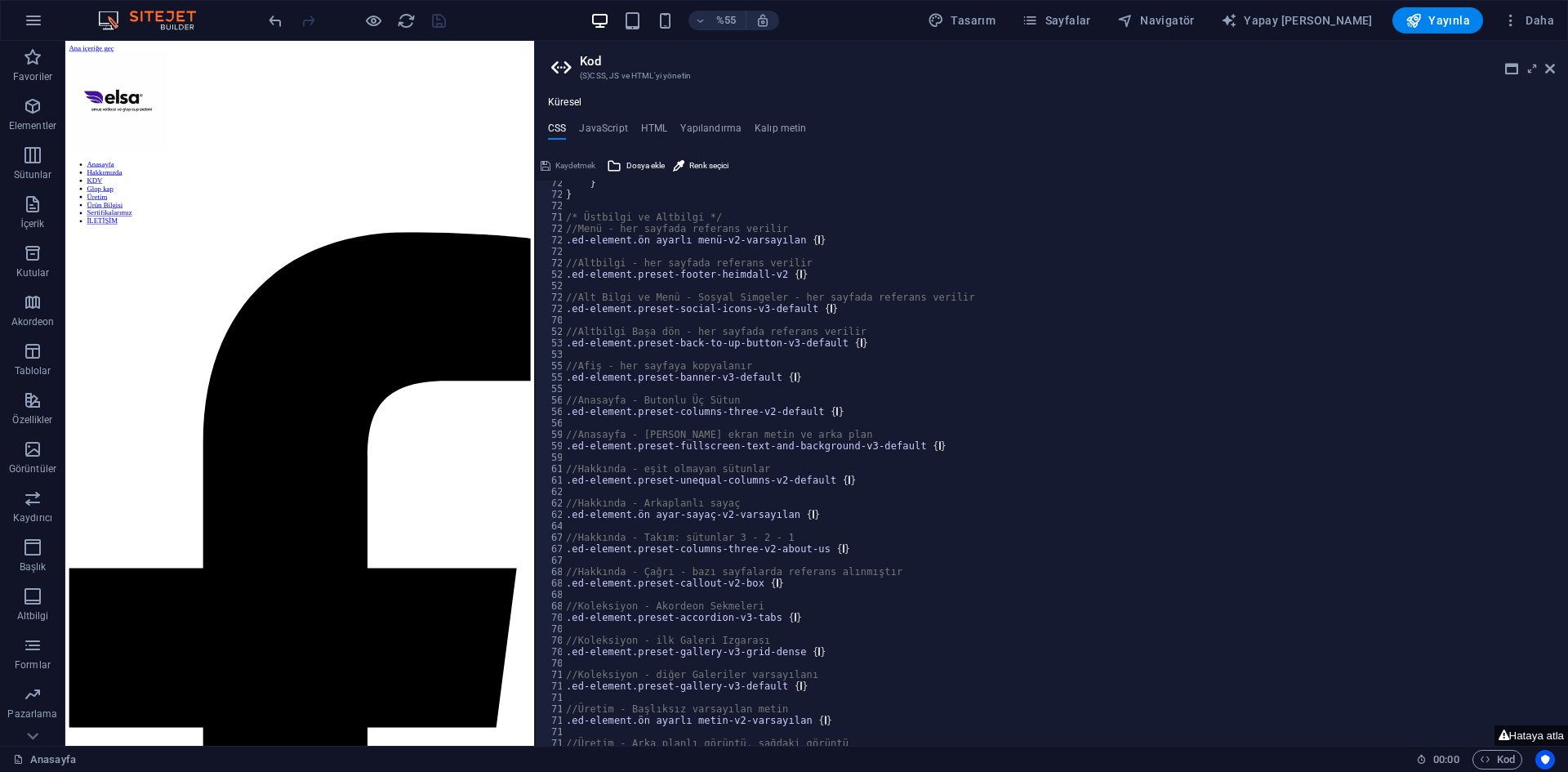
click at [660, 217] on div "} } /* Üstbilgi ve Altbilgi */ //Menü - her sayfada referans verilir .ed-elemen…" at bounding box center [1060, 471] width 994 height 589
click at [722, 224] on div "} } /* Üstbilgi ve Altbilgi */ //Menü - her sayfada referans verilir .ed-elemen…" at bounding box center [1060, 471] width 994 height 589
type textarea "//Menu - referenced on every page"
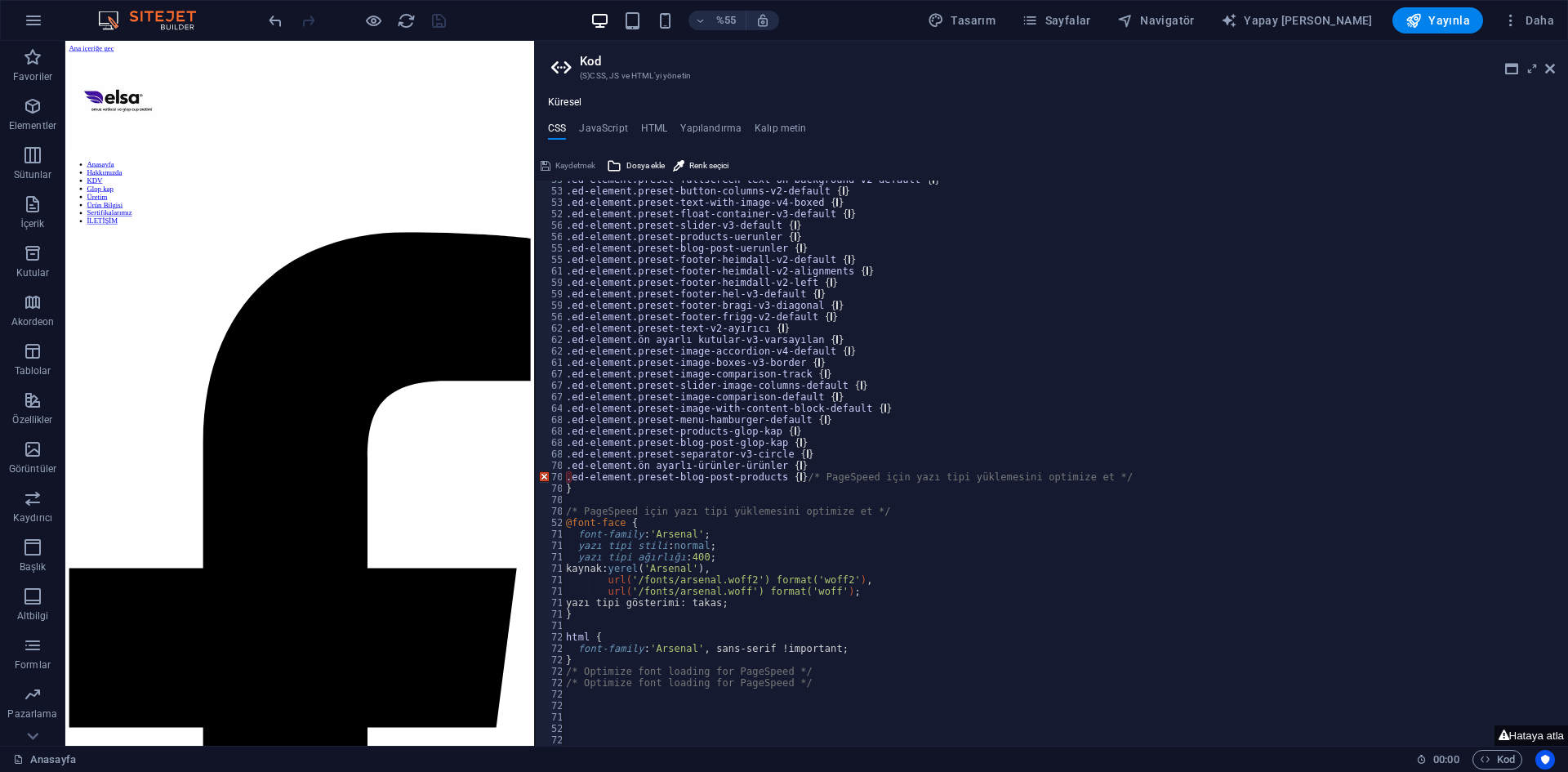
scroll to position [841, 0]
click at [566, 166] on div "Kaydetmek" at bounding box center [568, 166] width 60 height 20
click at [547, 160] on div "Kaydetmek" at bounding box center [568, 166] width 60 height 20
click at [707, 128] on font "Yapılandırma" at bounding box center [711, 128] width 61 height 12
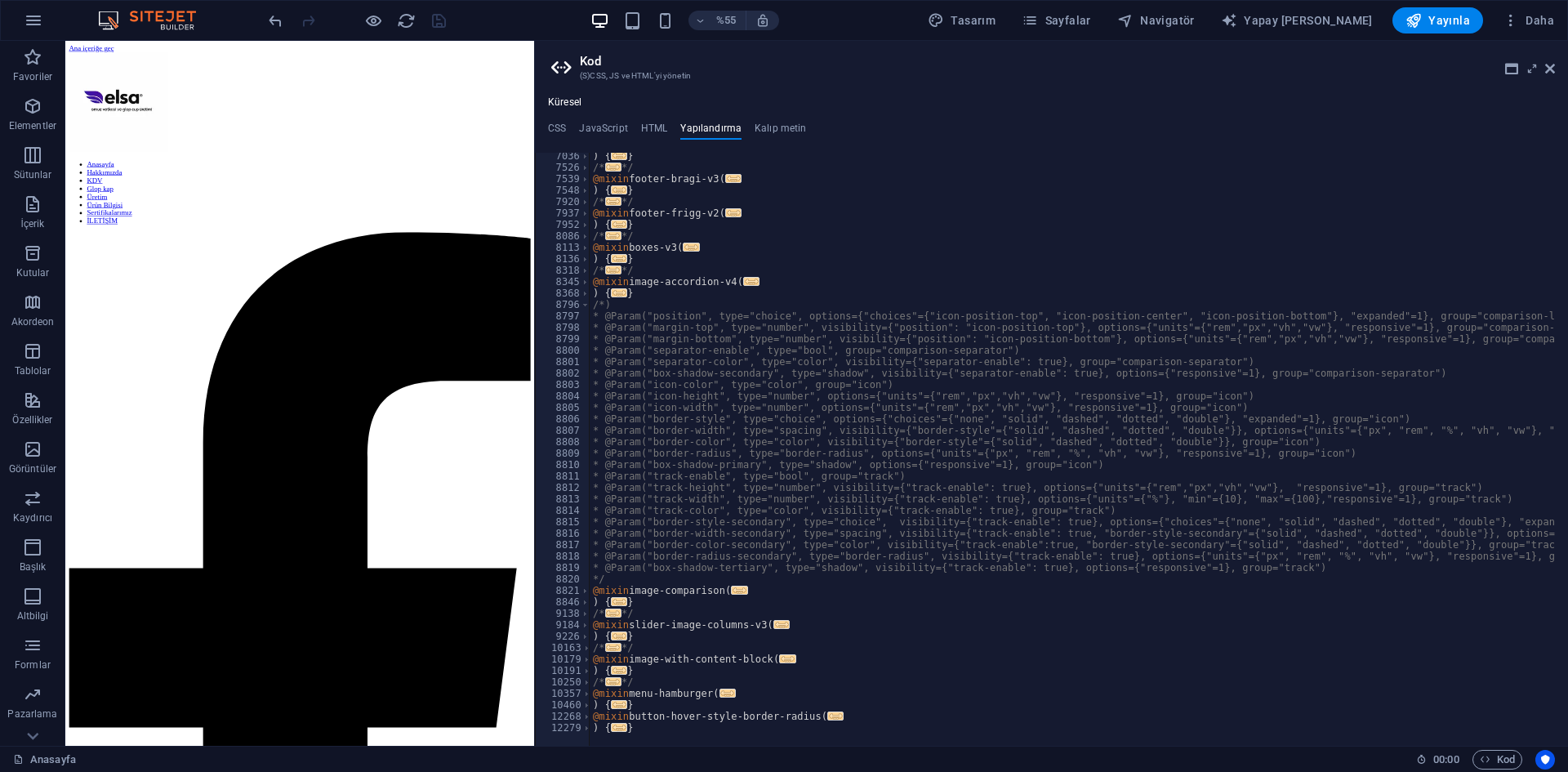
scroll to position [1842, 0]
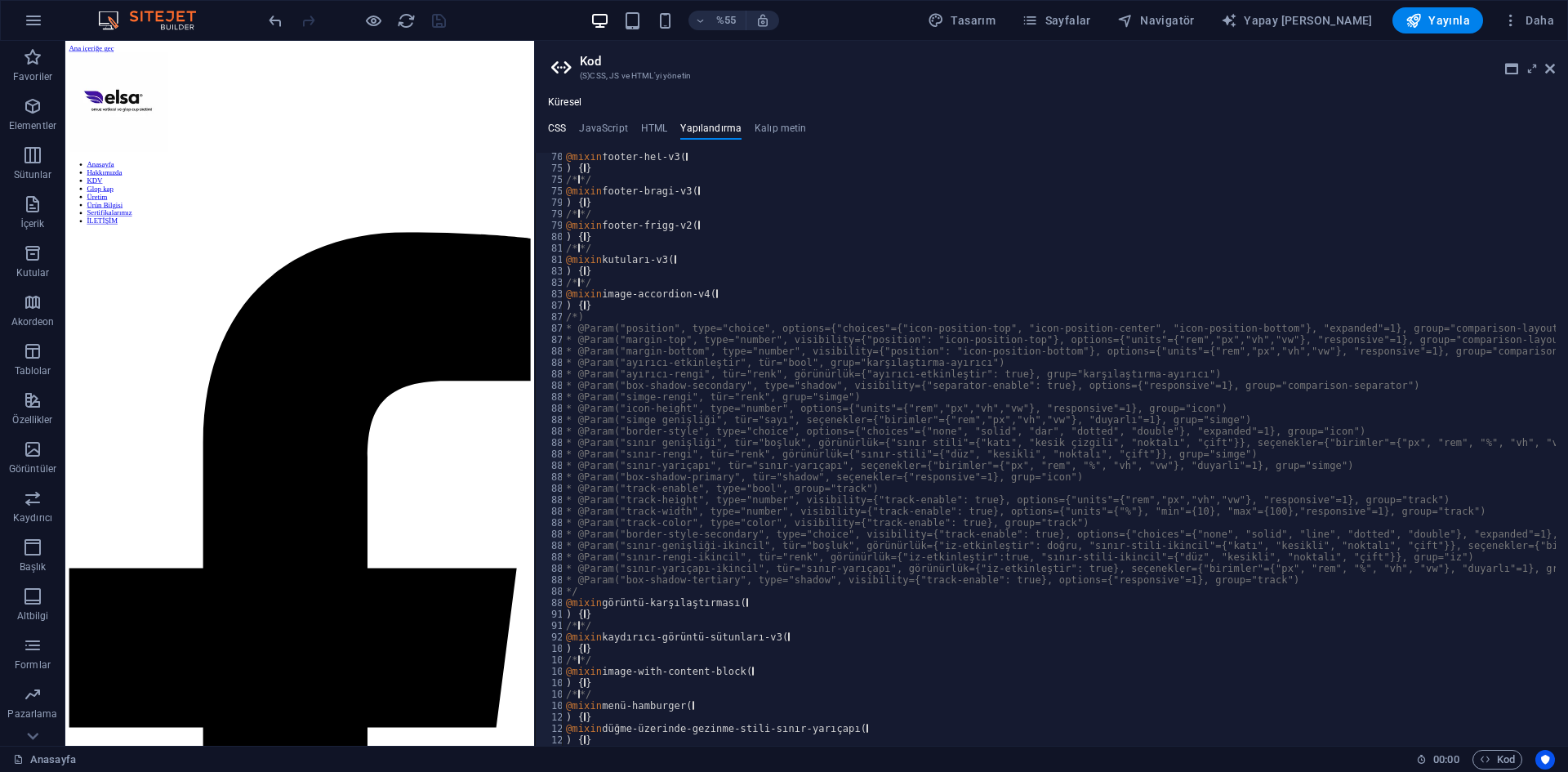
click at [559, 125] on font "CSS" at bounding box center [557, 128] width 18 height 12
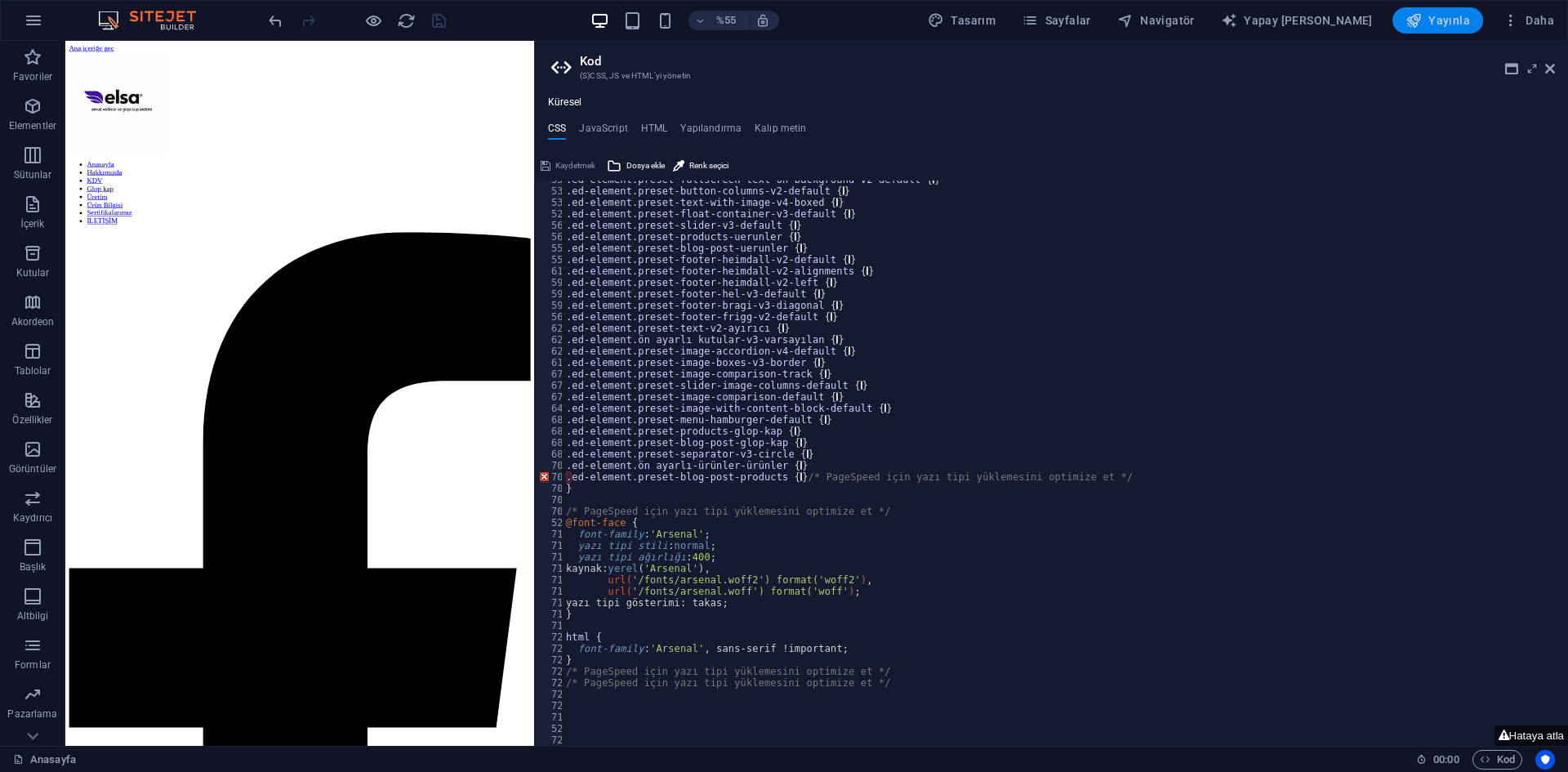
click at [1419, 19] on icon "button" at bounding box center [1414, 21] width 17 height 17
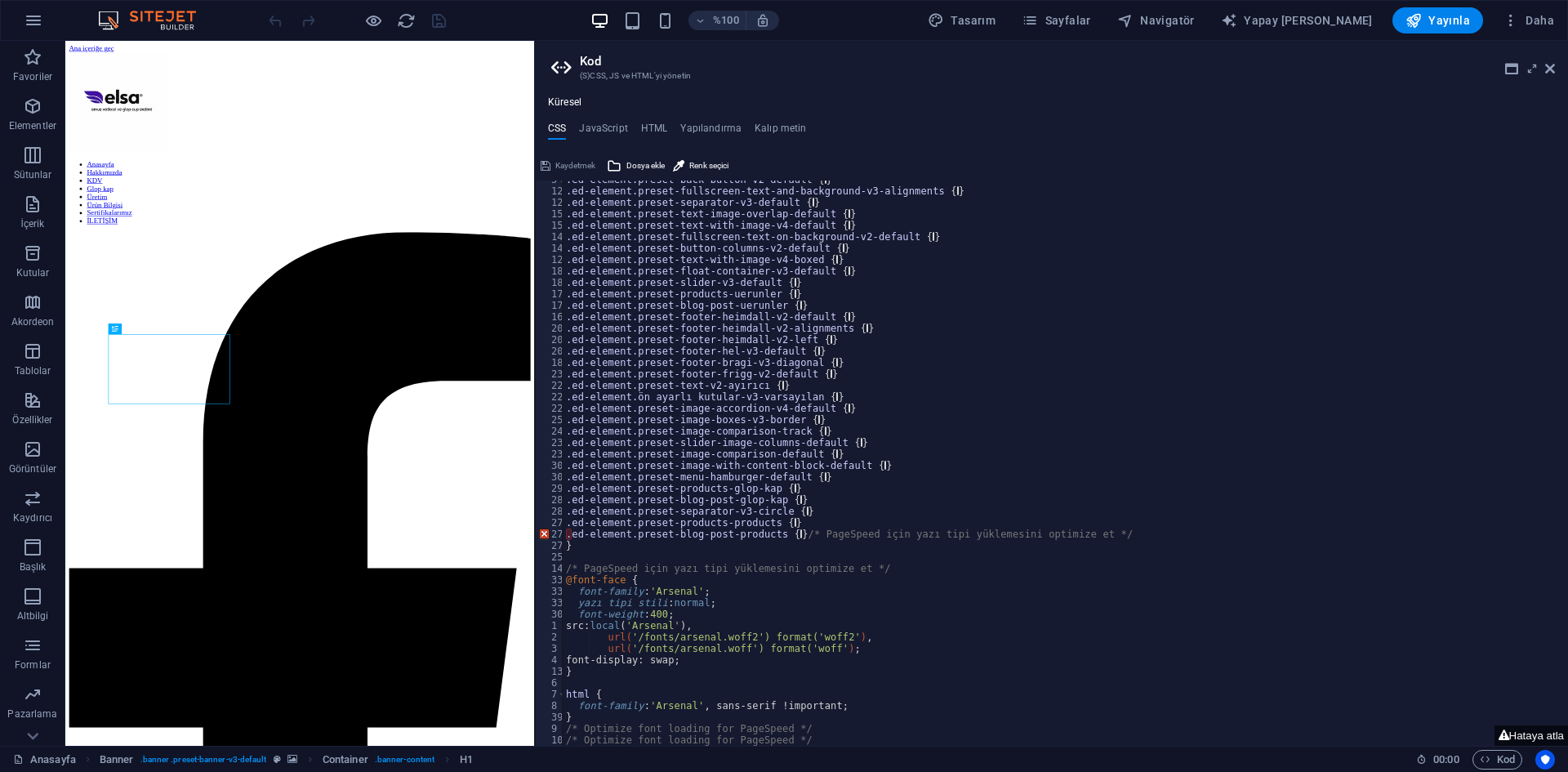
scroll to position [784, 0]
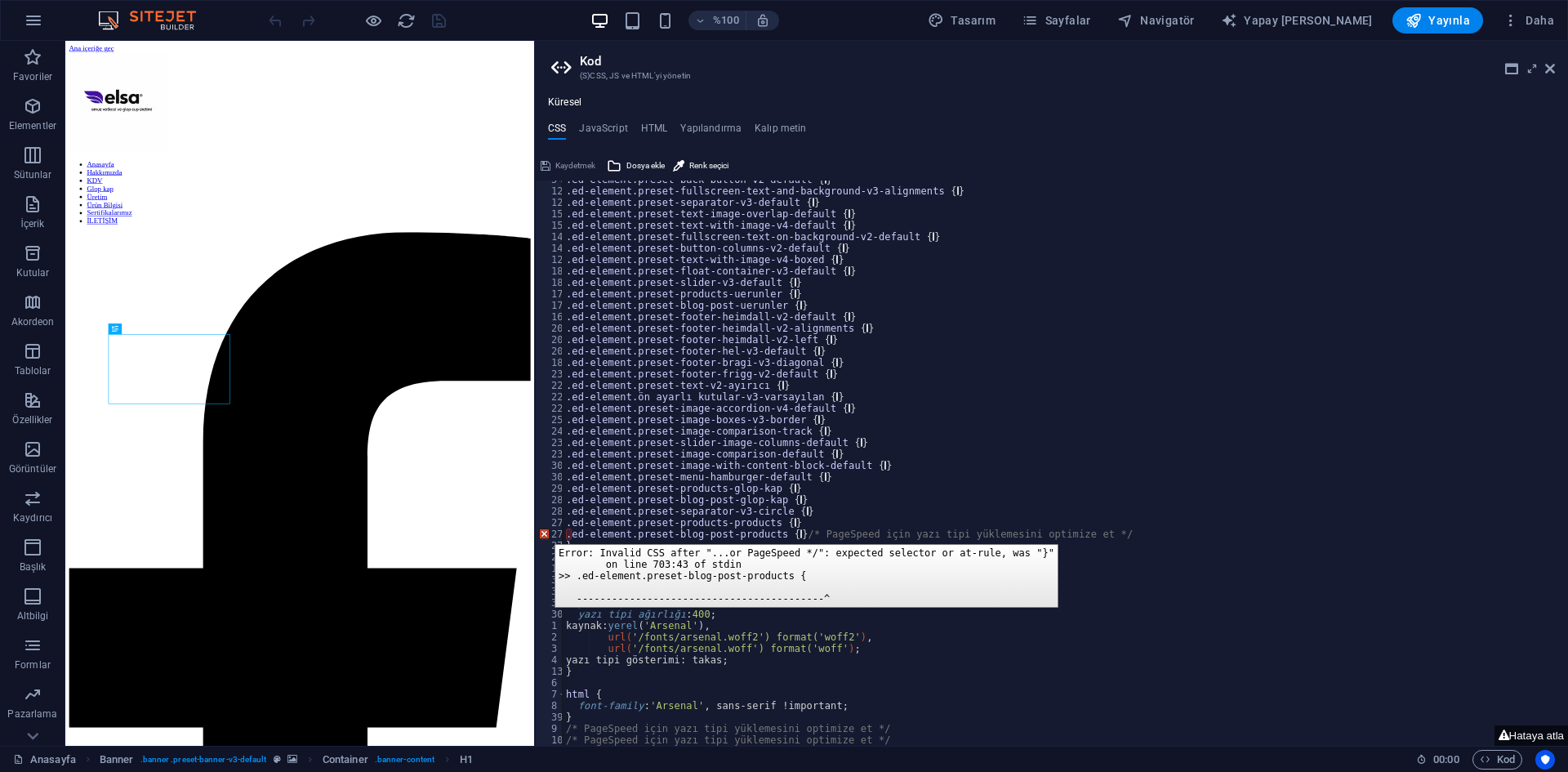
click at [542, 531] on div "272" at bounding box center [550, 534] width 28 height 12
type textarea ".ed-element.preset-blog-post-products { @include blog-post;"
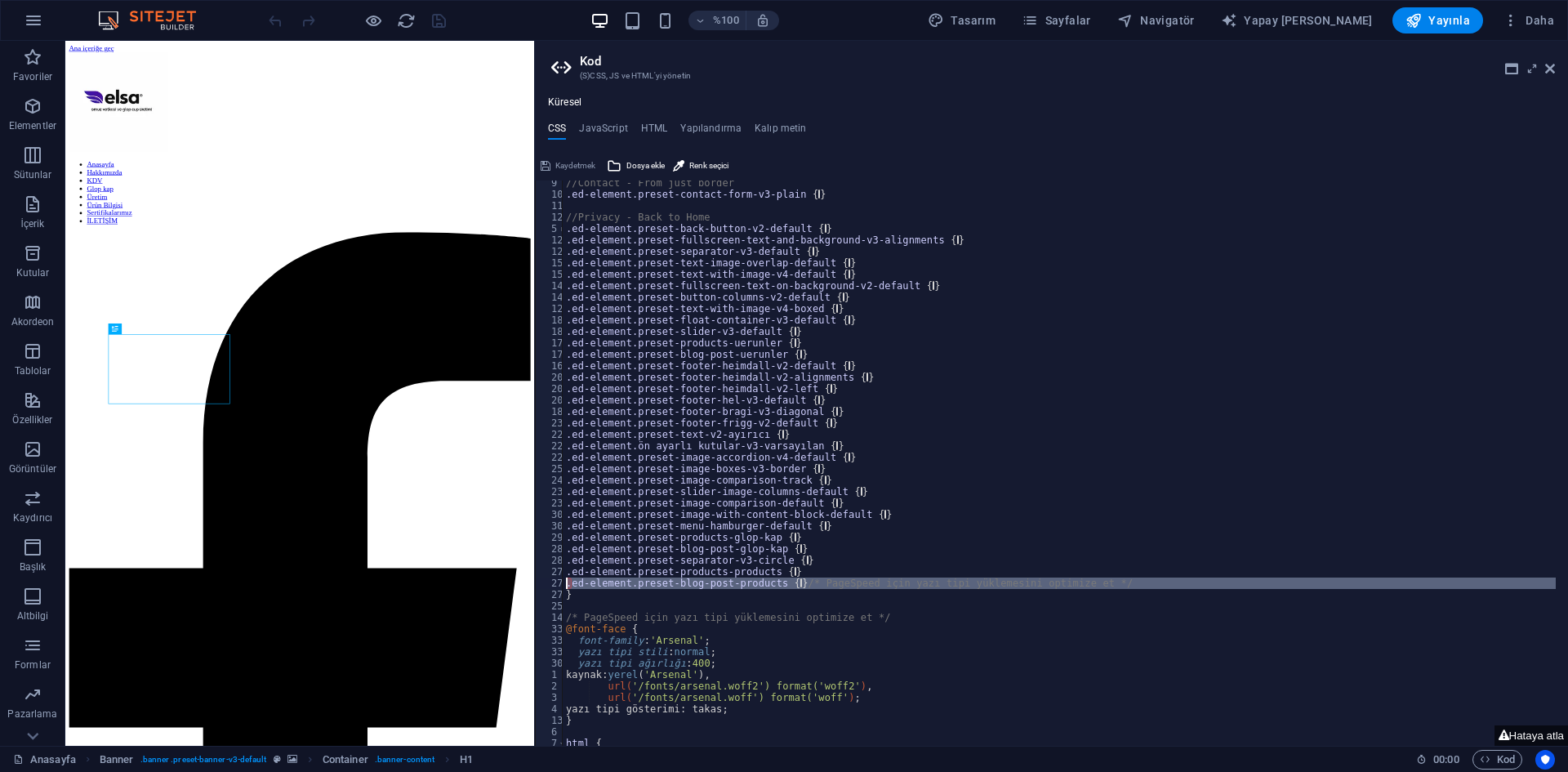
scroll to position [686, 0]
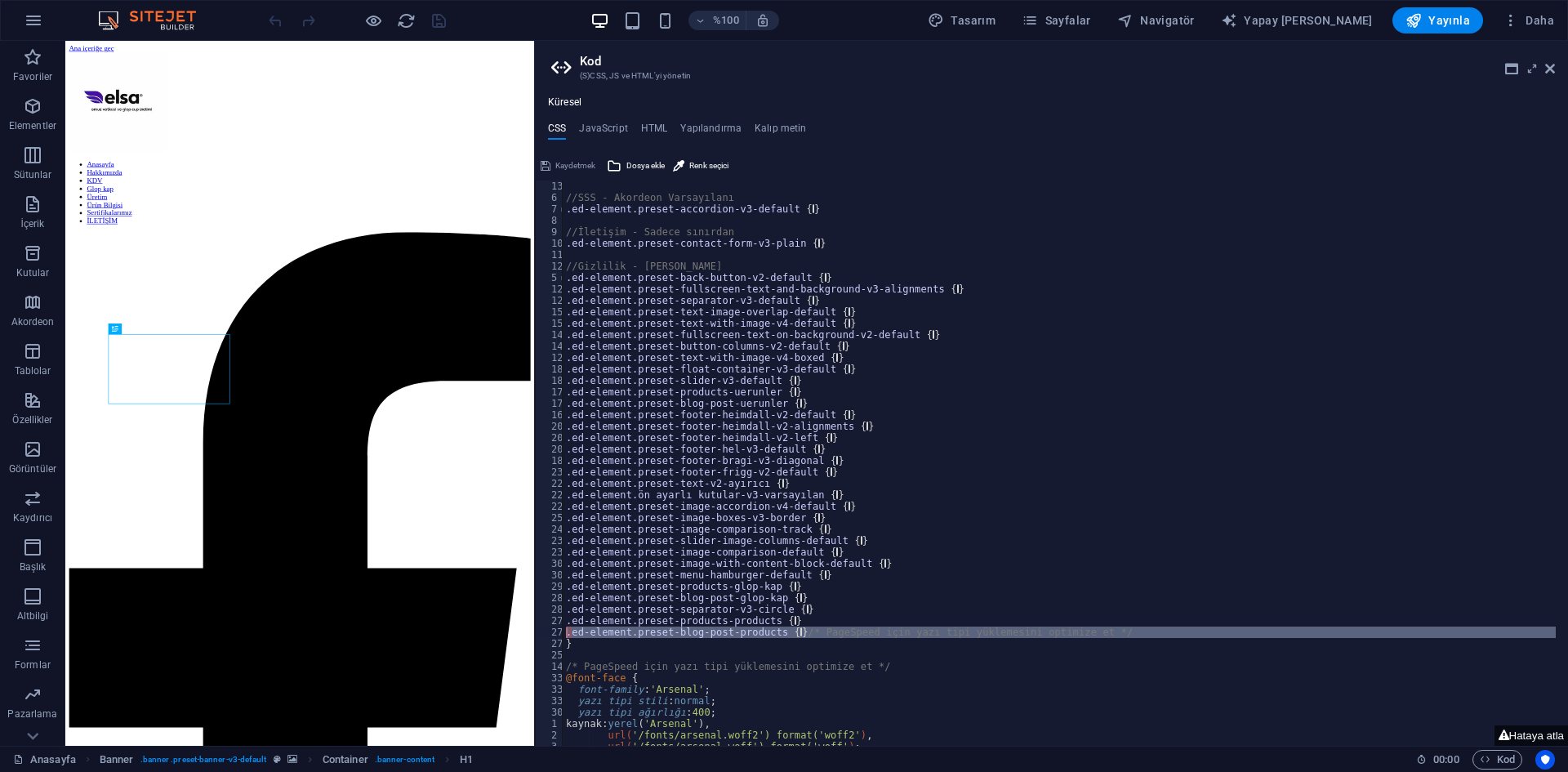
click at [559, 167] on div "Kaydetmek" at bounding box center [568, 166] width 60 height 20
click at [1553, 65] on icon at bounding box center [1551, 69] width 10 height 13
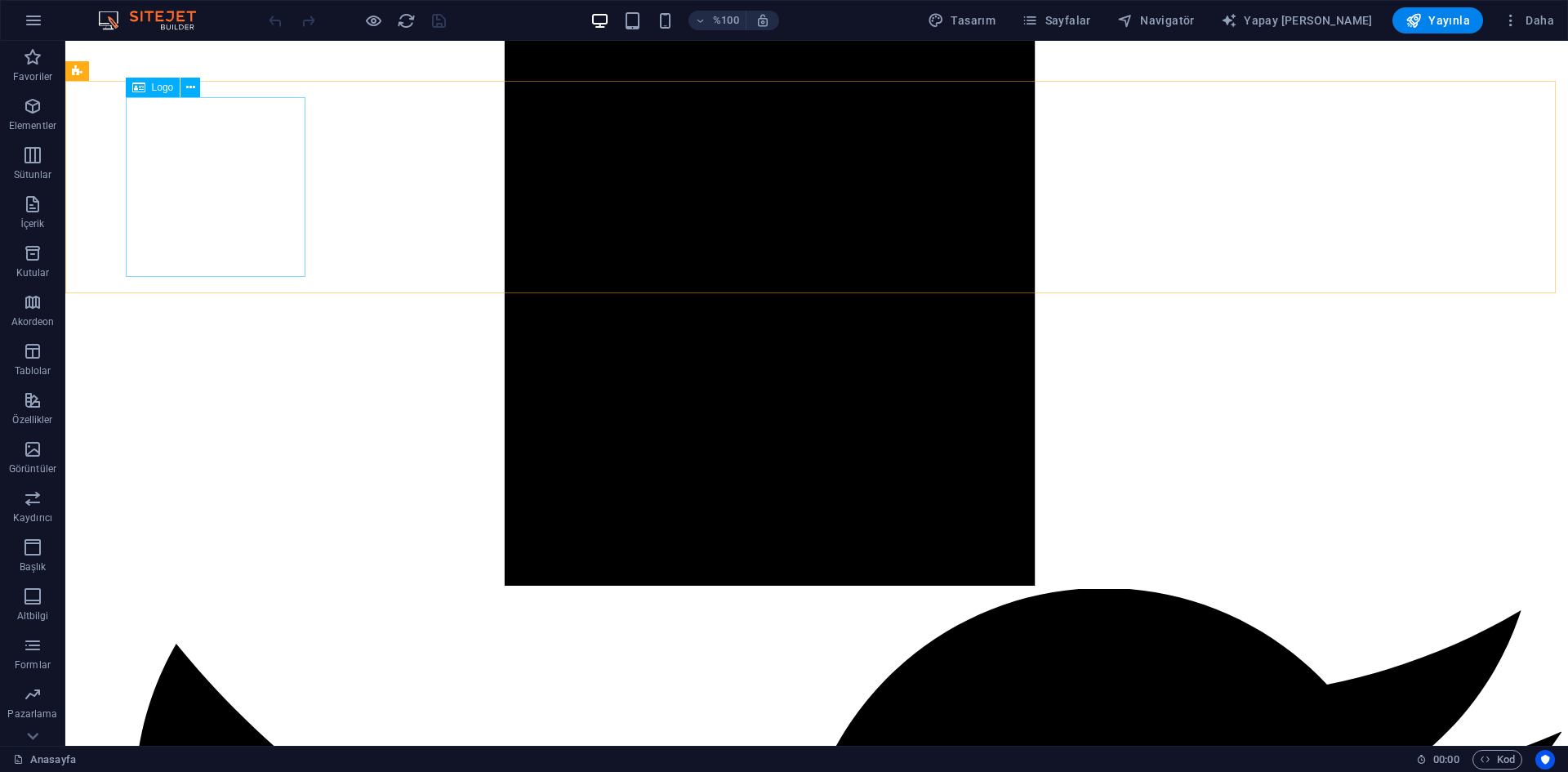
scroll to position [2569, 0]
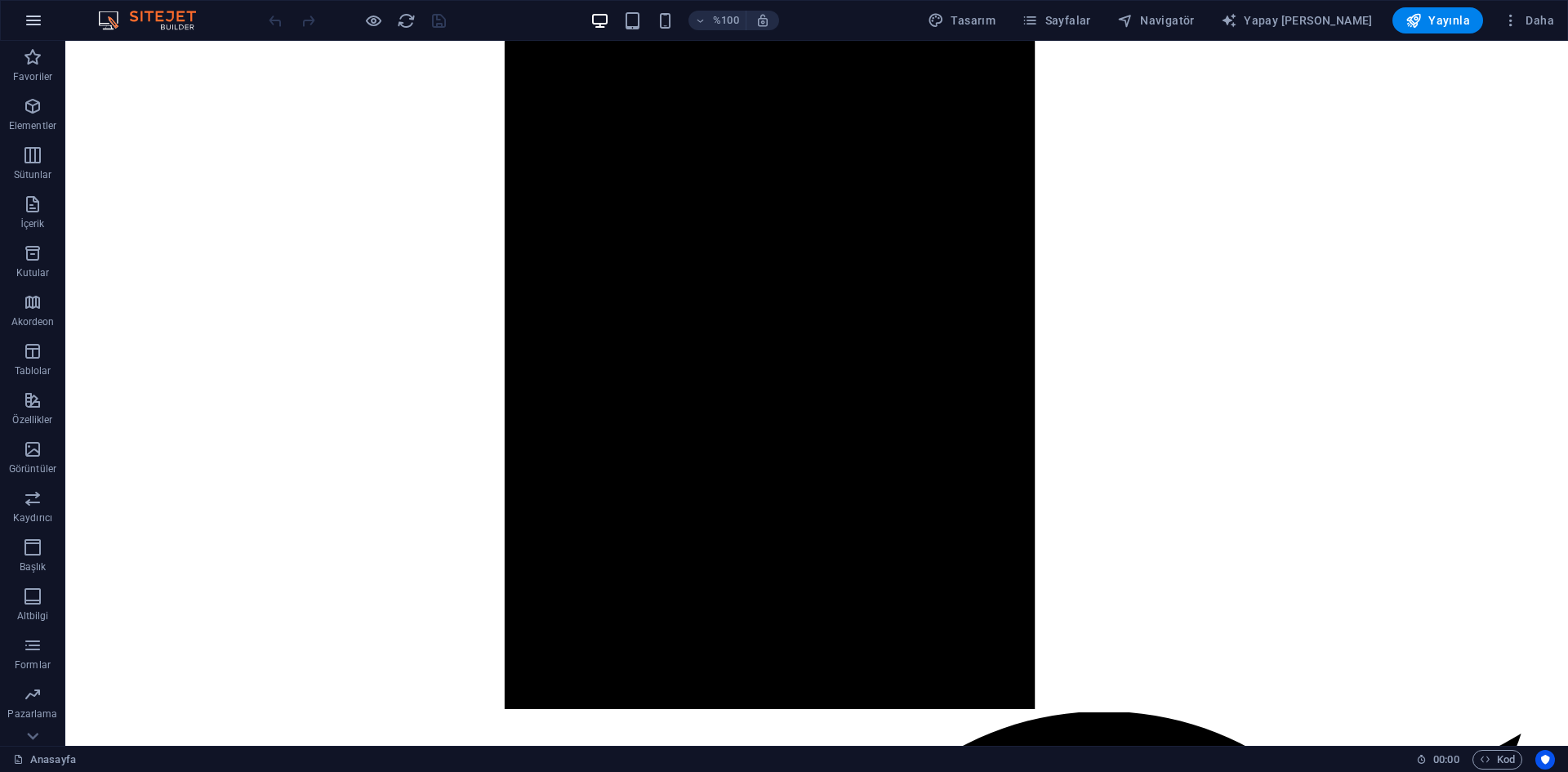
click at [36, 14] on icon "button" at bounding box center [34, 21] width 20 height 20
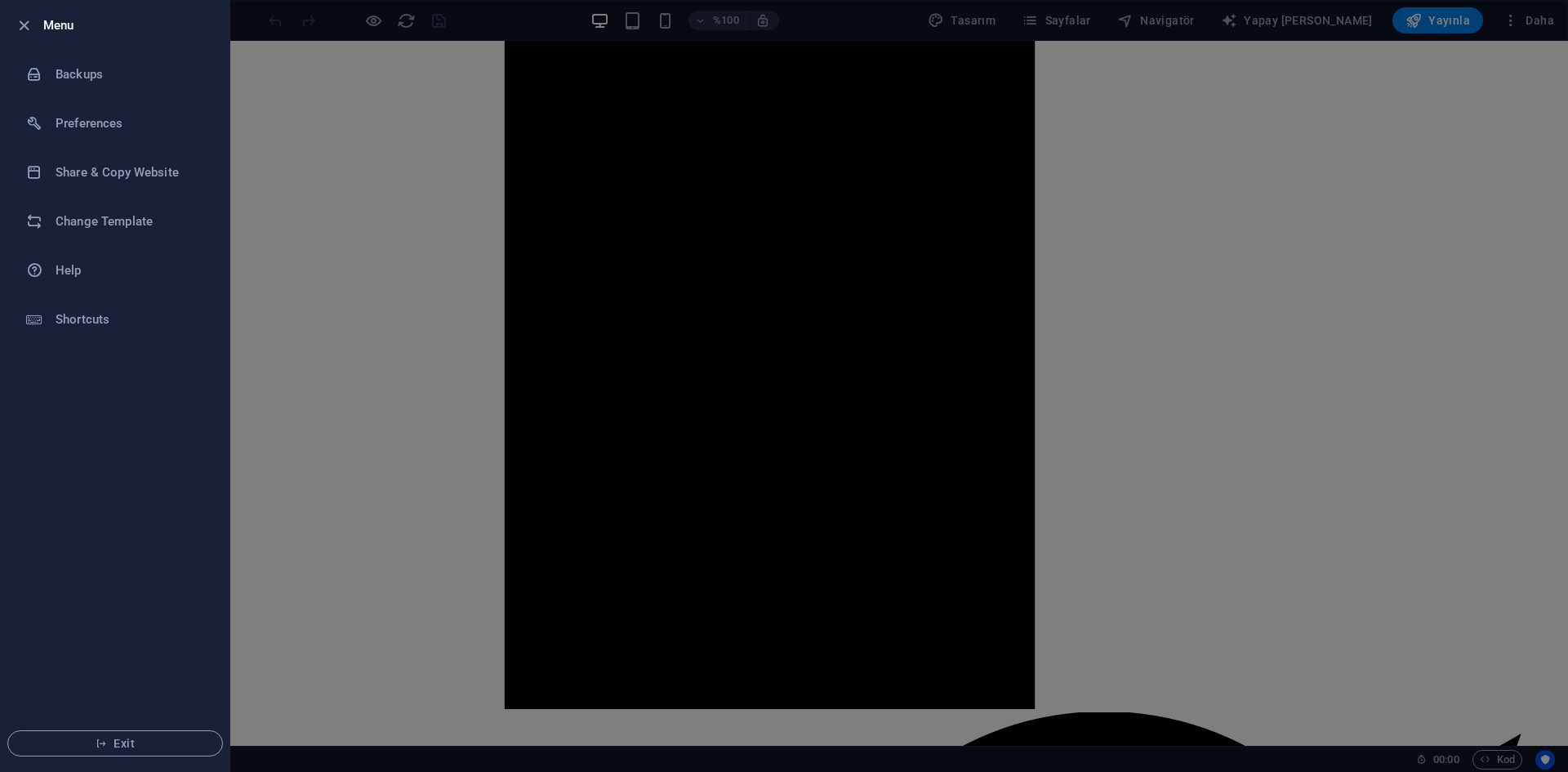
click at [331, 78] on div at bounding box center [784, 386] width 1568 height 772
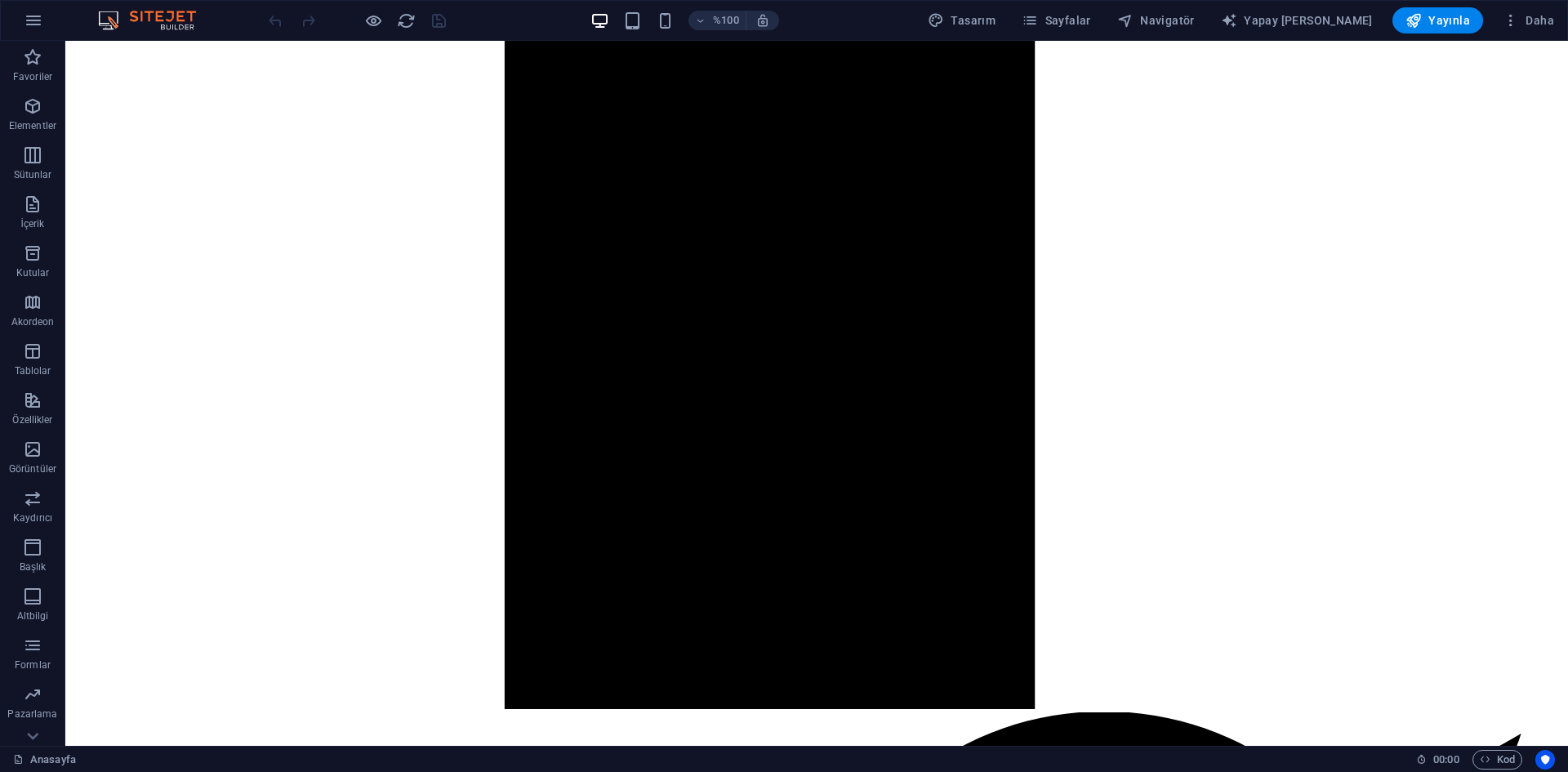
click at [152, 13] on img at bounding box center [155, 21] width 122 height 20
click at [113, 23] on img at bounding box center [155, 21] width 122 height 20
click at [103, 23] on img at bounding box center [155, 21] width 122 height 20
click at [158, 25] on img at bounding box center [155, 21] width 122 height 20
click at [1038, 22] on icon "button" at bounding box center [1030, 21] width 17 height 17
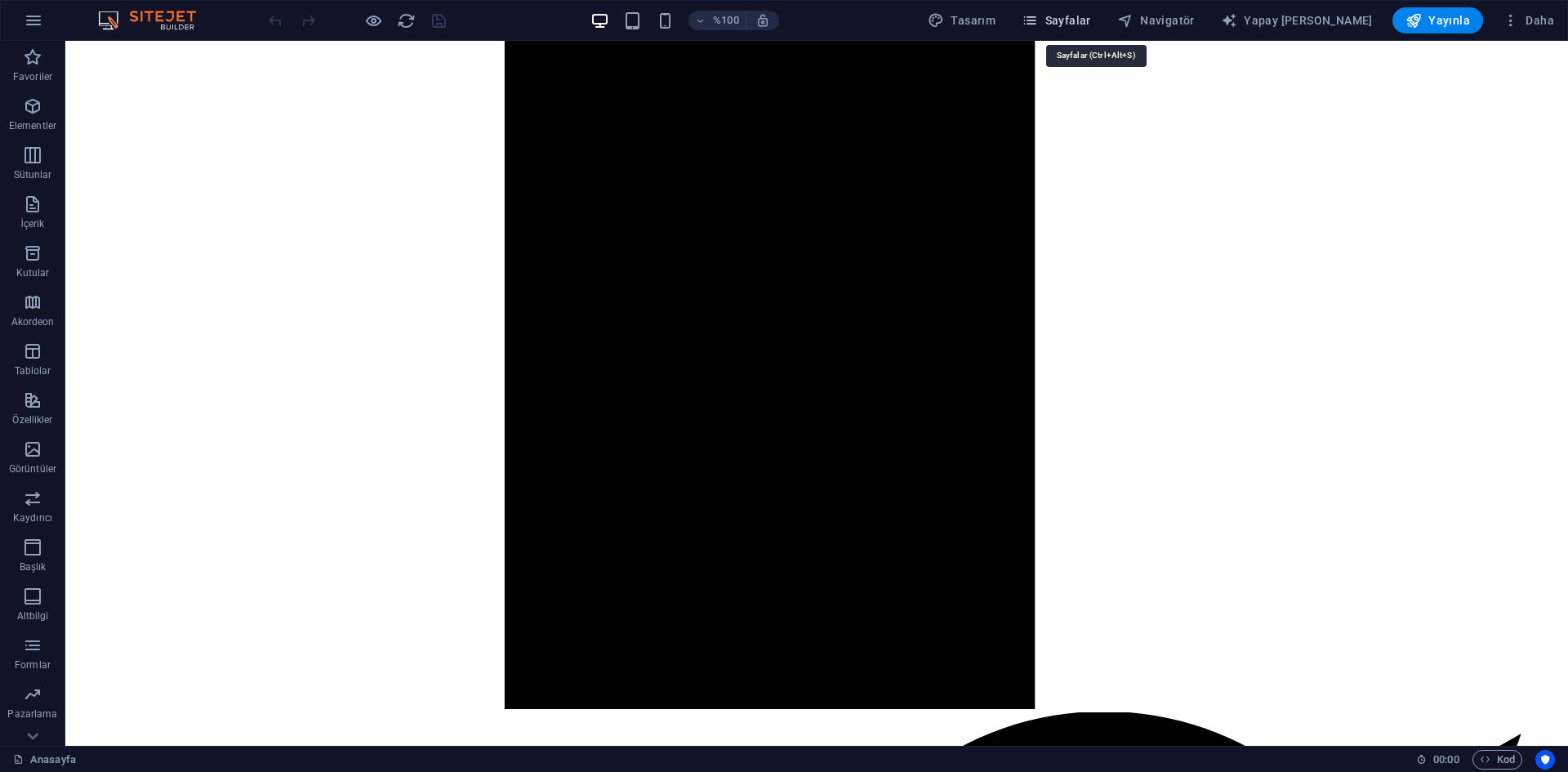
scroll to position [2582, 0]
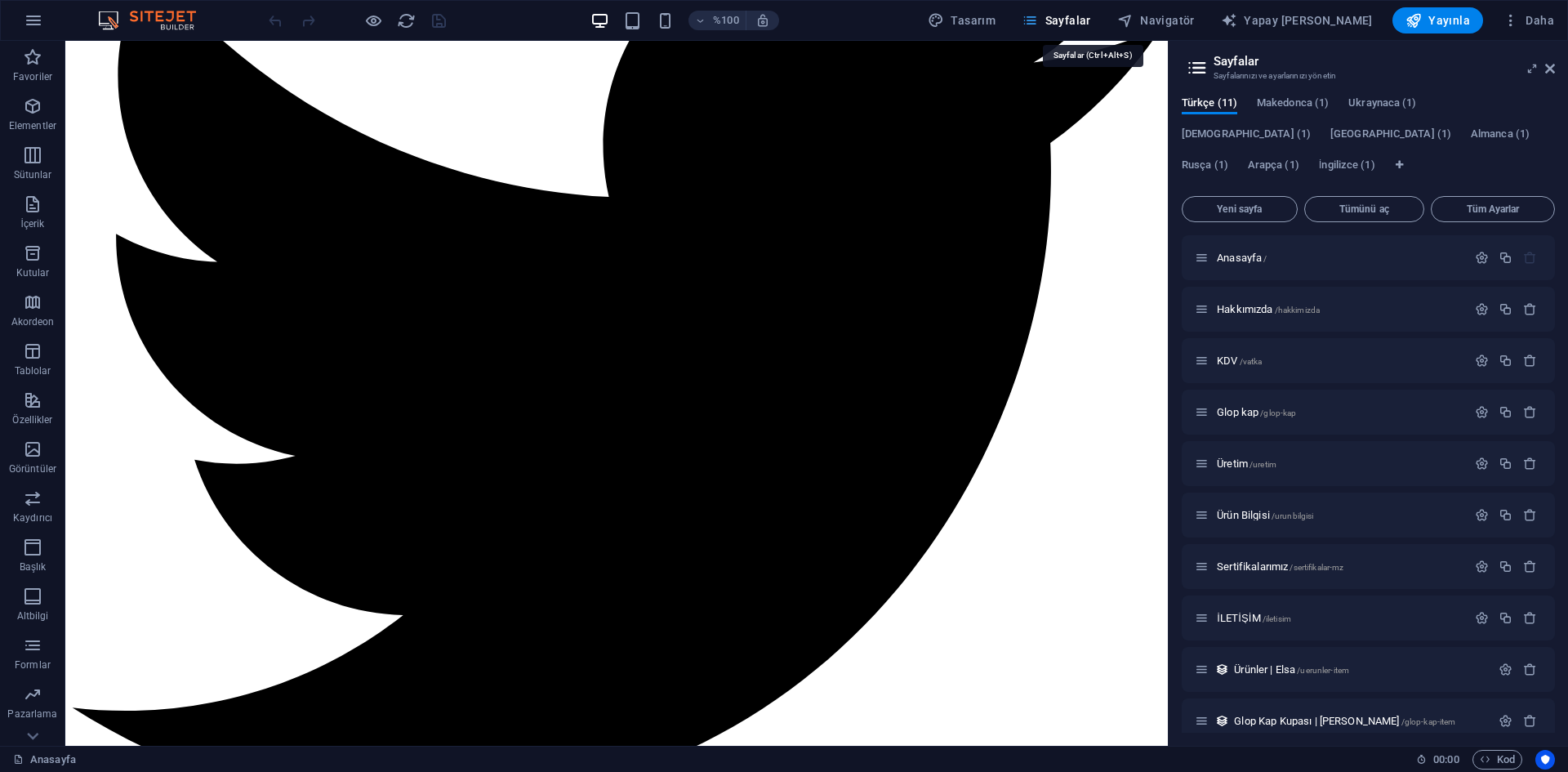
click at [1038, 22] on icon "button" at bounding box center [1030, 21] width 17 height 17
click at [1513, 22] on icon "button" at bounding box center [1511, 21] width 17 height 17
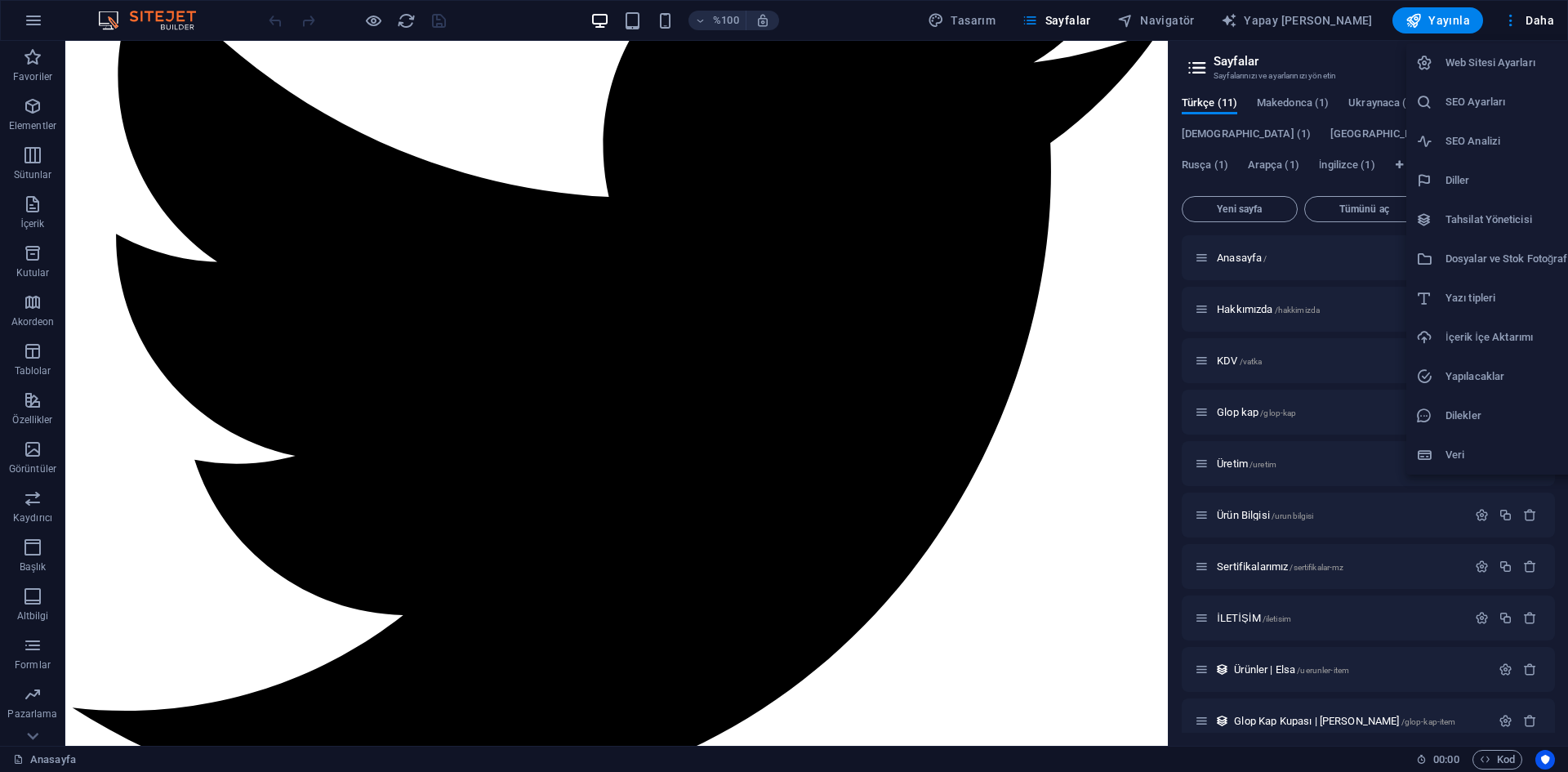
click at [39, 29] on div at bounding box center [784, 386] width 1568 height 772
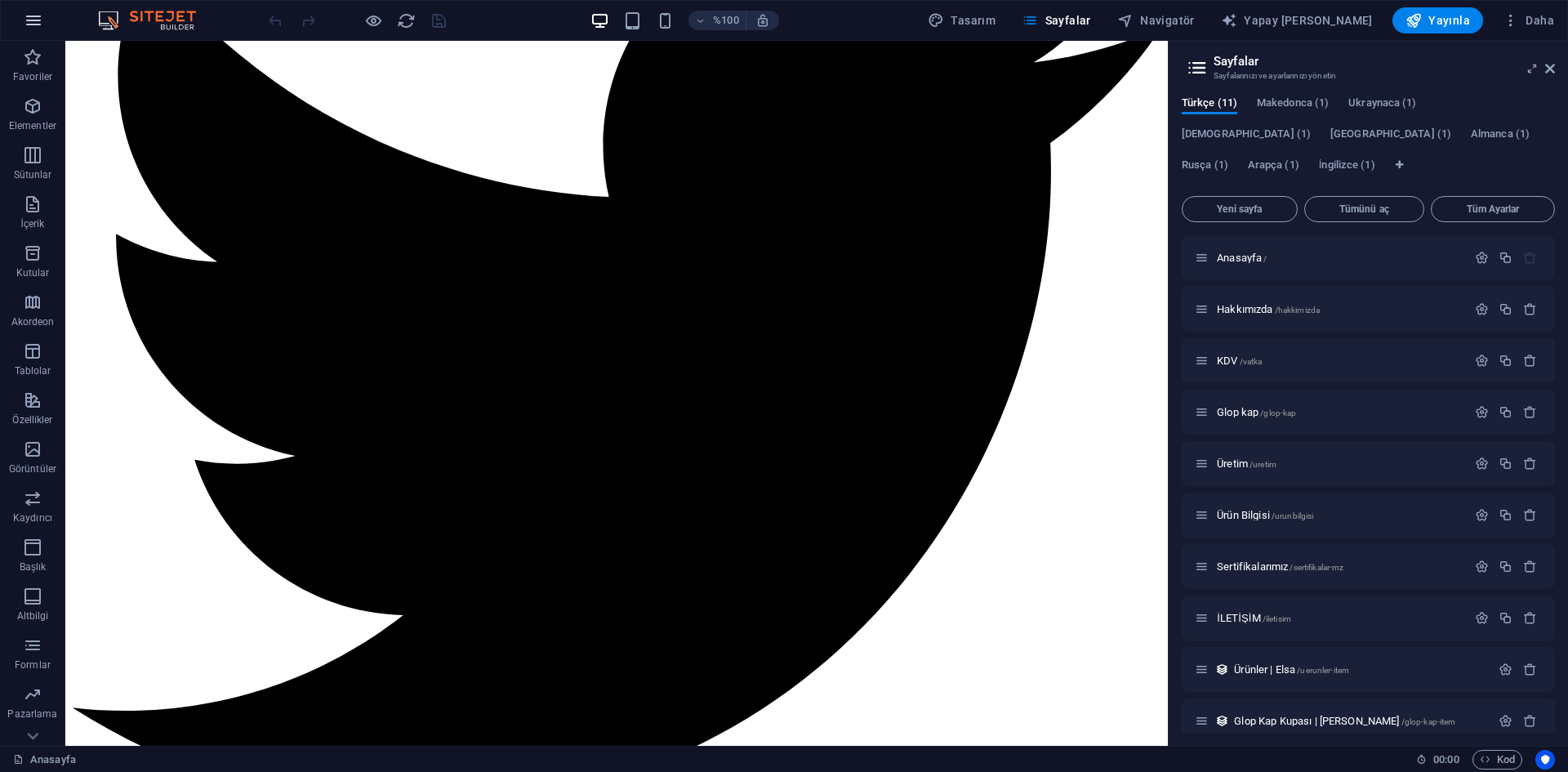
click at [34, 20] on icon "button" at bounding box center [34, 21] width 20 height 20
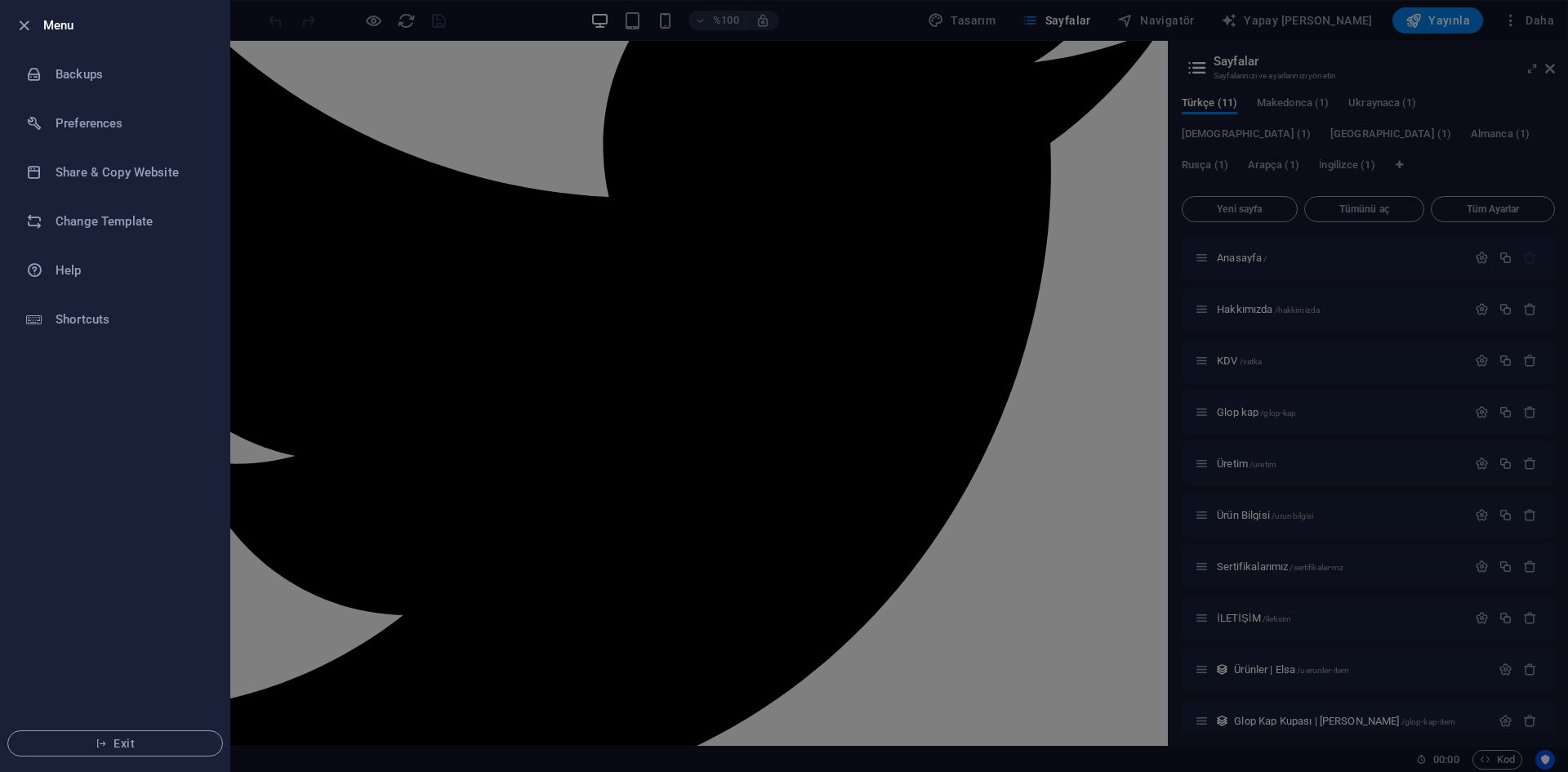
click at [660, 256] on div at bounding box center [784, 386] width 1568 height 772
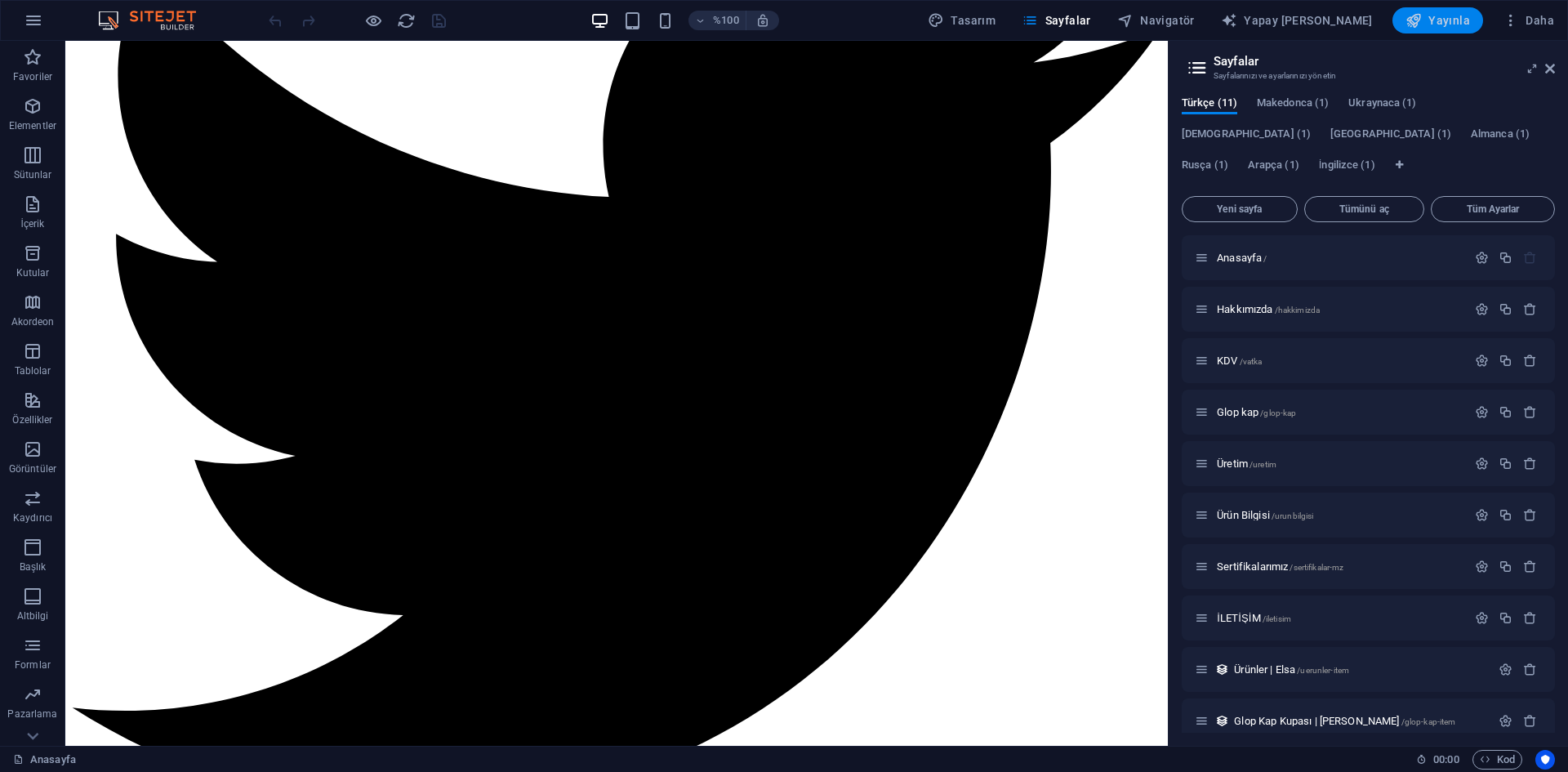
click at [1427, 26] on span "Yayınla" at bounding box center [1438, 21] width 64 height 17
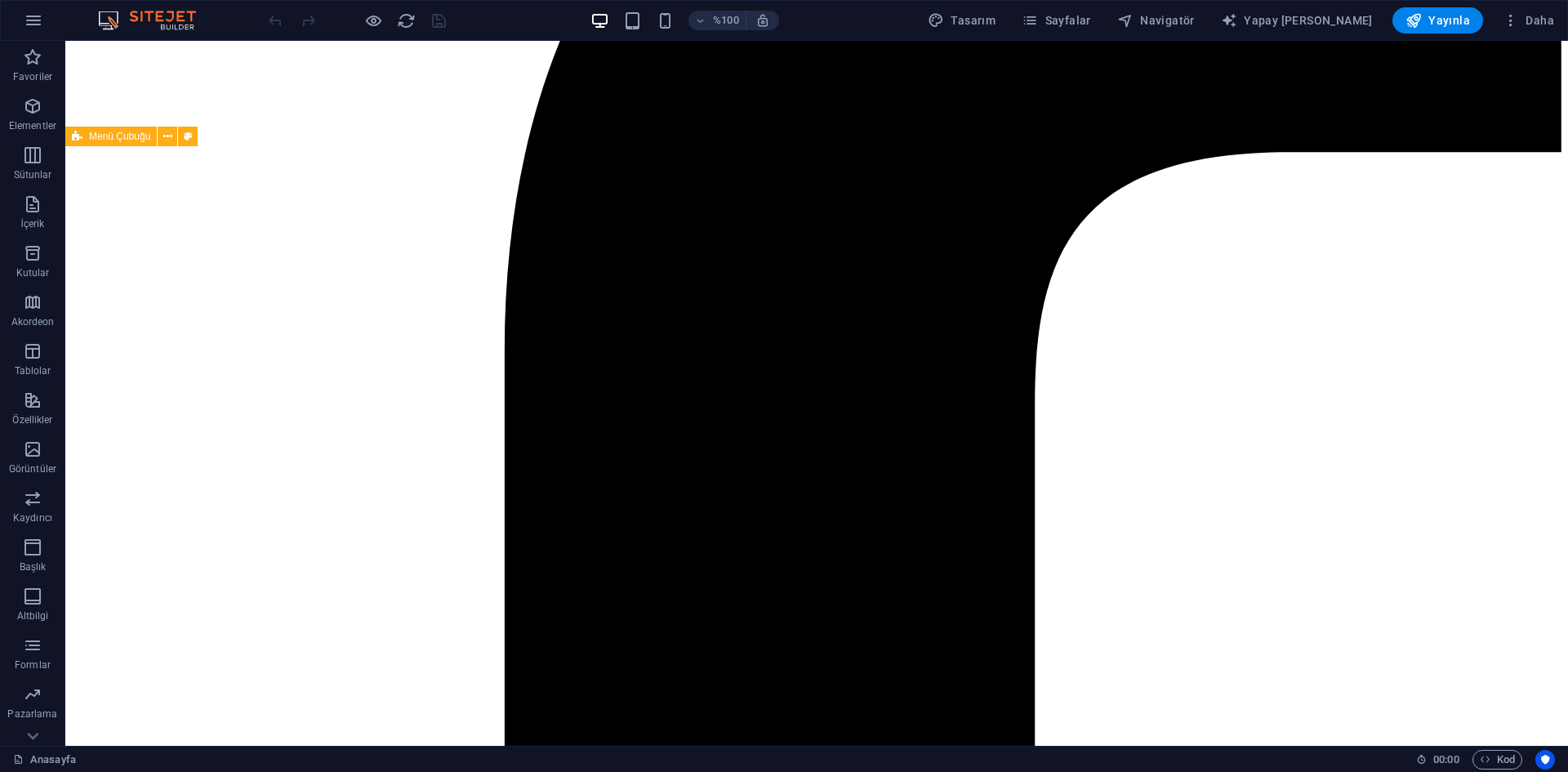
scroll to position [608, 0]
